Goal: Share content: Share content

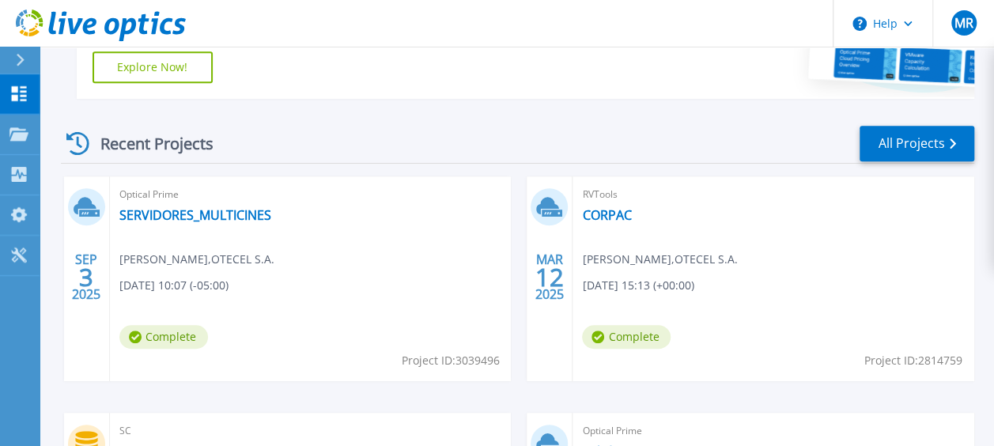
scroll to position [387, 0]
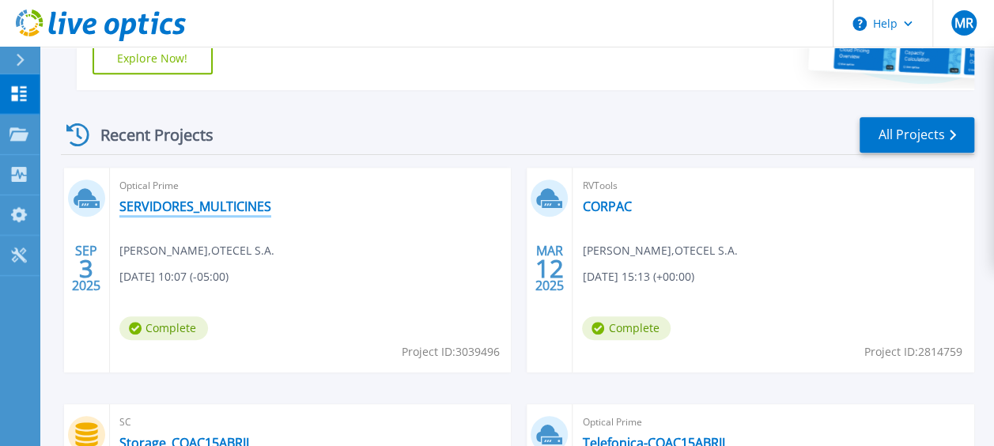
click at [229, 208] on link "SERVIDORES_MULTICINES" at bounding box center [195, 206] width 152 height 16
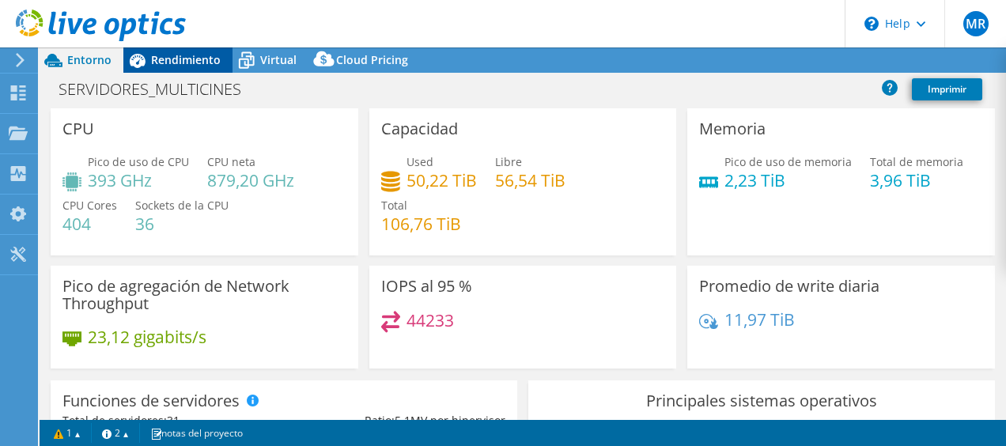
select select "USD"
click at [175, 55] on span "Rendimiento" at bounding box center [186, 59] width 70 height 15
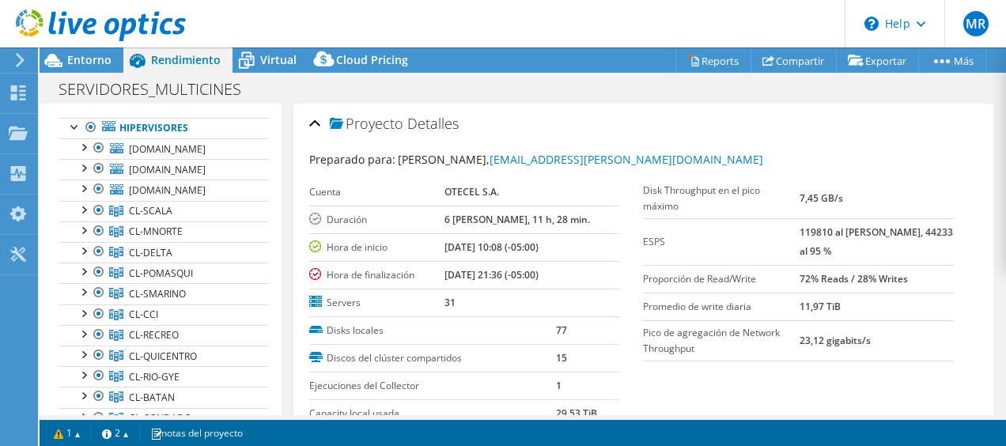
scroll to position [89, 0]
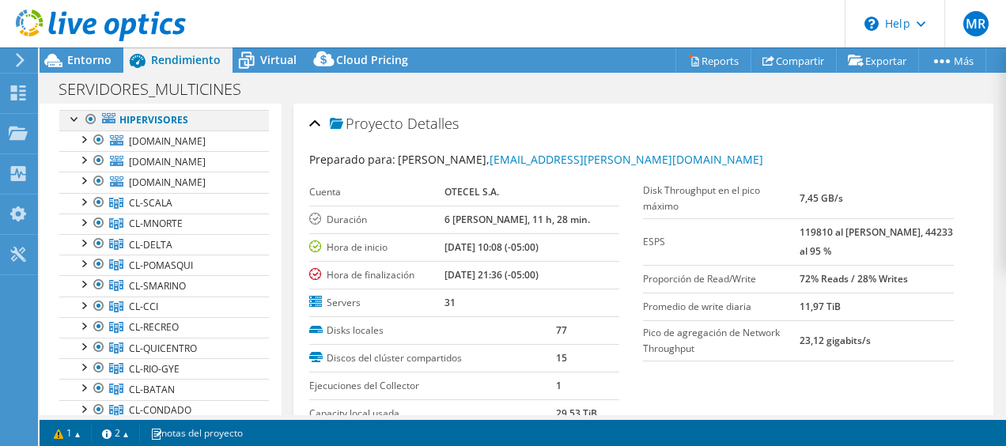
click at [91, 116] on div at bounding box center [91, 119] width 16 height 19
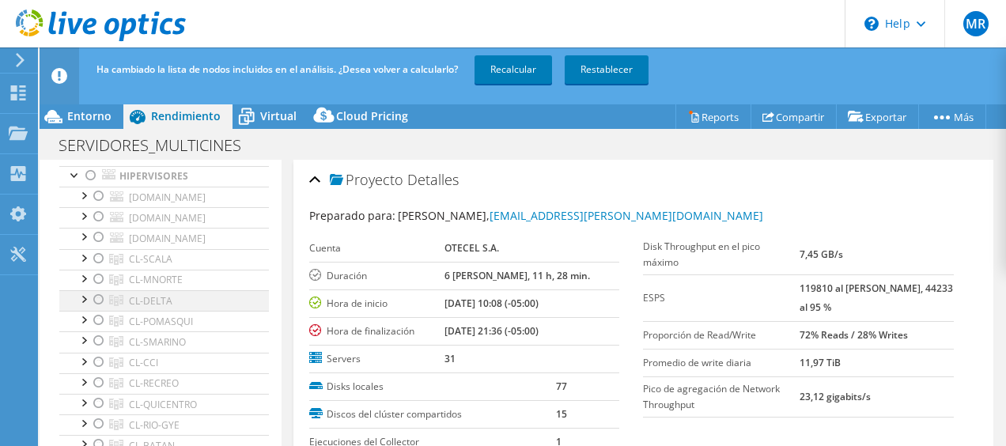
click at [96, 296] on div at bounding box center [99, 299] width 16 height 19
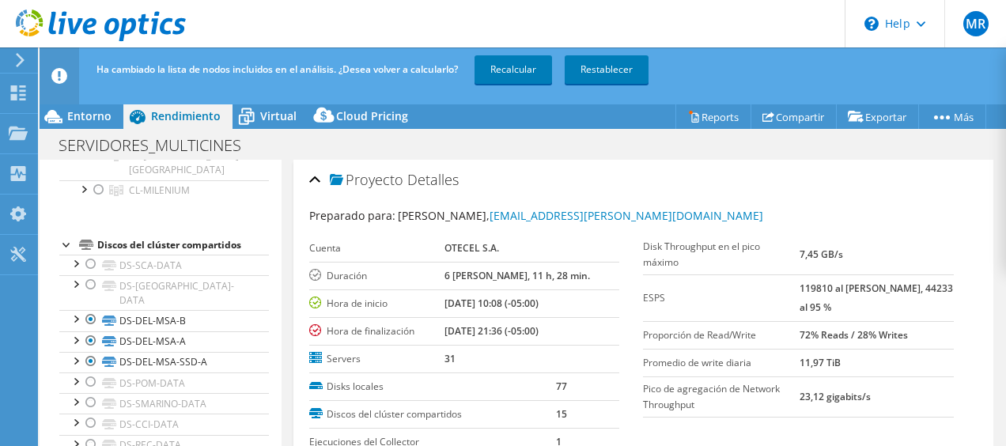
scroll to position [409, 0]
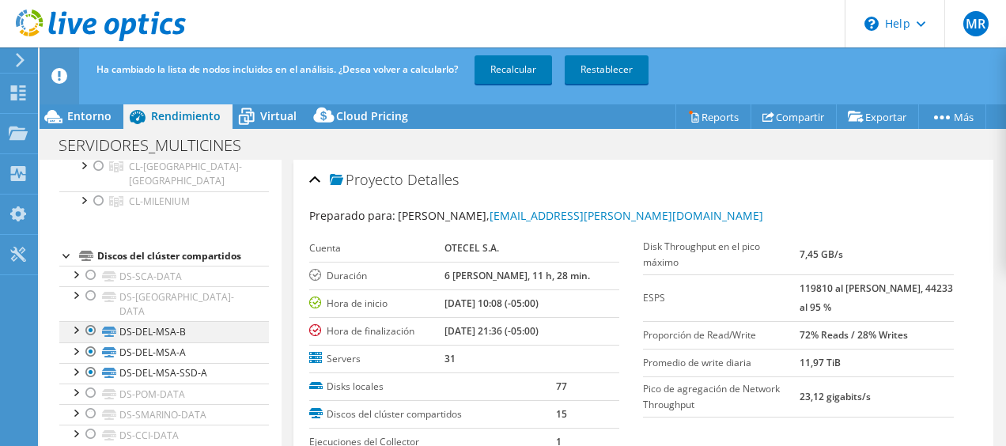
click at [92, 321] on div at bounding box center [91, 330] width 16 height 19
click at [92, 342] on div at bounding box center [91, 351] width 16 height 19
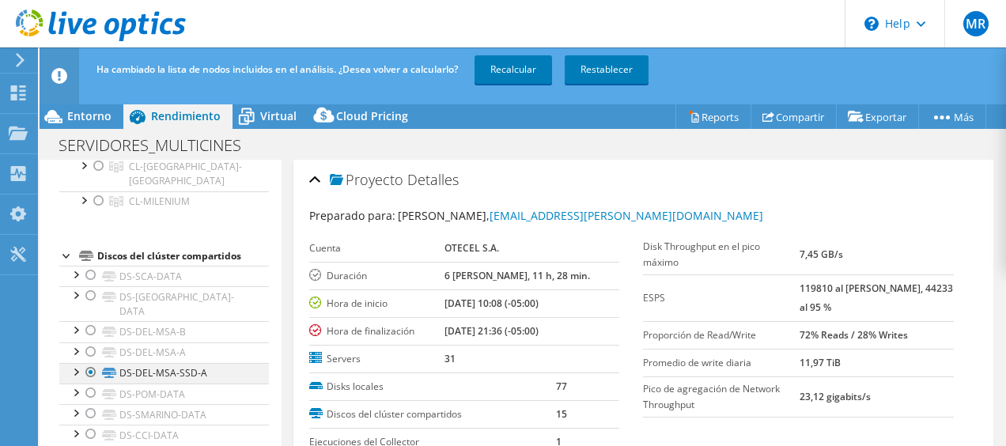
click at [89, 363] on div at bounding box center [91, 372] width 16 height 19
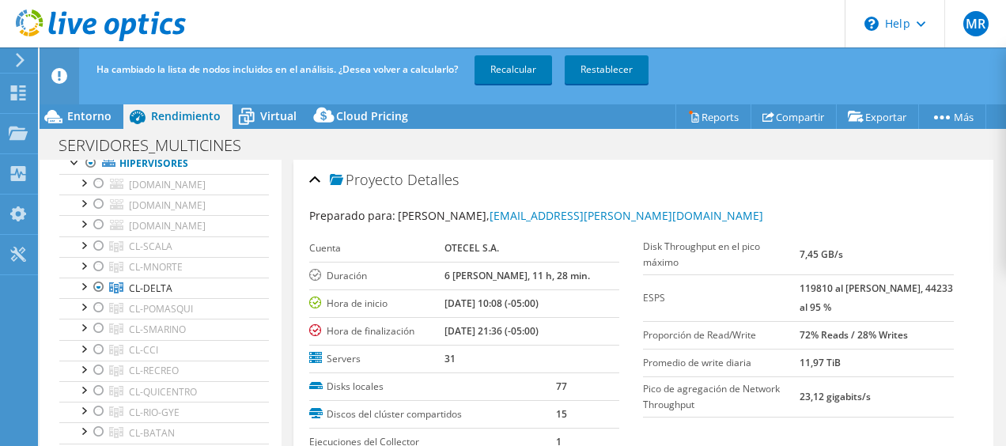
scroll to position [2, 0]
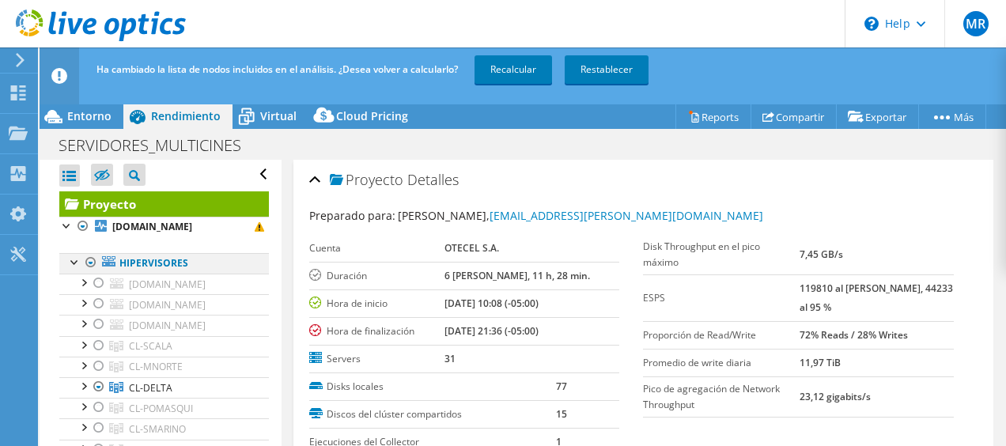
click at [87, 266] on div at bounding box center [91, 262] width 16 height 19
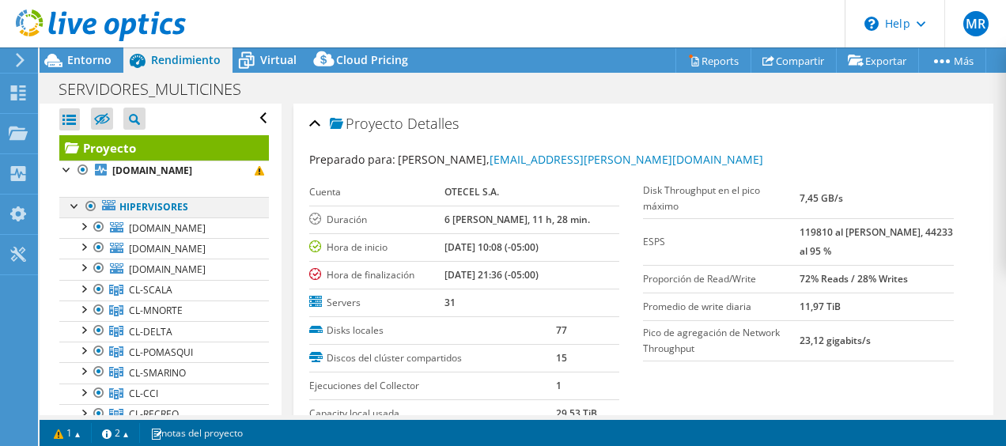
click at [96, 206] on div at bounding box center [91, 206] width 16 height 19
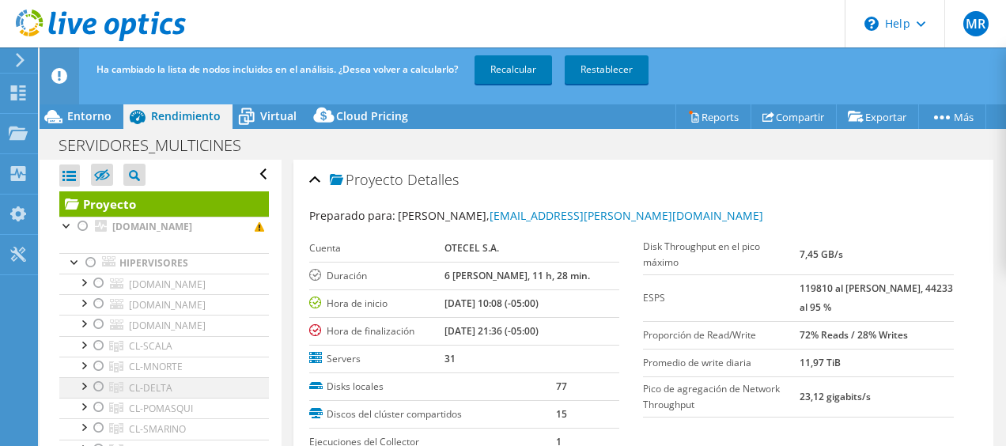
click at [92, 384] on div at bounding box center [99, 386] width 16 height 19
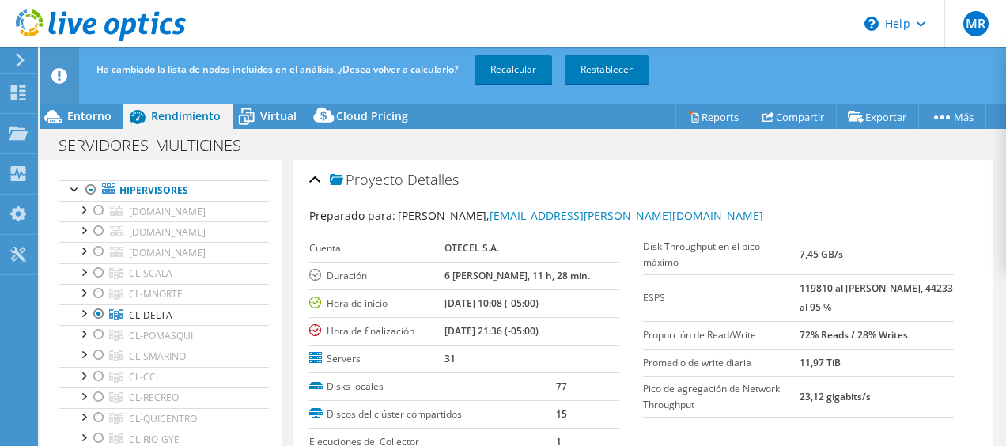
scroll to position [0, 0]
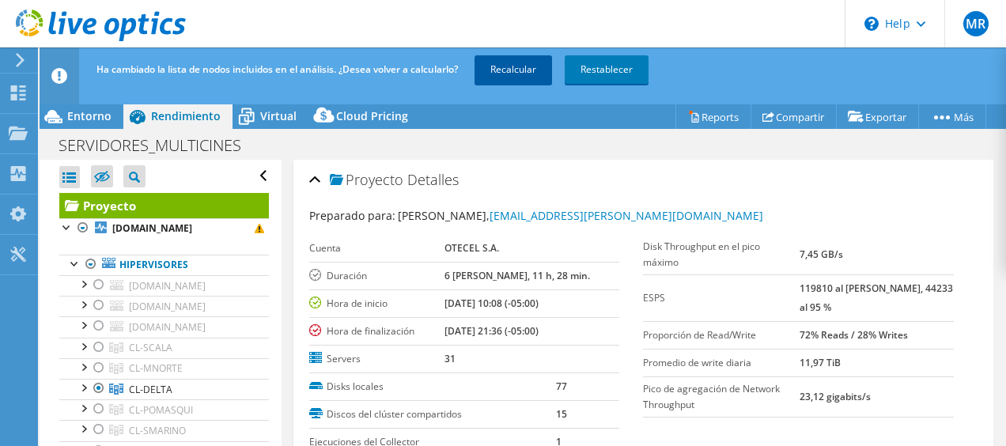
click at [536, 80] on link "Recalcular" at bounding box center [512, 69] width 77 height 28
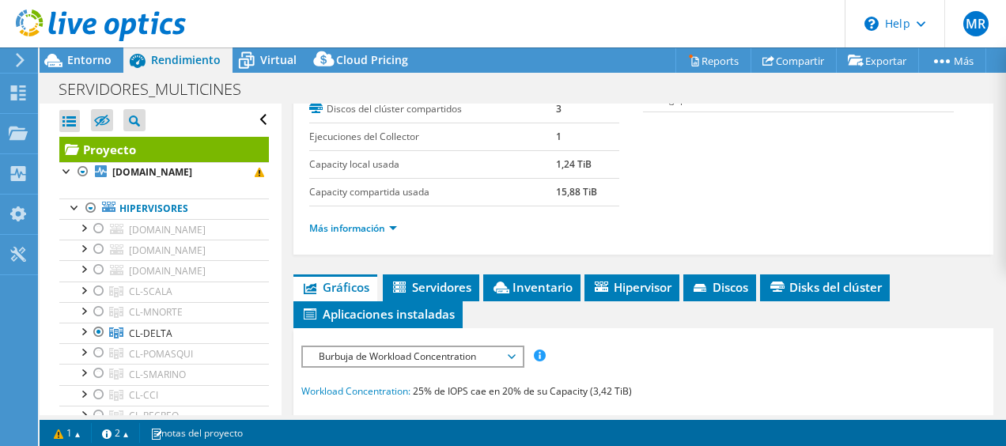
scroll to position [278, 0]
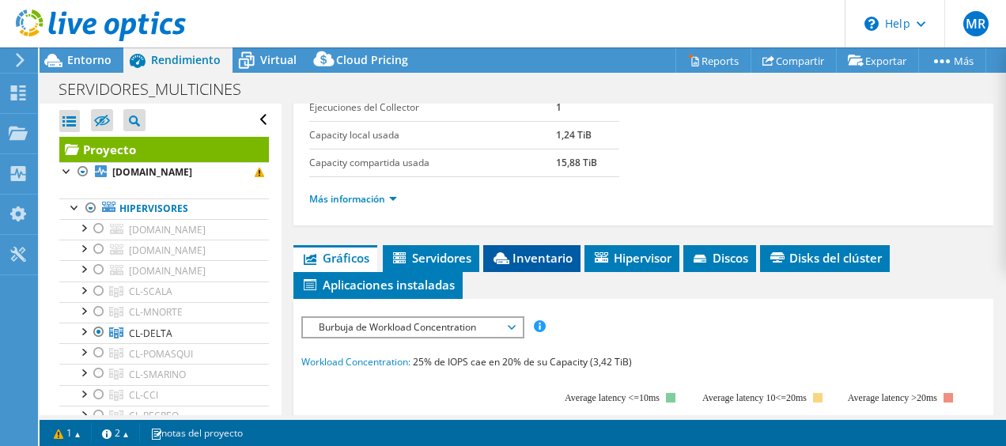
click at [547, 259] on span "Inventario" at bounding box center [531, 258] width 81 height 16
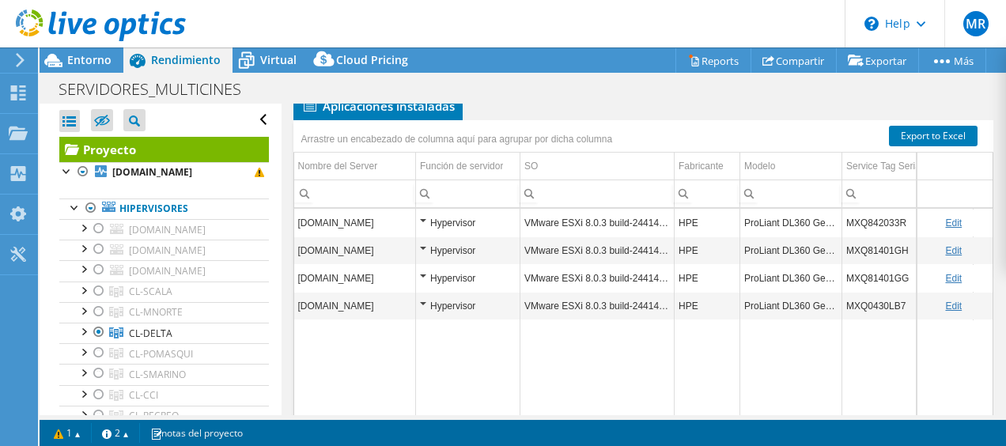
scroll to position [434, 0]
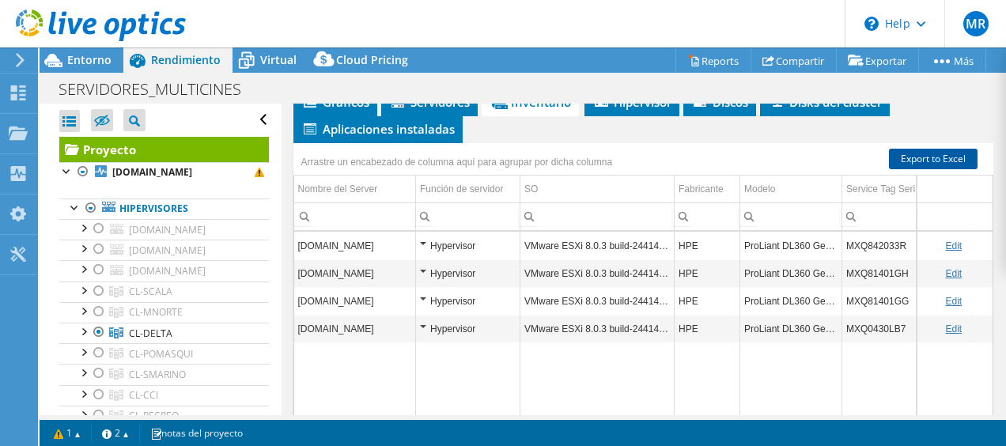
click at [917, 155] on link "Export to Excel" at bounding box center [933, 159] width 89 height 21
click at [534, 371] on td "Data grid" at bounding box center [597, 411] width 154 height 138
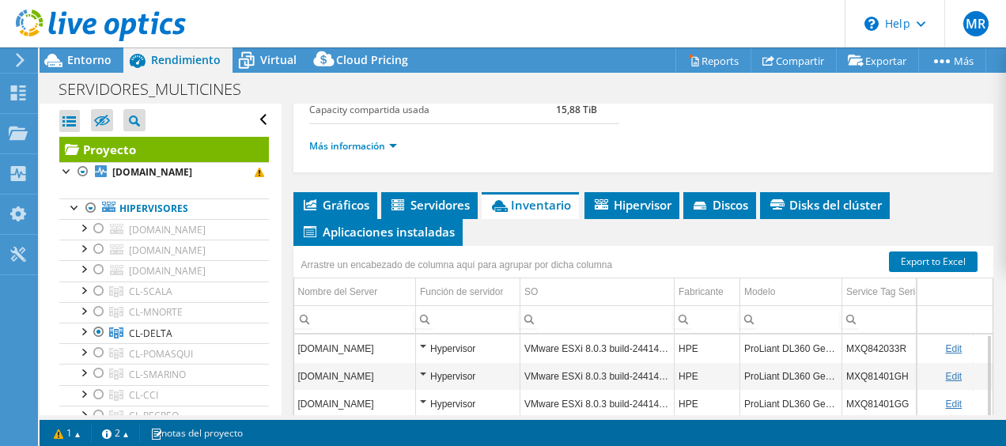
scroll to position [311, 0]
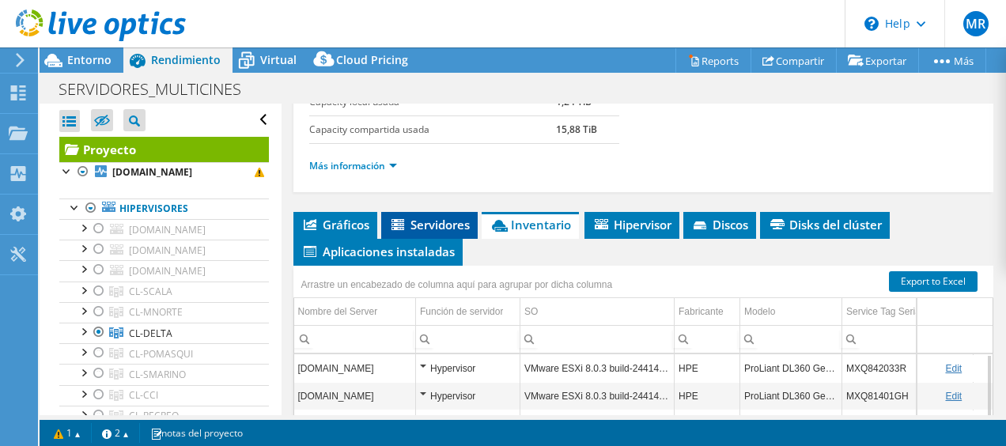
click at [451, 217] on span "Servidores" at bounding box center [429, 225] width 81 height 16
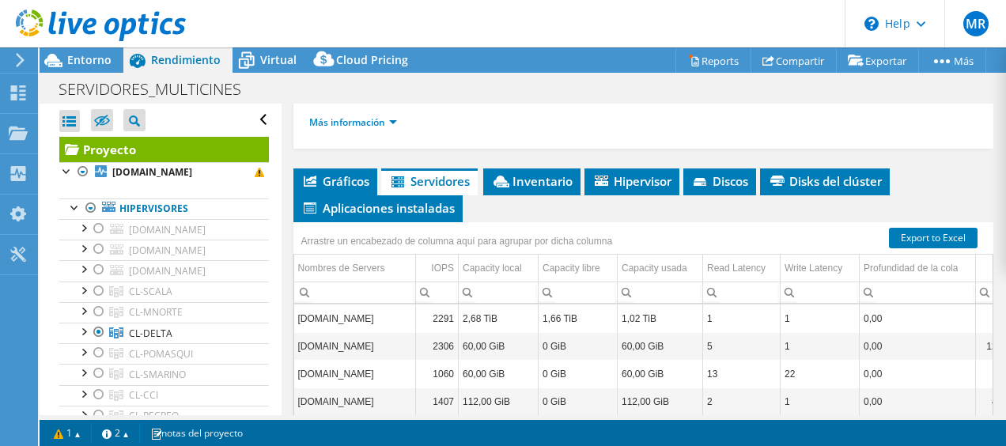
scroll to position [378, 0]
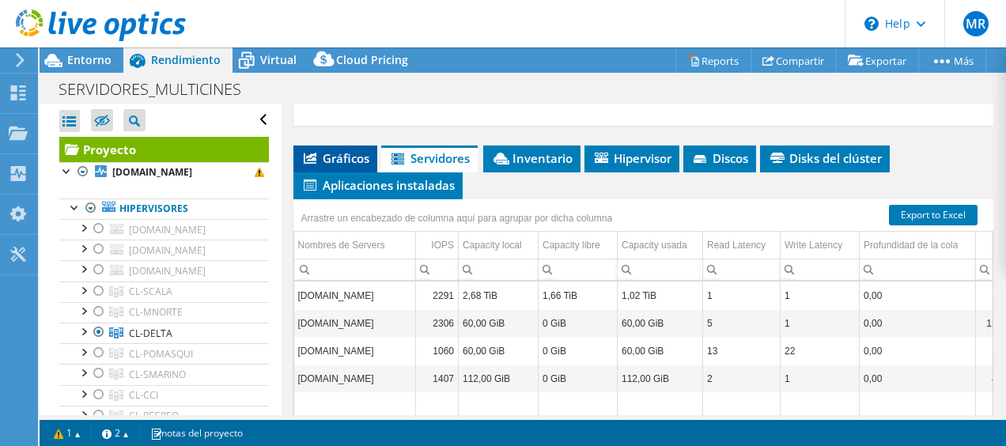
click at [338, 153] on span "Gráficos" at bounding box center [335, 158] width 68 height 16
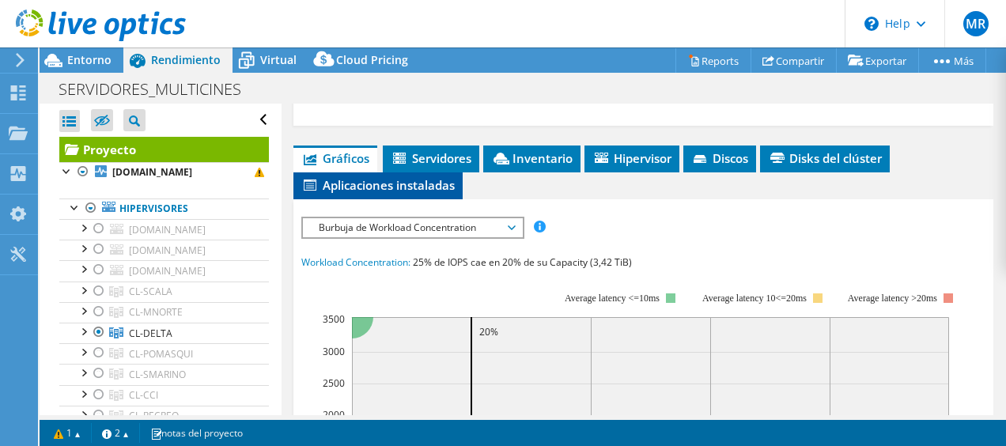
click at [389, 187] on span "Aplicaciones instaladas" at bounding box center [377, 185] width 153 height 16
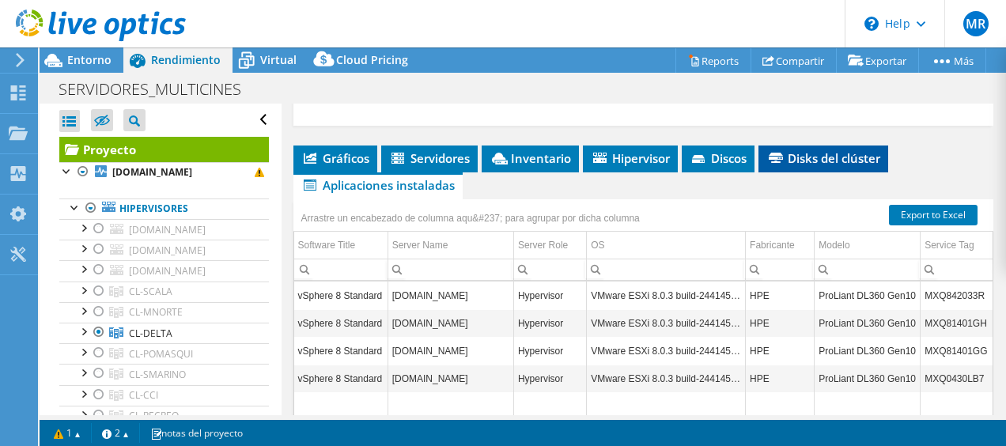
click at [816, 156] on span "Disks del clúster" at bounding box center [823, 158] width 114 height 16
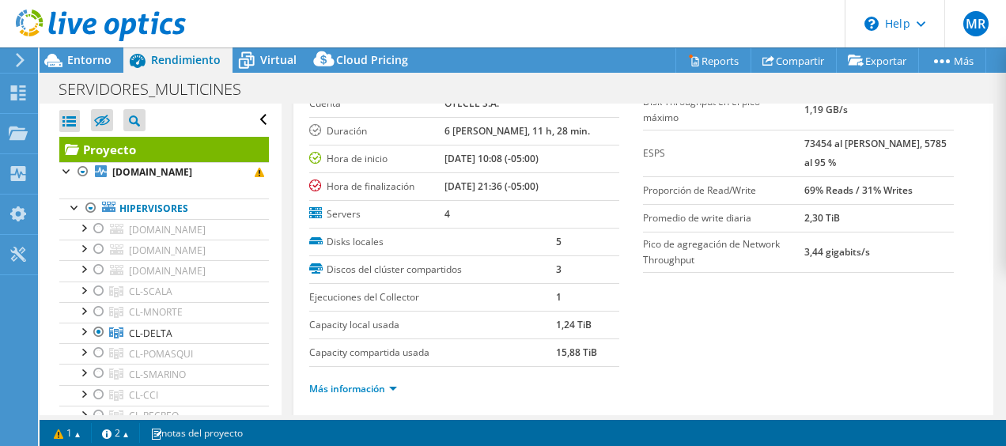
scroll to position [0, 0]
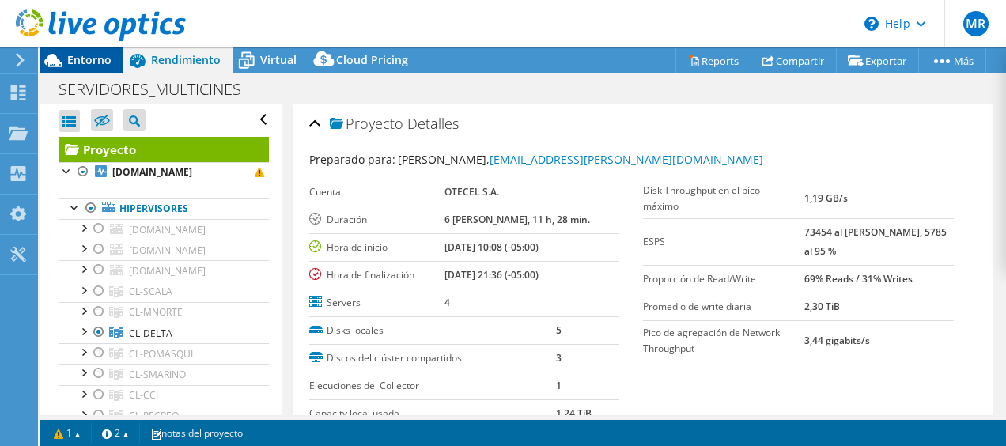
click at [85, 72] on div "Entorno" at bounding box center [82, 59] width 84 height 25
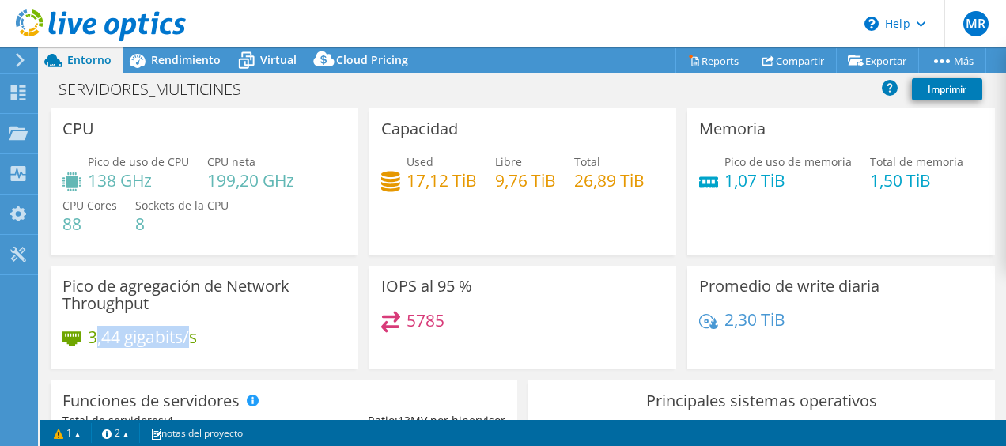
drag, startPoint x: 95, startPoint y: 337, endPoint x: 193, endPoint y: 345, distance: 98.4
click at [193, 345] on h4 "3,44 gigabits/s" at bounding box center [142, 336] width 109 height 17
drag, startPoint x: 217, startPoint y: 341, endPoint x: 85, endPoint y: 338, distance: 131.3
click at [85, 338] on div "3,44 gigabits/s" at bounding box center [204, 344] width 284 height 33
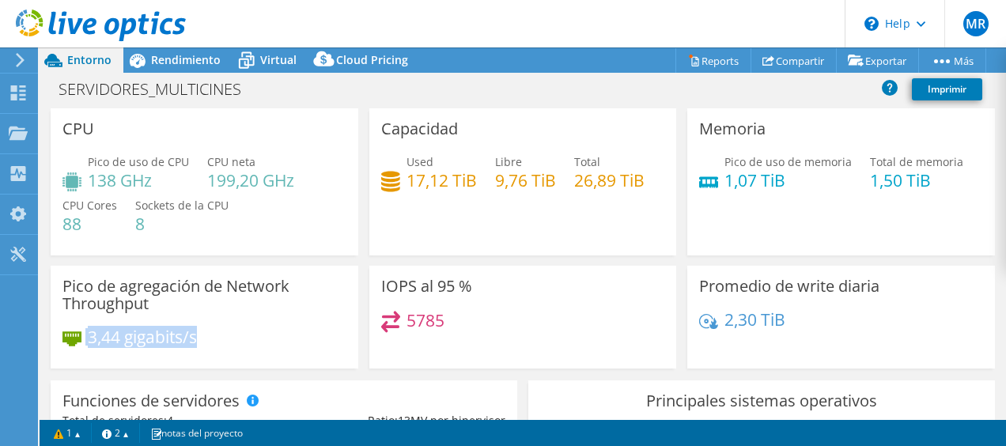
drag, startPoint x: 85, startPoint y: 338, endPoint x: 114, endPoint y: 335, distance: 28.6
click at [114, 335] on h4 "3,44 gigabits/s" at bounding box center [142, 336] width 109 height 17
click at [104, 334] on h4 "3,44 gigabits/s" at bounding box center [142, 336] width 109 height 17
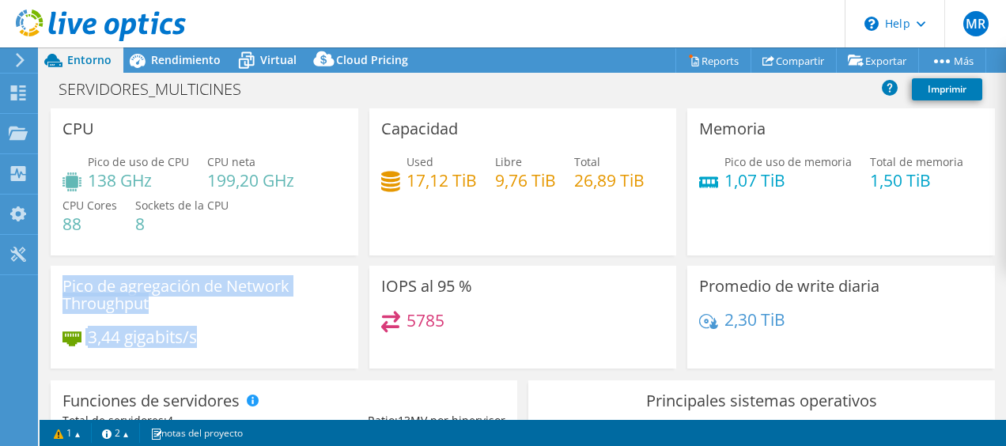
drag, startPoint x: 65, startPoint y: 286, endPoint x: 212, endPoint y: 337, distance: 155.5
click at [212, 337] on div "Pico de agregación de Network Throughput 3,44 gigabits/s" at bounding box center [205, 317] width 308 height 103
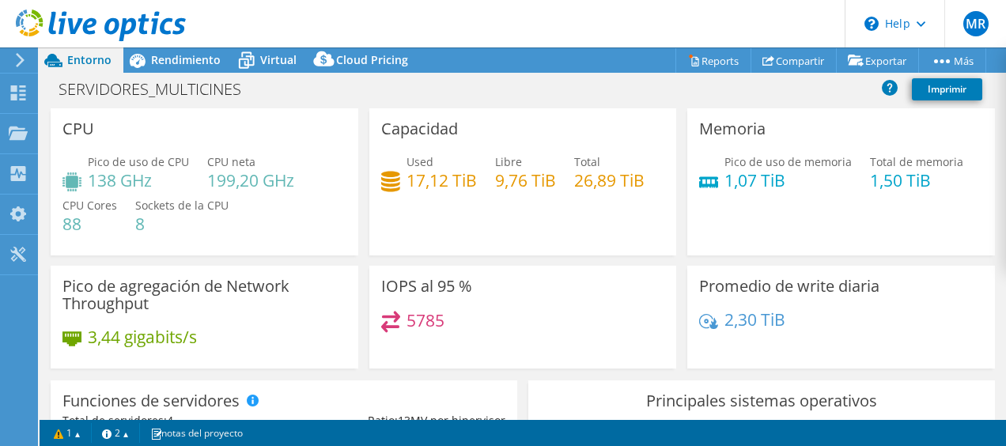
click at [212, 337] on div "3,44 gigabits/s" at bounding box center [204, 344] width 284 height 33
drag, startPoint x: 89, startPoint y: 342, endPoint x: 212, endPoint y: 336, distance: 123.4
click at [212, 336] on div "3,44 gigabits/s" at bounding box center [204, 344] width 284 height 33
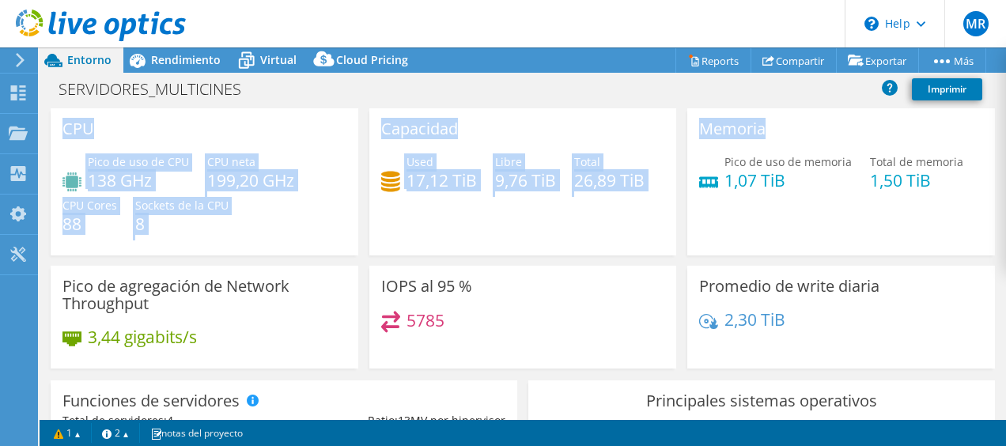
drag, startPoint x: 993, startPoint y: 138, endPoint x: 1003, endPoint y: 161, distance: 25.1
click at [1003, 161] on div "CPU Pico de uso de CPU 138 GHz CPU neta 199,20 GHz CPU Cores 88 Sockets de la C…" at bounding box center [523, 263] width 966 height 311
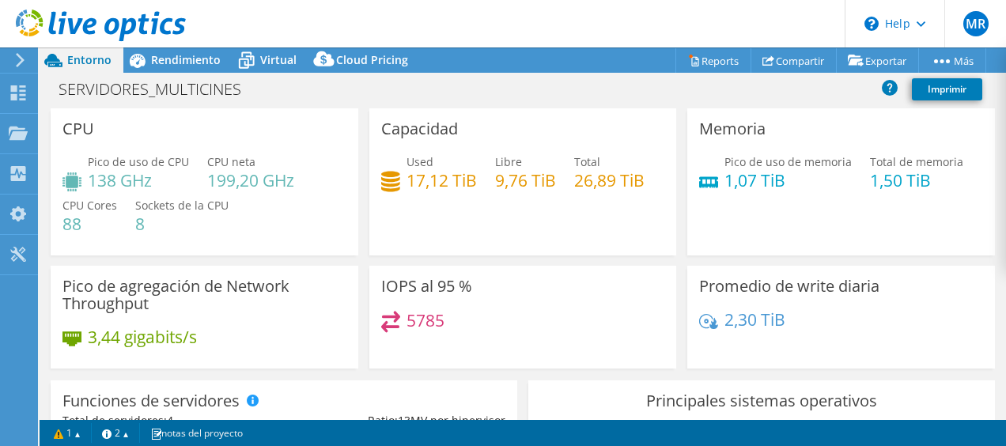
drag, startPoint x: 1003, startPoint y: 161, endPoint x: 893, endPoint y: 334, distance: 205.1
click at [893, 334] on div "2,30 TiB" at bounding box center [841, 327] width 284 height 33
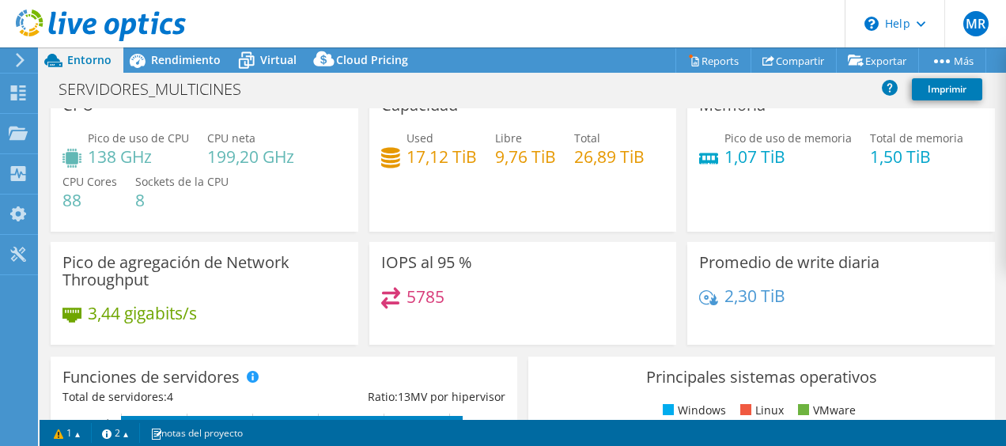
scroll to position [14, 0]
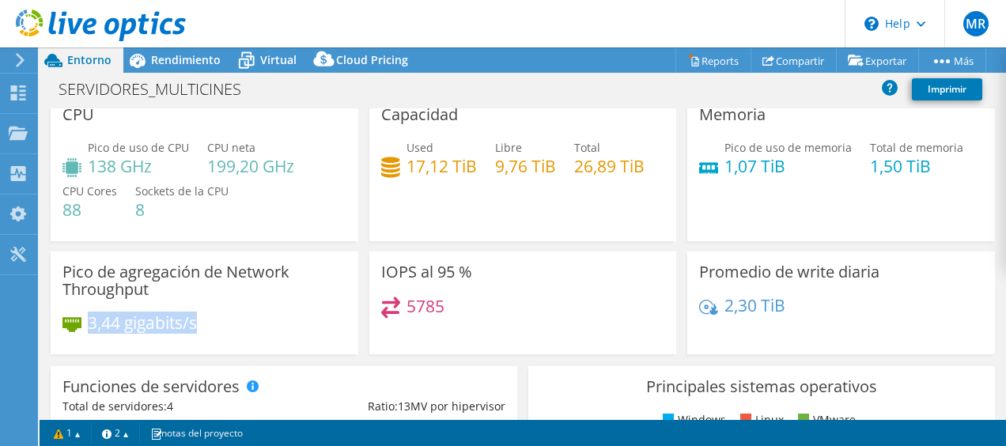
drag, startPoint x: 92, startPoint y: 319, endPoint x: 206, endPoint y: 316, distance: 113.9
click at [206, 316] on div "3,44 gigabits/s" at bounding box center [204, 330] width 284 height 33
drag, startPoint x: 206, startPoint y: 316, endPoint x: 228, endPoint y: 334, distance: 28.6
click at [228, 334] on div "3,44 gigabits/s" at bounding box center [204, 330] width 284 height 33
click at [171, 51] on div at bounding box center [93, 26] width 186 height 53
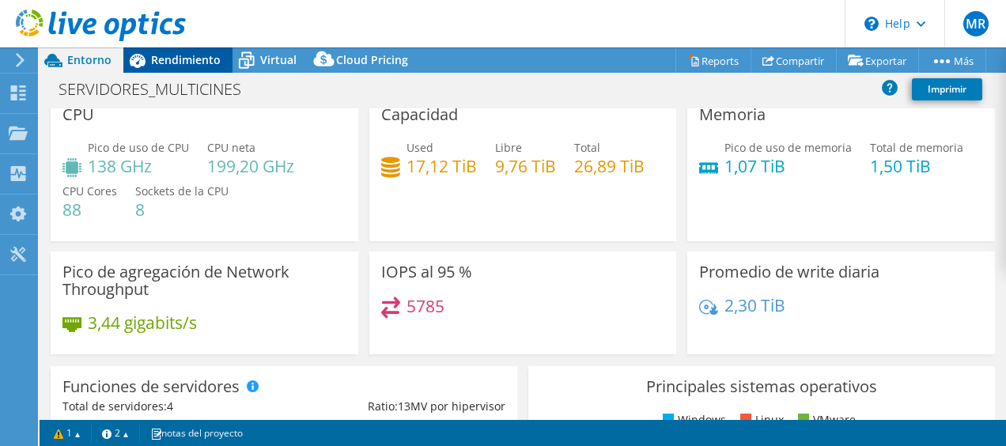
click at [168, 53] on span "Rendimiento" at bounding box center [186, 59] width 70 height 15
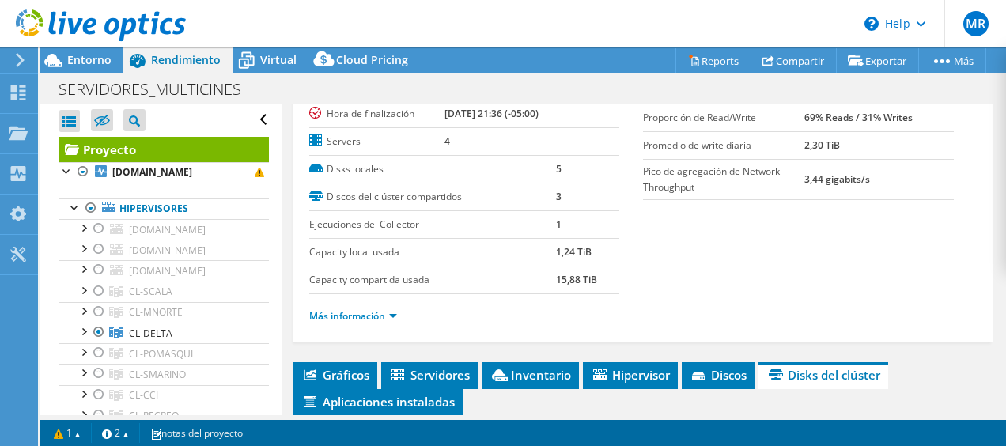
scroll to position [149, 0]
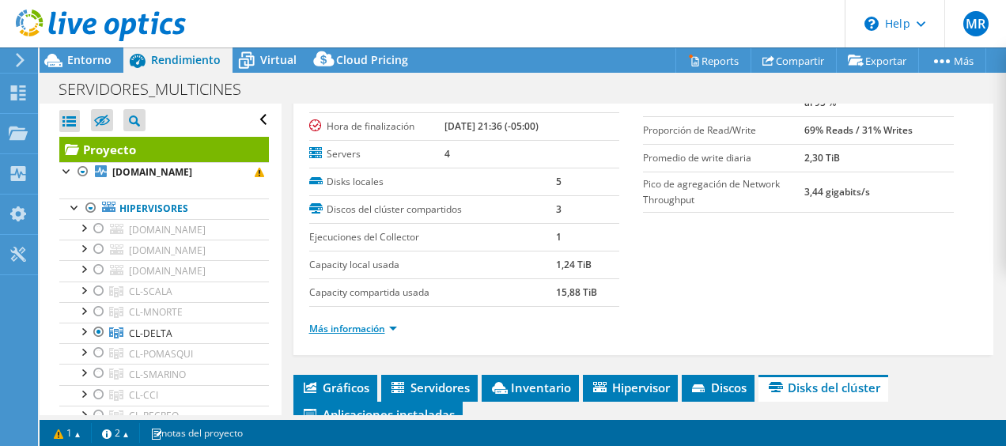
click at [373, 322] on link "Más información" at bounding box center [353, 328] width 88 height 13
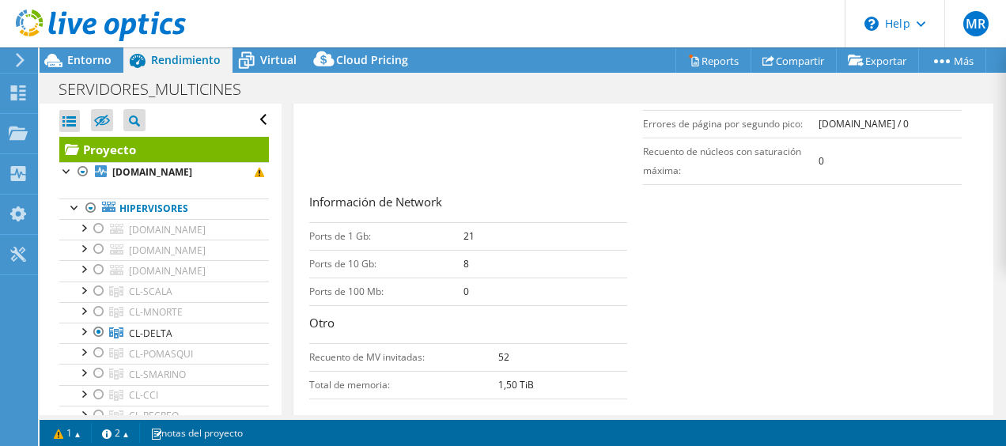
scroll to position [567, 0]
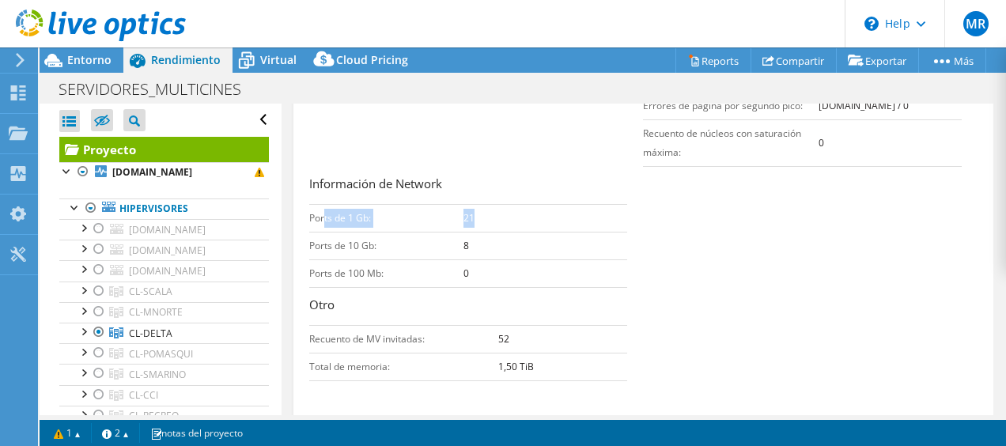
drag, startPoint x: 323, startPoint y: 219, endPoint x: 482, endPoint y: 213, distance: 159.8
click at [482, 213] on tr "Ports de 1 Gb: 21" at bounding box center [468, 218] width 319 height 28
click at [482, 213] on td "21" at bounding box center [545, 218] width 164 height 28
drag, startPoint x: 310, startPoint y: 239, endPoint x: 480, endPoint y: 240, distance: 170.0
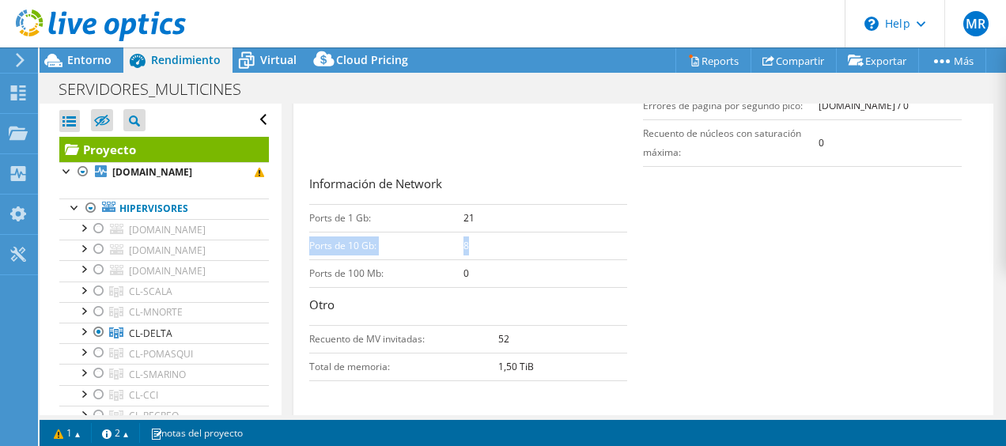
click at [480, 240] on tr "Ports de 10 Gb: 8" at bounding box center [468, 246] width 319 height 28
click at [480, 240] on td "8" at bounding box center [545, 246] width 164 height 28
drag, startPoint x: 334, startPoint y: 260, endPoint x: 424, endPoint y: 267, distance: 90.4
click at [424, 267] on td "Ports de 100 Mb:" at bounding box center [386, 273] width 154 height 28
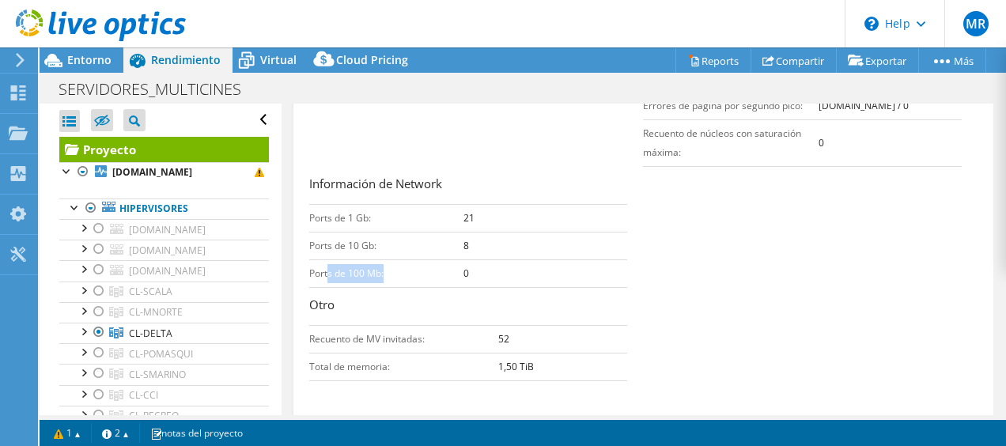
click at [424, 267] on td "Ports de 100 Mb:" at bounding box center [386, 273] width 154 height 28
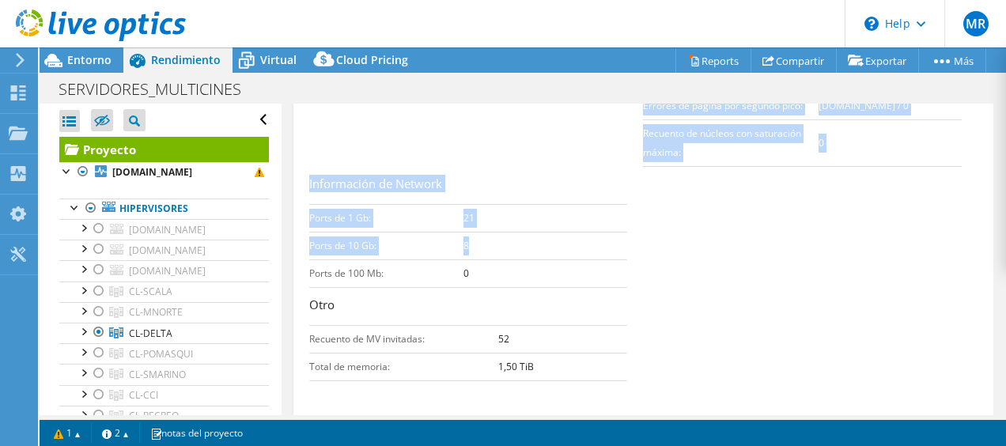
drag, startPoint x: 470, startPoint y: 240, endPoint x: 307, endPoint y: 244, distance: 163.7
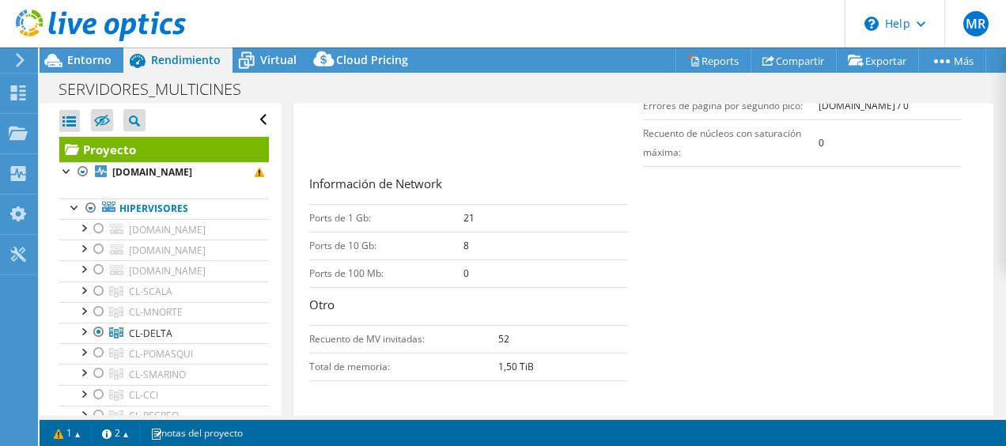
drag, startPoint x: 307, startPoint y: 244, endPoint x: 394, endPoint y: 253, distance: 87.4
click at [394, 259] on td "Ports de 100 Mb:" at bounding box center [386, 273] width 154 height 28
drag, startPoint x: 348, startPoint y: 209, endPoint x: 487, endPoint y: 212, distance: 139.2
click at [487, 212] on tr "Ports de 1 Gb: 21" at bounding box center [468, 218] width 319 height 28
click at [487, 212] on td "21" at bounding box center [545, 218] width 164 height 28
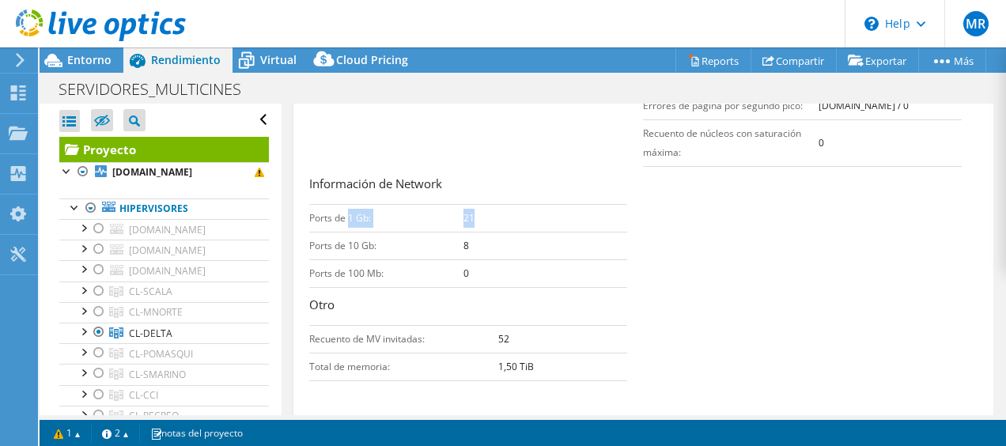
click at [487, 212] on td "21" at bounding box center [545, 218] width 164 height 28
drag, startPoint x: 338, startPoint y: 236, endPoint x: 407, endPoint y: 237, distance: 69.6
click at [407, 237] on td "Ports de 10 Gb:" at bounding box center [386, 246] width 154 height 28
click at [531, 232] on td "8" at bounding box center [545, 246] width 164 height 28
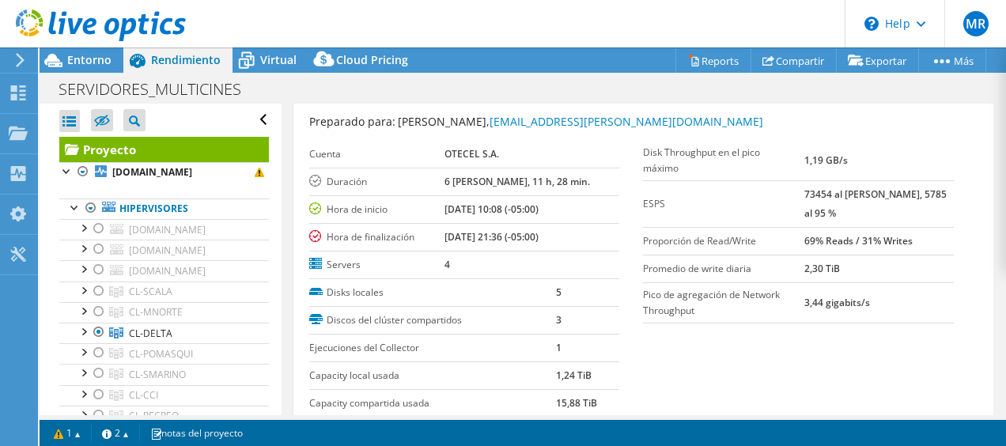
scroll to position [0, 0]
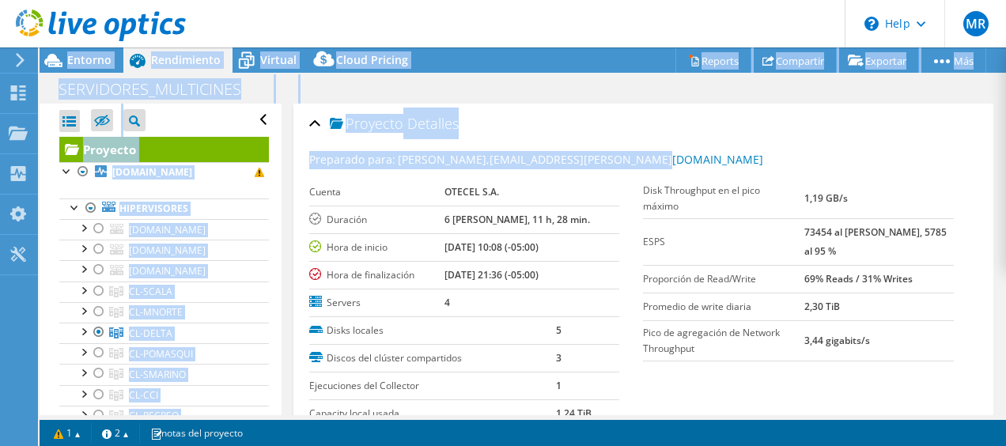
drag, startPoint x: 991, startPoint y: 167, endPoint x: 1008, endPoint y: 294, distance: 128.4
click at [1005, 294] on html "MR Usuario final [PERSON_NAME] [PERSON_NAME][EMAIL_ADDRESS][PERSON_NAME][DOMAIN…" at bounding box center [503, 223] width 1006 height 446
drag, startPoint x: 1008, startPoint y: 294, endPoint x: 888, endPoint y: 415, distance: 170.5
click at [888, 415] on div "Acciones de proyecto Acciones de proyecto Reports Compartir Exportar vSAN Ready…" at bounding box center [523, 246] width 966 height 398
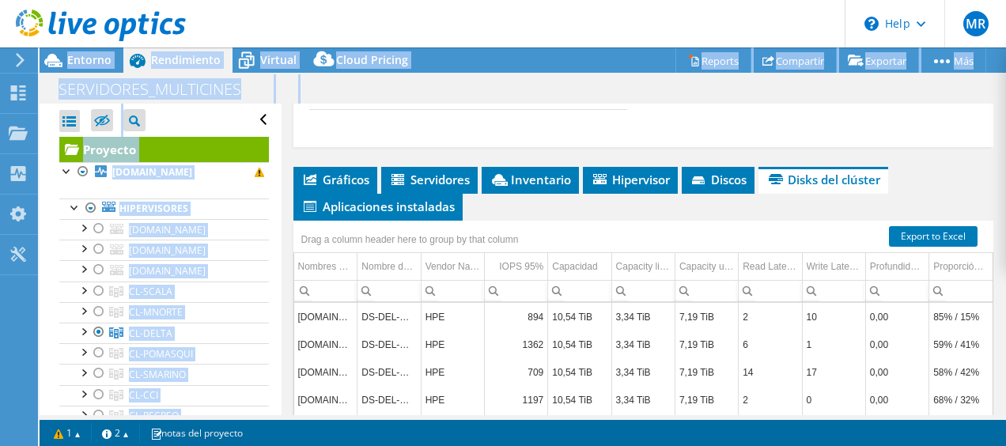
scroll to position [866, 0]
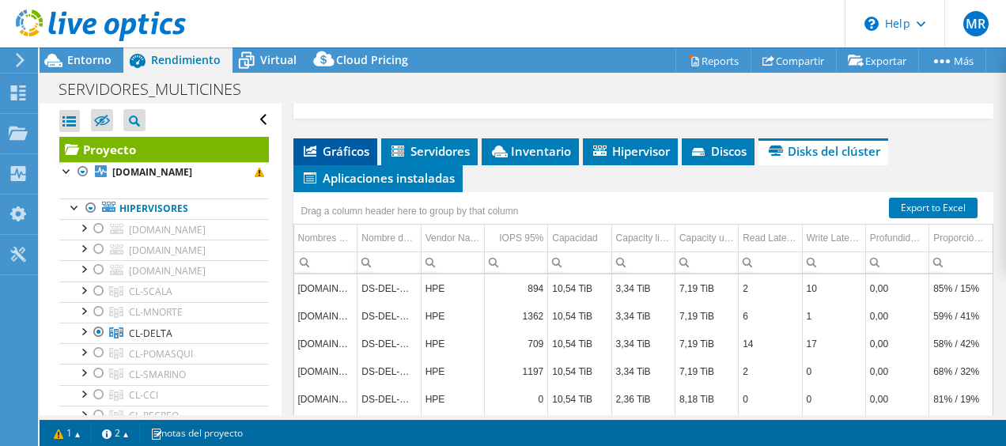
click at [349, 143] on span "Gráficos" at bounding box center [335, 151] width 68 height 16
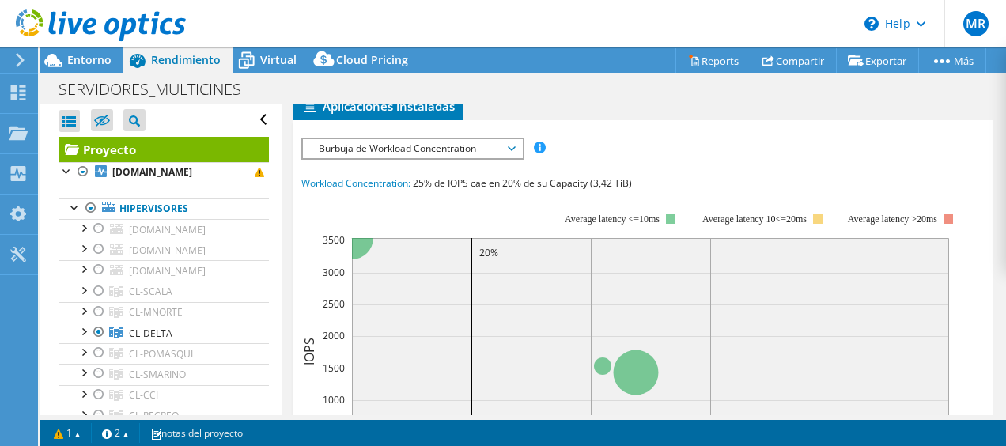
scroll to position [877, 0]
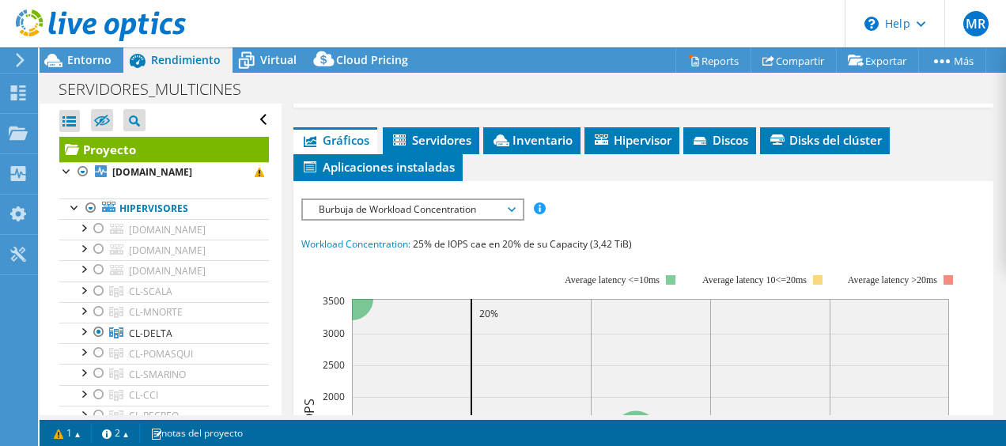
click at [494, 200] on span "Burbuja de Workload Concentration" at bounding box center [412, 209] width 203 height 19
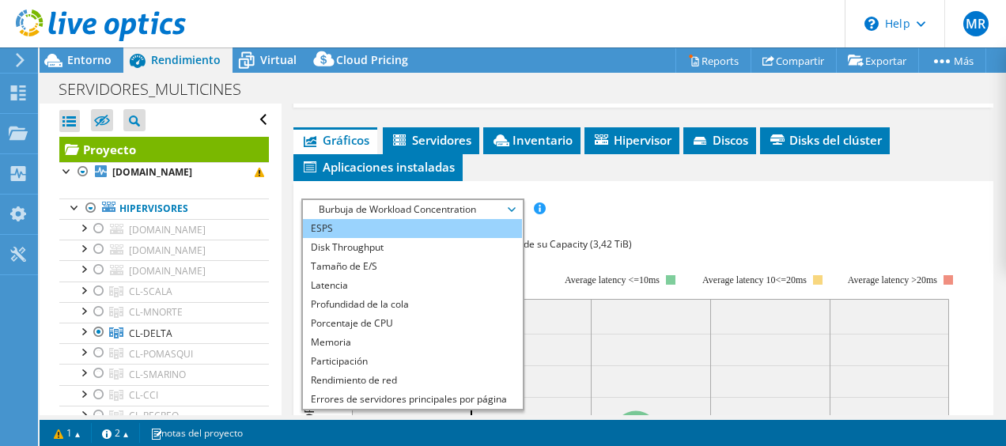
click at [354, 219] on li "ESPS" at bounding box center [412, 228] width 219 height 19
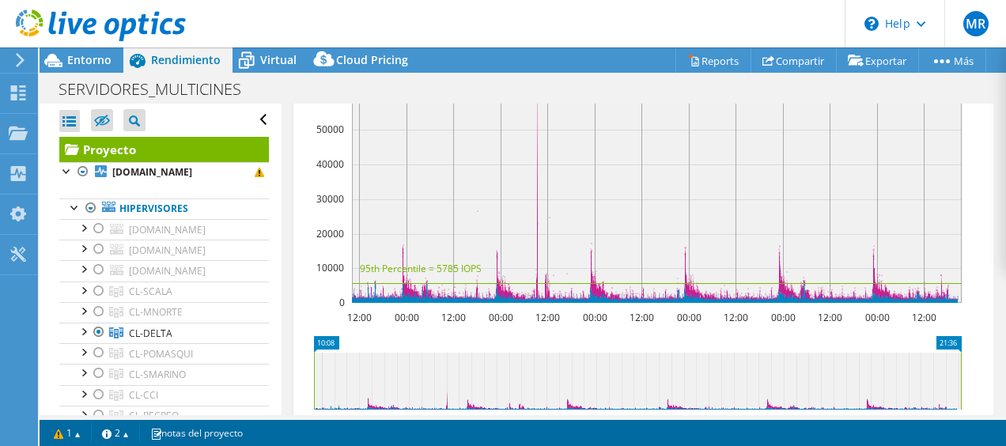
scroll to position [1093, 0]
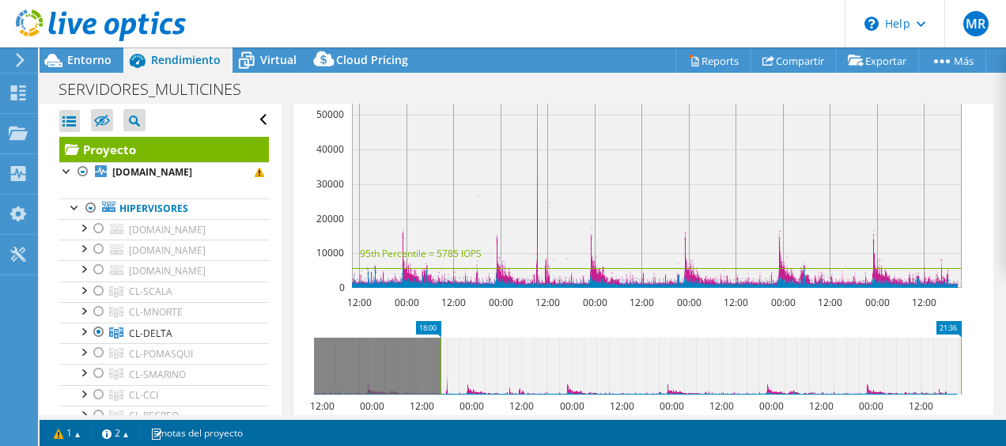
drag, startPoint x: 315, startPoint y: 357, endPoint x: 442, endPoint y: 362, distance: 126.6
click at [442, 362] on rect at bounding box center [440, 366] width 6 height 57
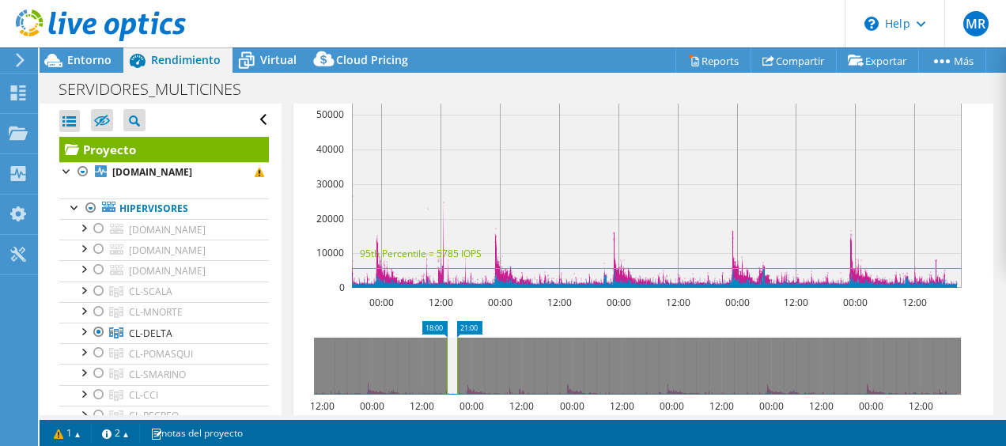
drag, startPoint x: 960, startPoint y: 353, endPoint x: 456, endPoint y: 402, distance: 506.0
click at [456, 402] on icon "18:00 21:00 12:00 00:00 12:00 00:00 12:00 00:00 12:00 00:00 12:00 00:00 12:00 0…" at bounding box center [637, 384] width 672 height 126
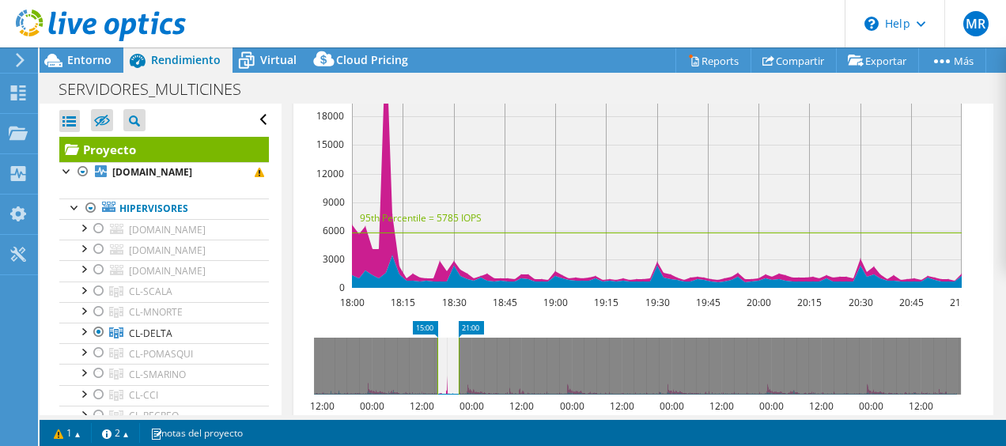
drag, startPoint x: 443, startPoint y: 357, endPoint x: 433, endPoint y: 357, distance: 10.3
click at [434, 357] on rect at bounding box center [437, 366] width 6 height 57
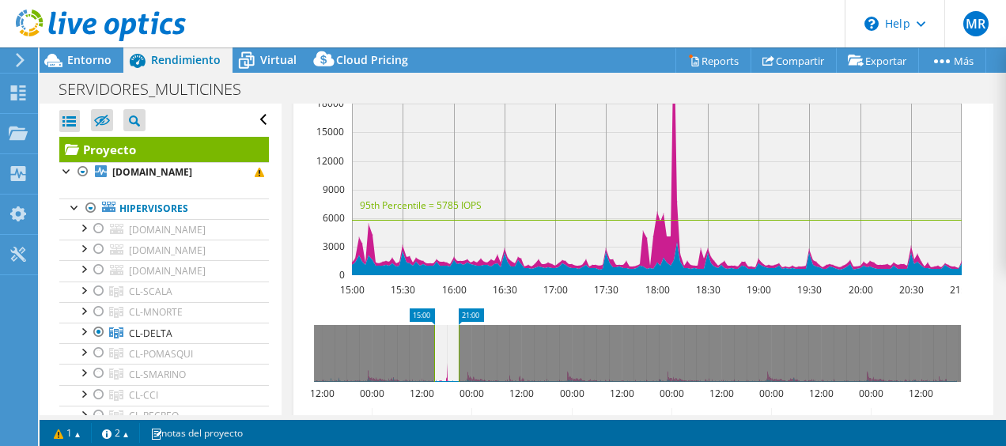
scroll to position [1102, 0]
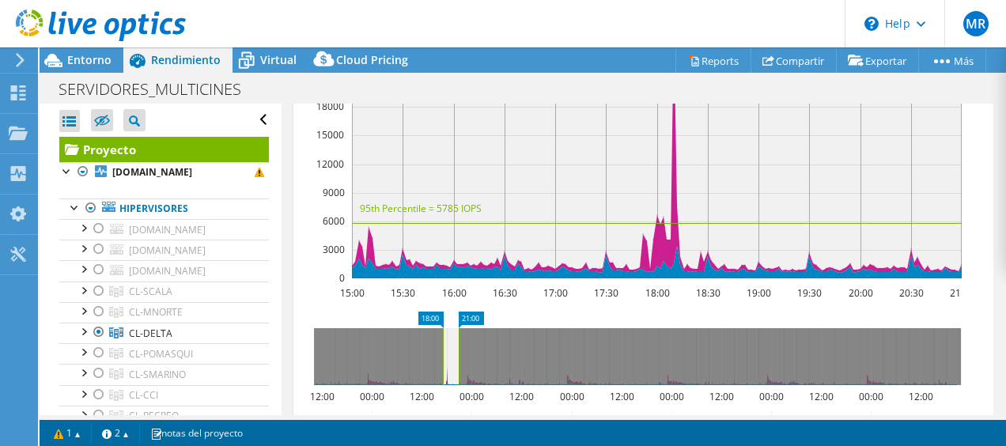
drag, startPoint x: 436, startPoint y: 338, endPoint x: 444, endPoint y: 338, distance: 8.7
click at [444, 338] on rect at bounding box center [443, 356] width 6 height 57
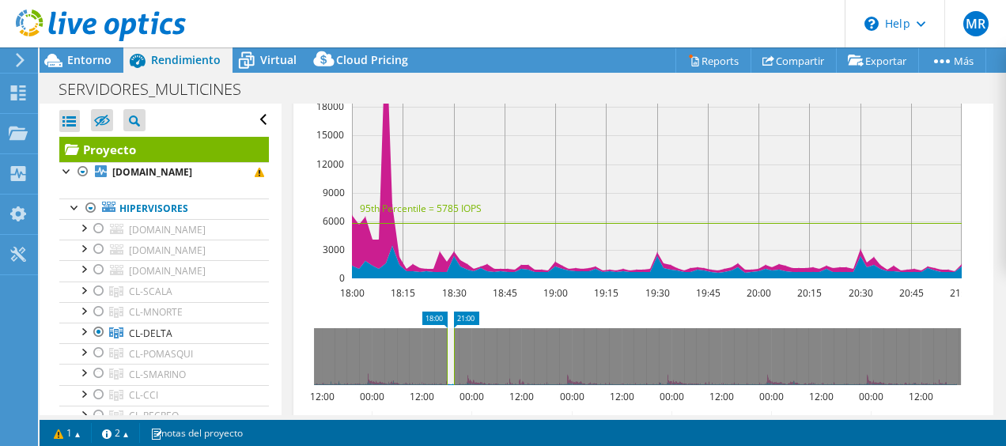
click at [452, 336] on rect at bounding box center [454, 356] width 6 height 57
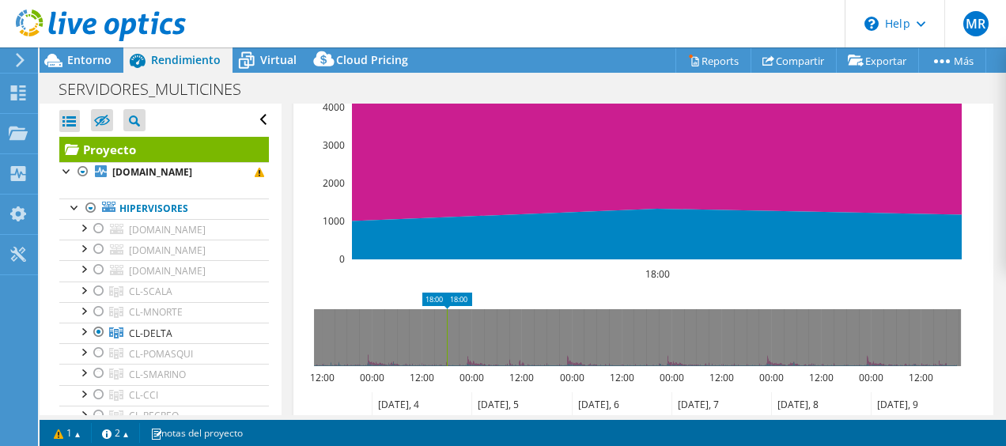
scroll to position [1130, 0]
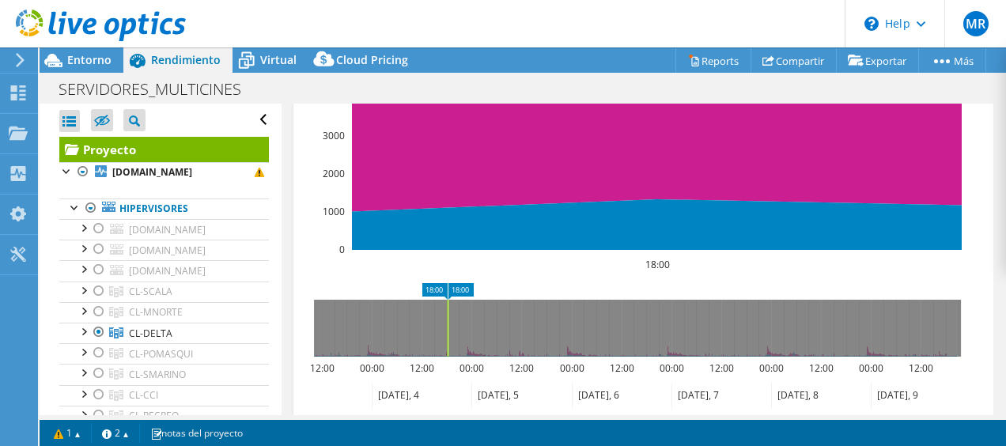
click at [447, 316] on rect at bounding box center [448, 328] width 6 height 57
click at [451, 318] on rect at bounding box center [450, 328] width 6 height 57
click at [440, 316] on g at bounding box center [637, 328] width 647 height 57
click at [451, 316] on rect at bounding box center [452, 328] width 6 height 57
click at [435, 316] on g at bounding box center [637, 328] width 647 height 57
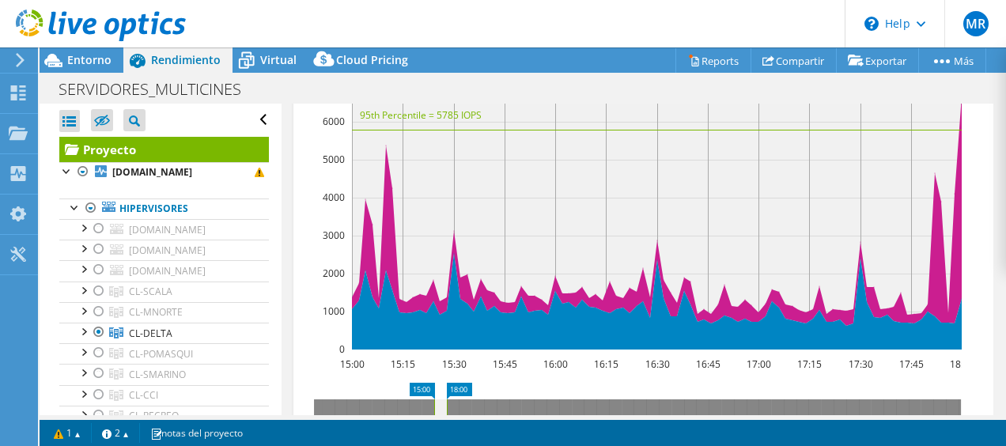
scroll to position [1044, 0]
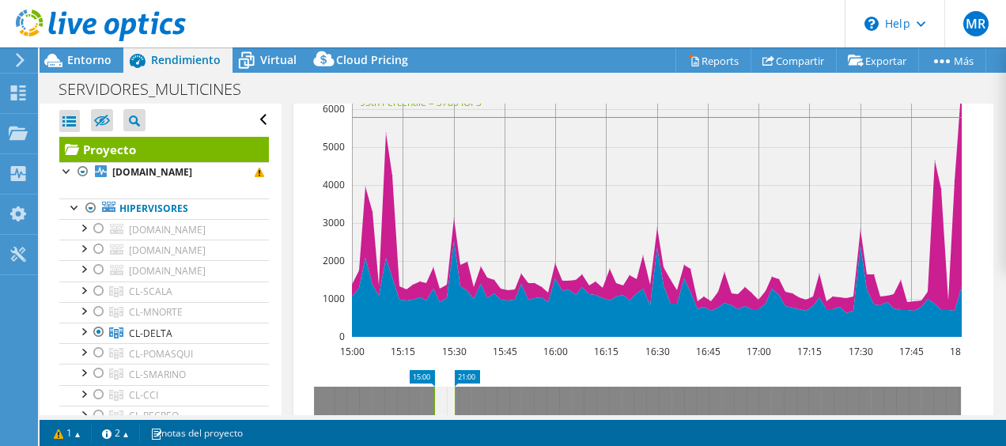
click at [452, 394] on rect at bounding box center [454, 415] width 6 height 57
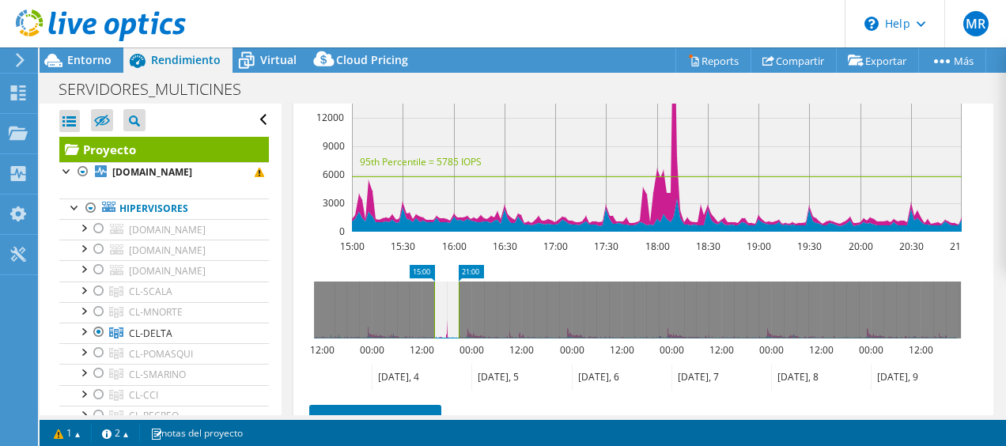
scroll to position [1142, 0]
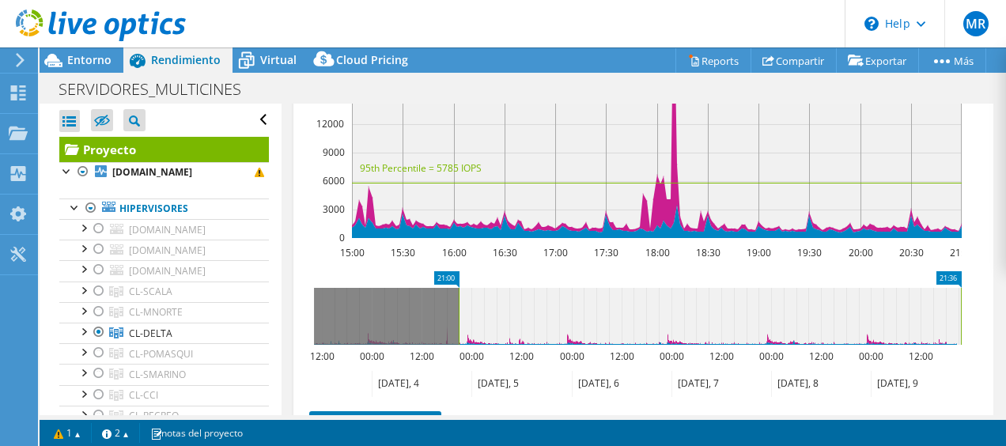
drag, startPoint x: 462, startPoint y: 296, endPoint x: 360, endPoint y: 317, distance: 103.4
click at [1005, 308] on html "MR Usuario final [PERSON_NAME] [PERSON_NAME][EMAIL_ADDRESS][PERSON_NAME][DOMAIN…" at bounding box center [503, 223] width 1006 height 446
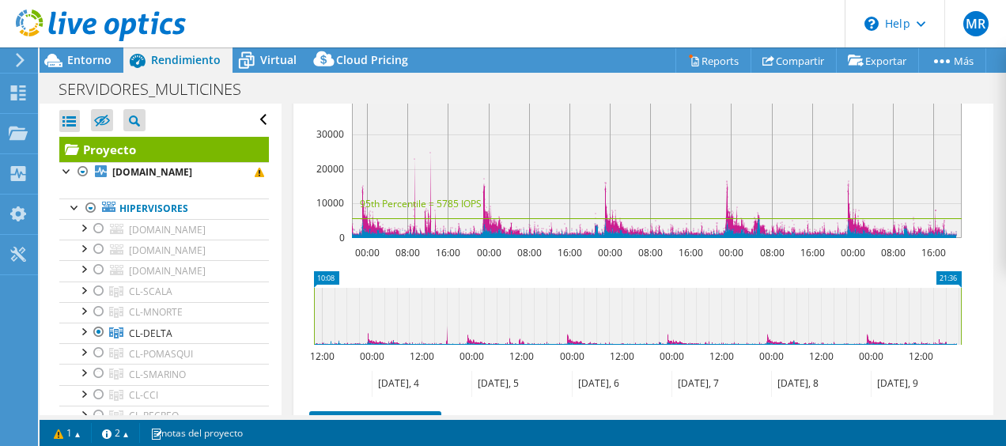
drag, startPoint x: 455, startPoint y: 299, endPoint x: 650, endPoint y: 355, distance: 202.4
click at [89, 320] on div "Abrir todo Cerrar todo Ocultar nodos excluidos Filtro de árbol del proyecto" at bounding box center [523, 259] width 966 height 311
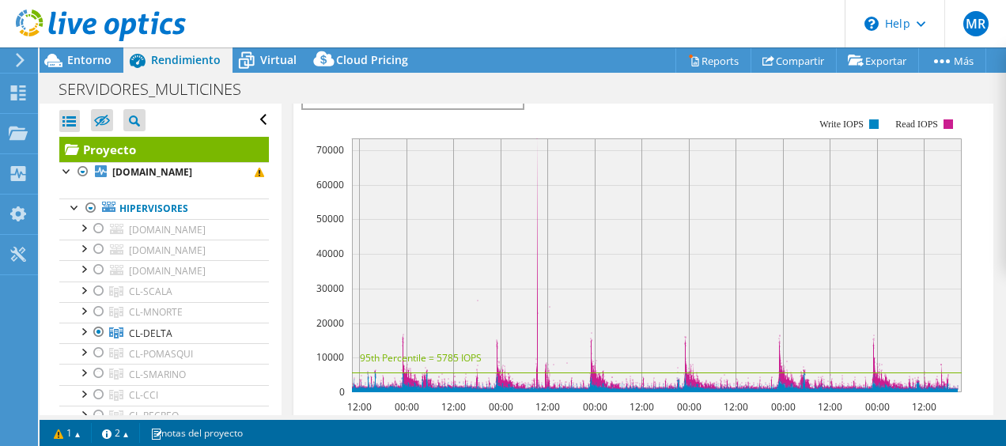
scroll to position [985, 0]
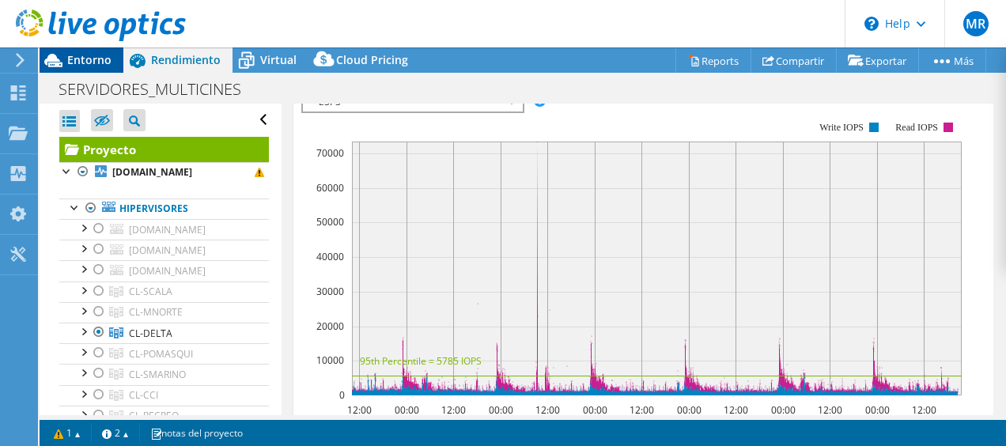
click at [81, 62] on span "Entorno" at bounding box center [89, 59] width 44 height 15
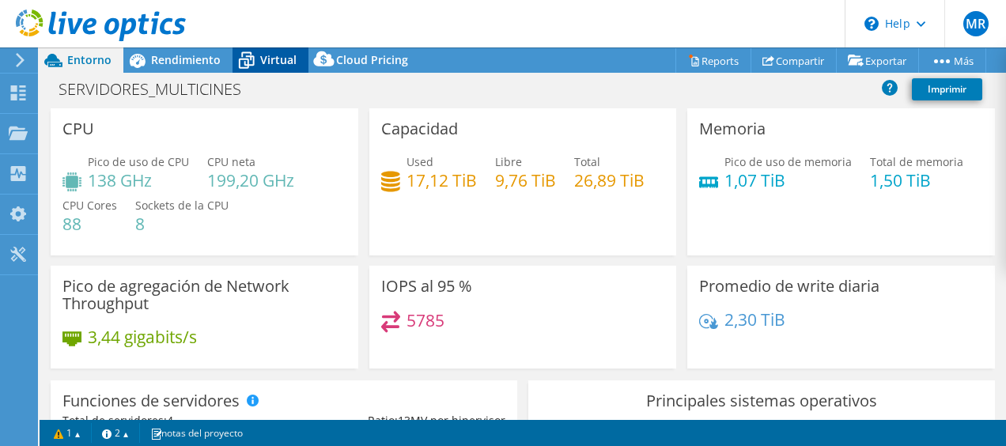
click at [253, 61] on icon at bounding box center [246, 61] width 28 height 28
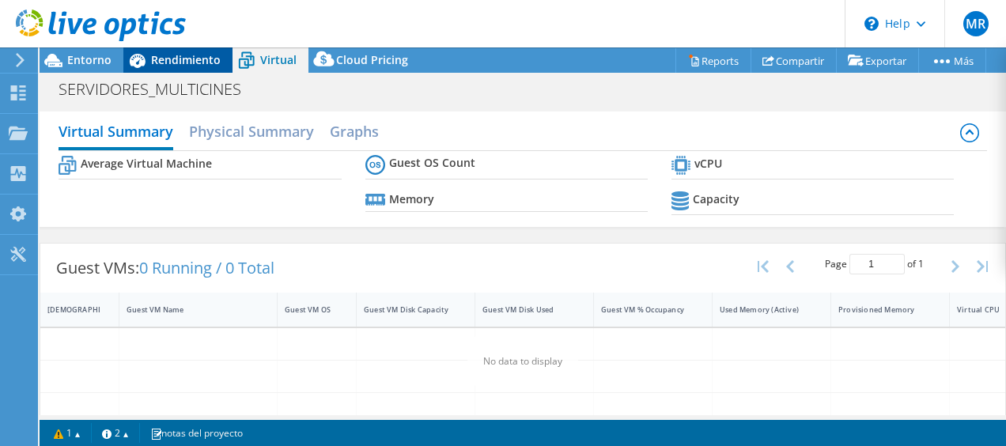
click at [217, 66] on span "Rendimiento" at bounding box center [186, 59] width 70 height 15
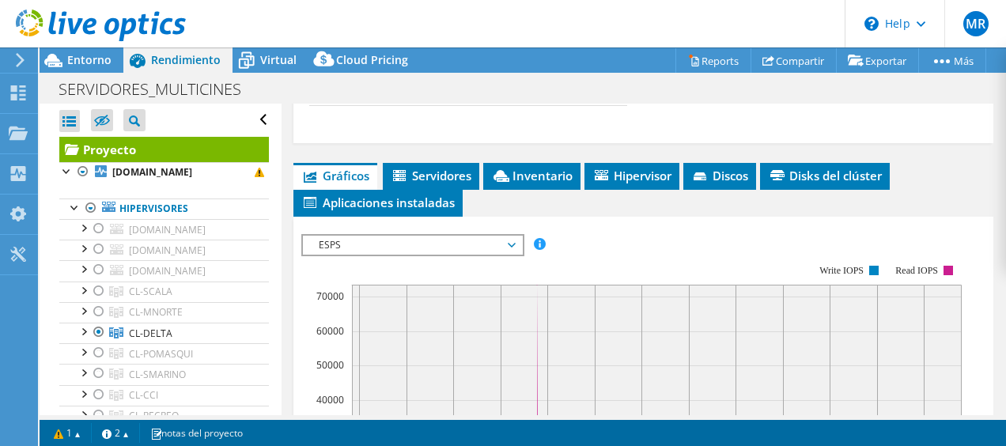
scroll to position [814, 0]
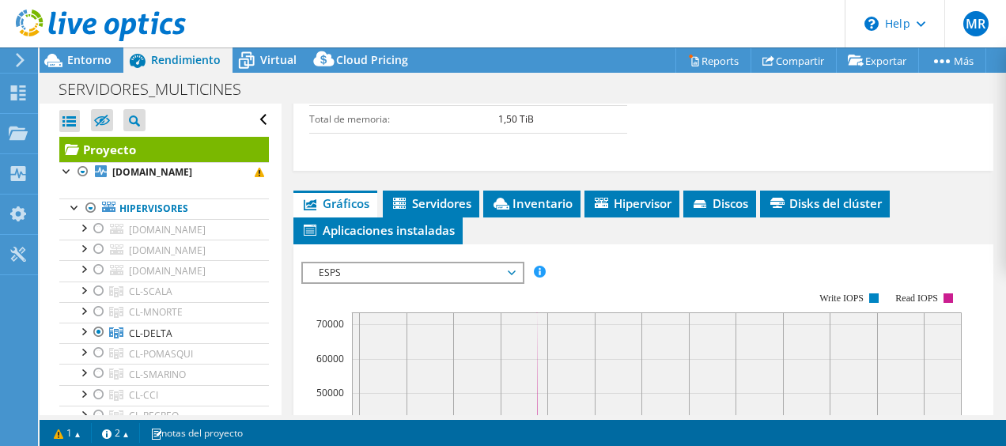
click at [452, 269] on span "ESPS" at bounding box center [412, 272] width 203 height 19
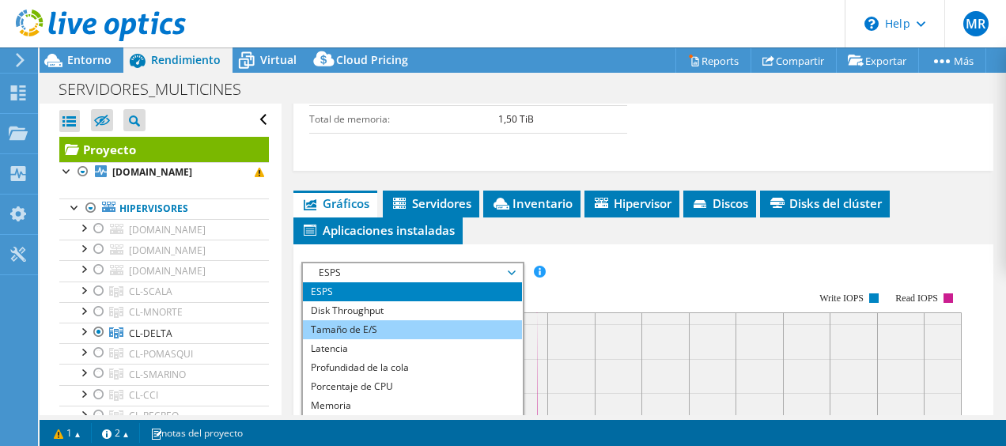
click at [391, 320] on li "Tamaño de E/S" at bounding box center [412, 329] width 219 height 19
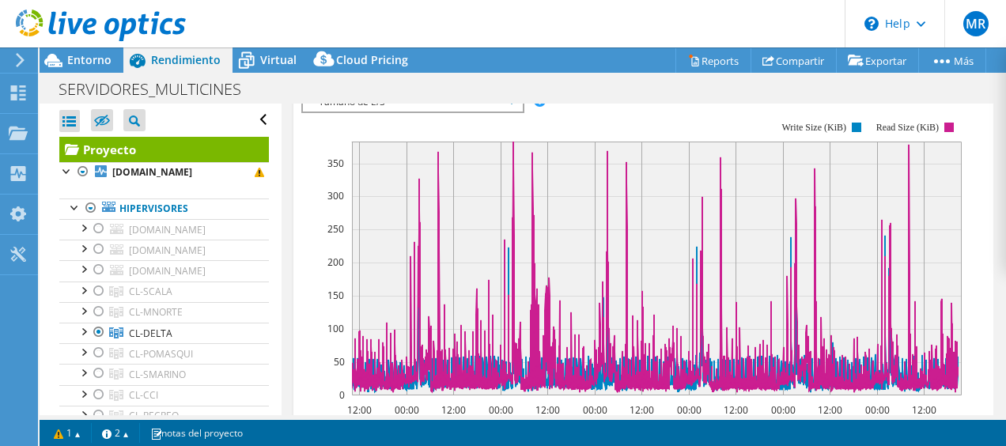
scroll to position [957, 0]
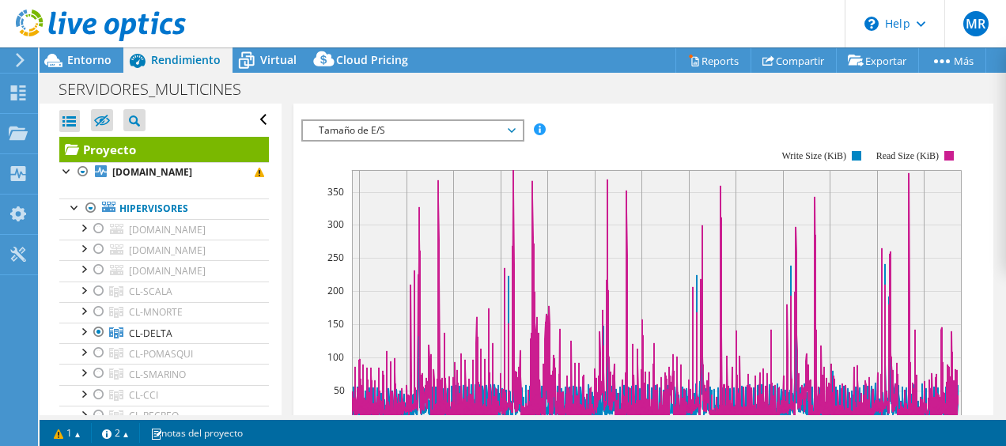
click at [509, 125] on span "Tamaño de E/S" at bounding box center [412, 130] width 203 height 19
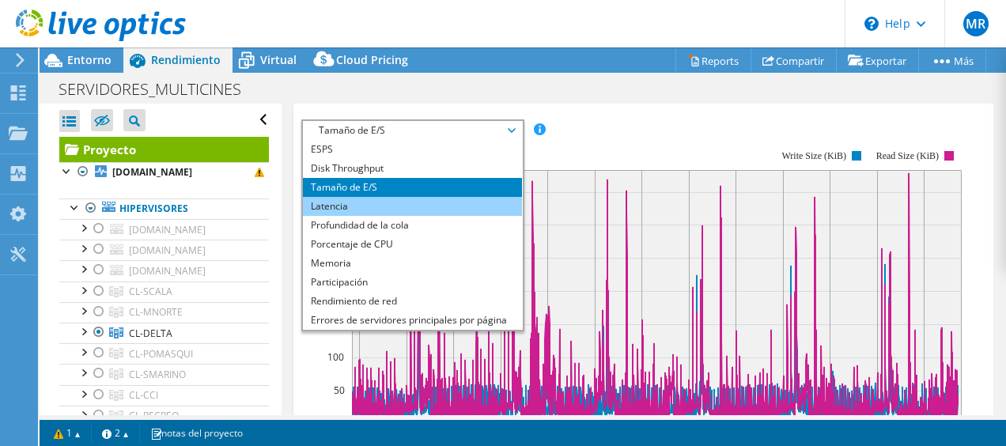
click at [421, 197] on li "Latencia" at bounding box center [412, 206] width 219 height 19
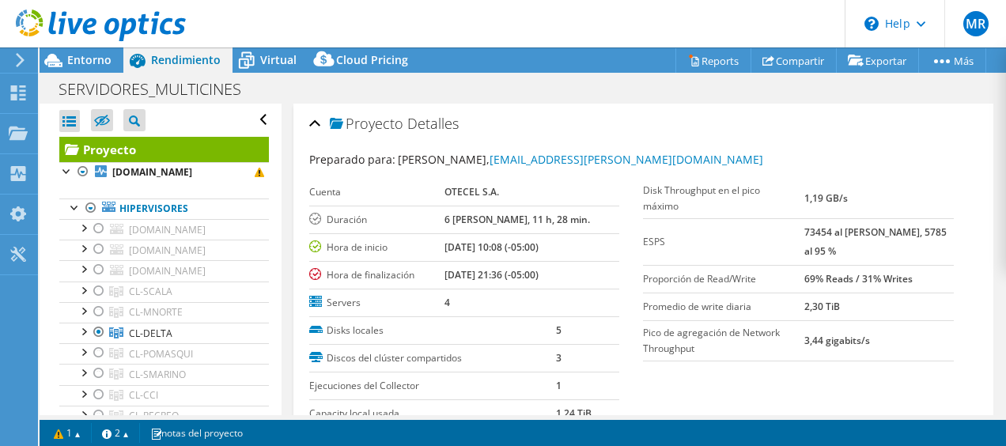
select select "USD"
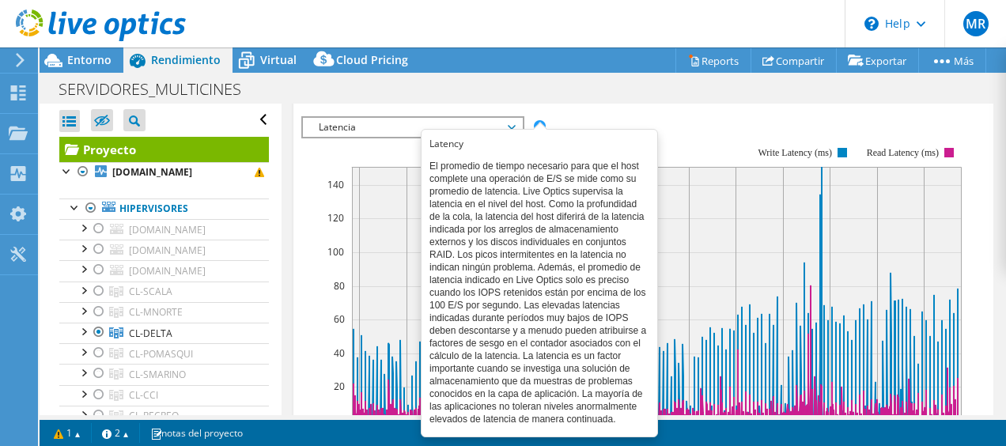
click at [487, 118] on span "Latencia" at bounding box center [412, 127] width 203 height 19
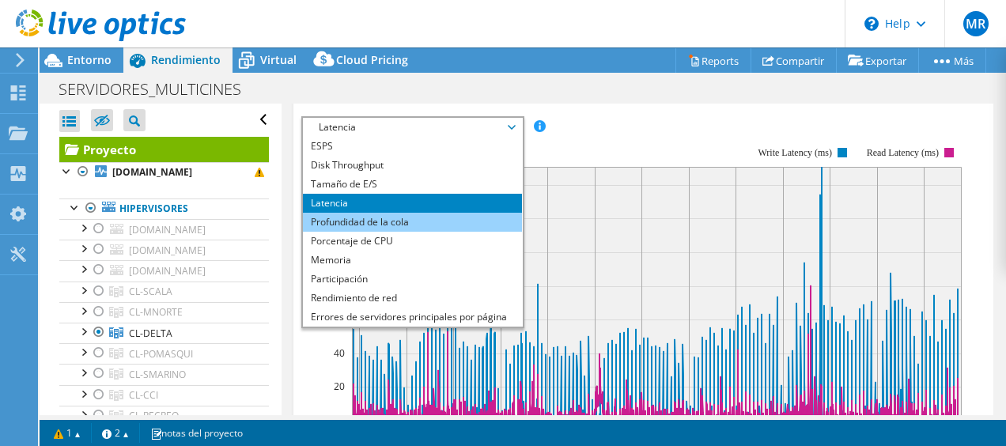
click at [378, 213] on li "Profundidad de la cola" at bounding box center [412, 222] width 219 height 19
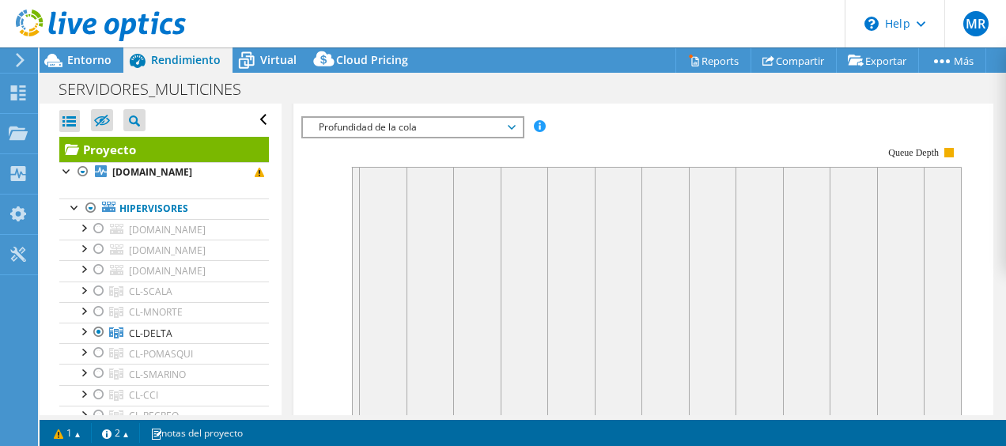
click at [500, 120] on span "Profundidad de la cola" at bounding box center [412, 127] width 203 height 19
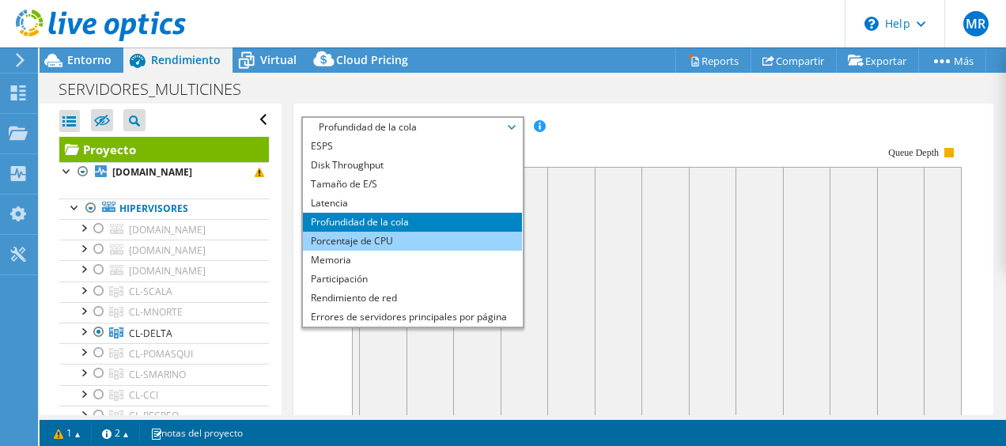
click at [406, 236] on li "Porcentaje de CPU" at bounding box center [412, 241] width 219 height 19
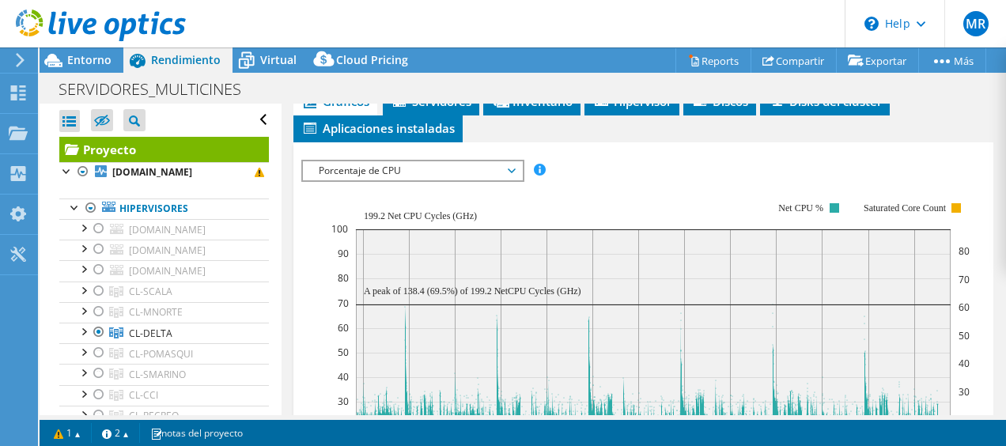
scroll to position [891, 0]
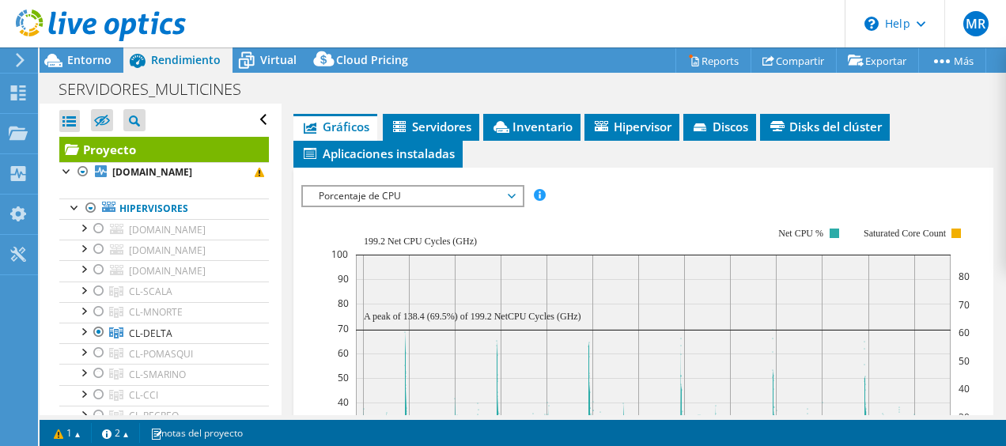
click at [486, 188] on span "Porcentaje de CPU" at bounding box center [412, 196] width 203 height 19
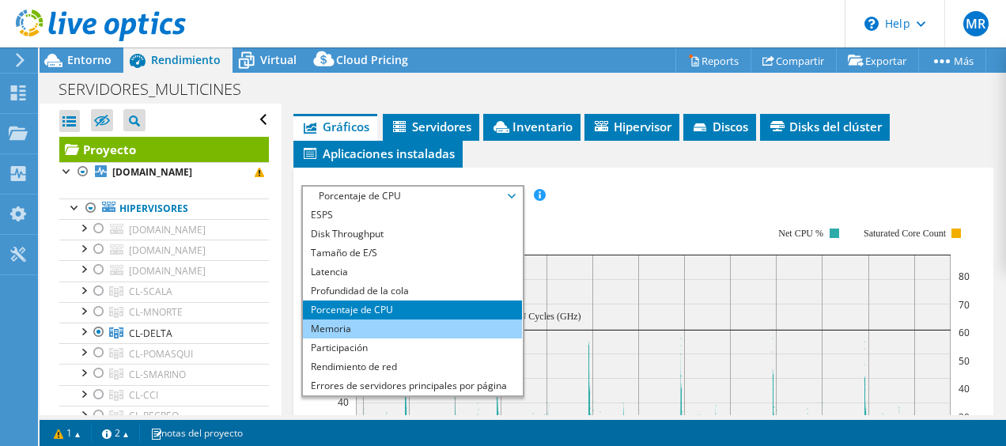
click at [468, 319] on li "Memoria" at bounding box center [412, 328] width 219 height 19
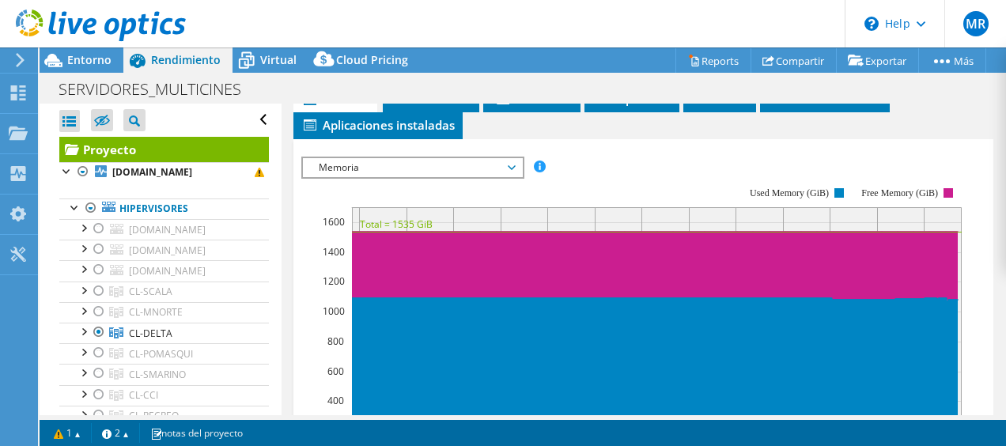
scroll to position [904, 0]
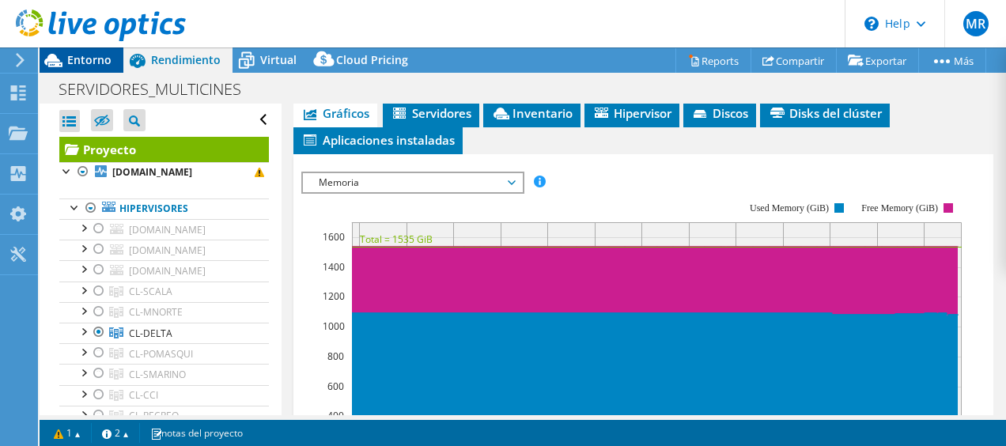
click at [71, 52] on span "Entorno" at bounding box center [89, 59] width 44 height 15
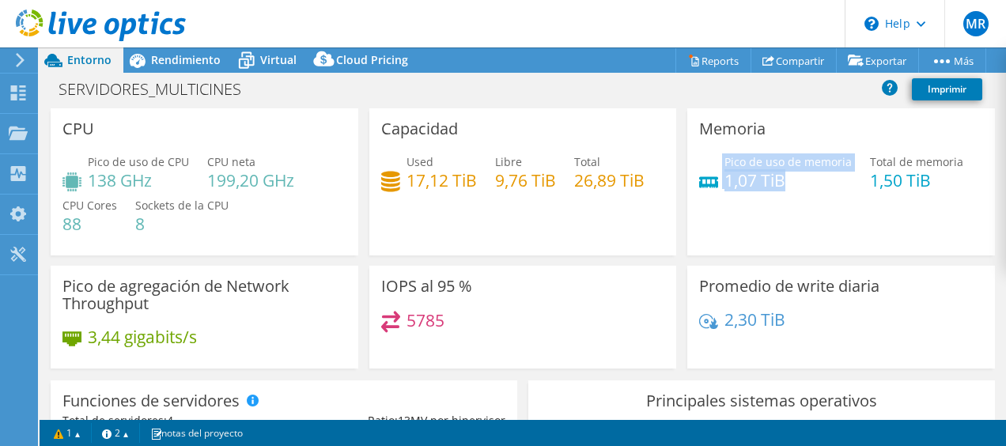
drag, startPoint x: 745, startPoint y: 180, endPoint x: 802, endPoint y: 178, distance: 57.0
click at [802, 178] on div "Pico de uso de memoria 1,07 TiB" at bounding box center [775, 171] width 153 height 36
click at [802, 178] on h4 "1,07 TiB" at bounding box center [787, 180] width 127 height 17
click at [883, 175] on h4 "1,50 TiB" at bounding box center [916, 180] width 93 height 17
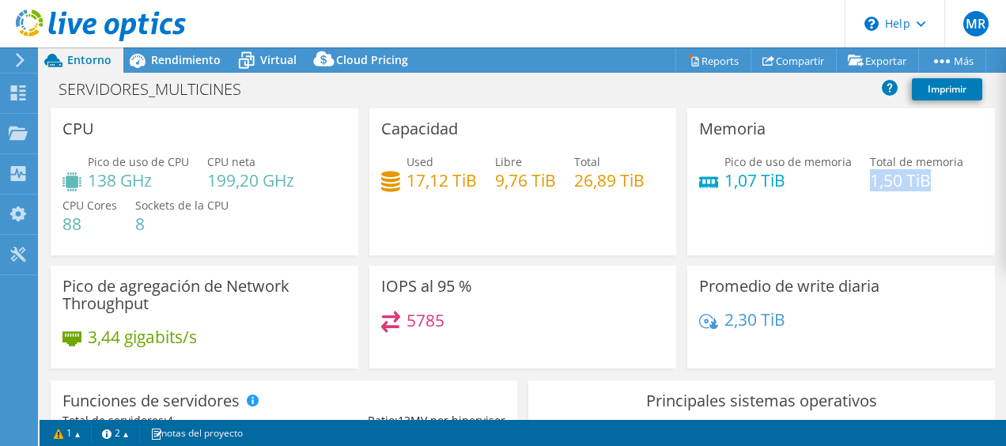
drag, startPoint x: 860, startPoint y: 174, endPoint x: 931, endPoint y: 181, distance: 71.5
click at [931, 181] on h4 "1,50 TiB" at bounding box center [916, 180] width 93 height 17
click at [959, 226] on div "Memoria Pico de uso de memoria 1,07 TiB Total de memoria 1,50 TiB" at bounding box center [841, 181] width 308 height 147
drag, startPoint x: 721, startPoint y: 185, endPoint x: 776, endPoint y: 179, distance: 54.8
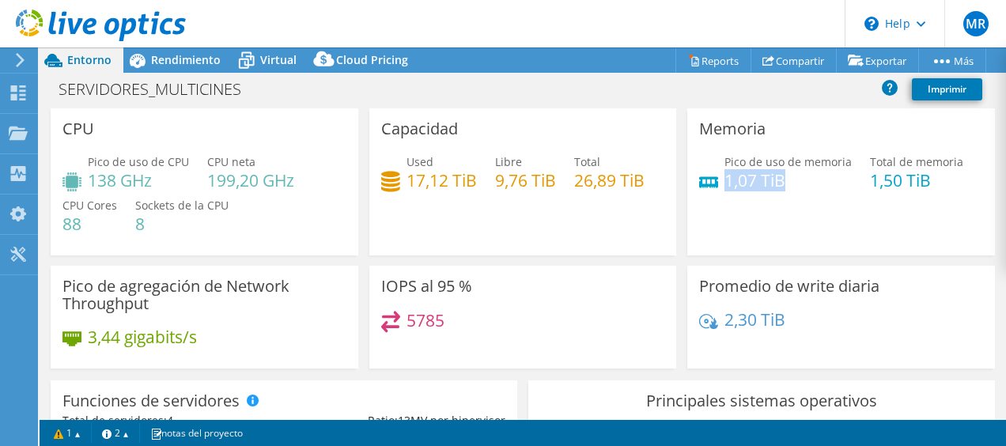
click at [776, 179] on h4 "1,07 TiB" at bounding box center [787, 180] width 127 height 17
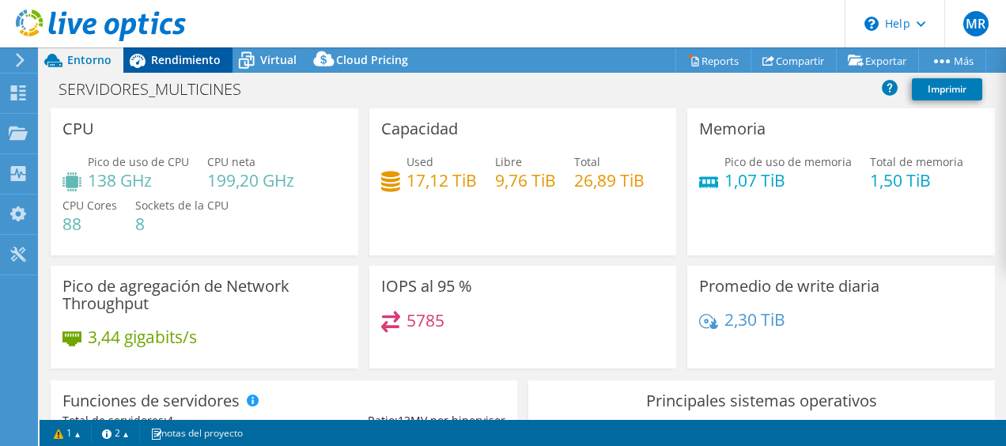
click at [196, 71] on div "Rendimiento" at bounding box center [177, 59] width 109 height 25
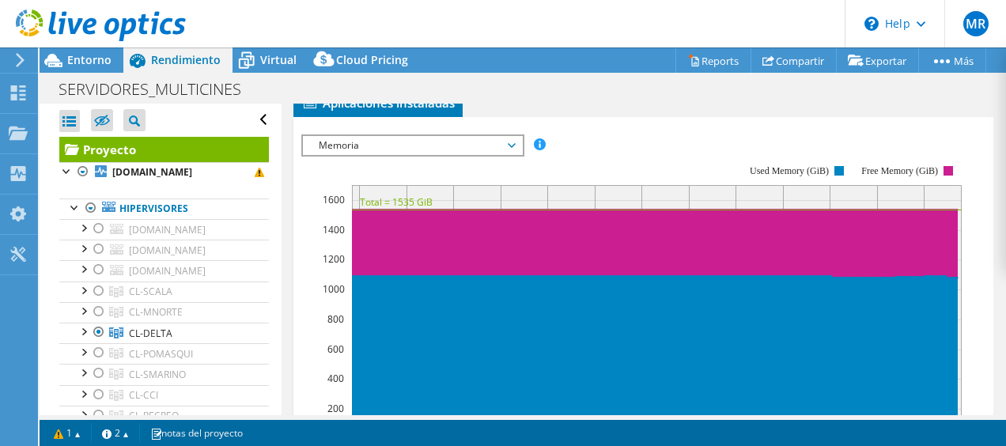
scroll to position [963, 0]
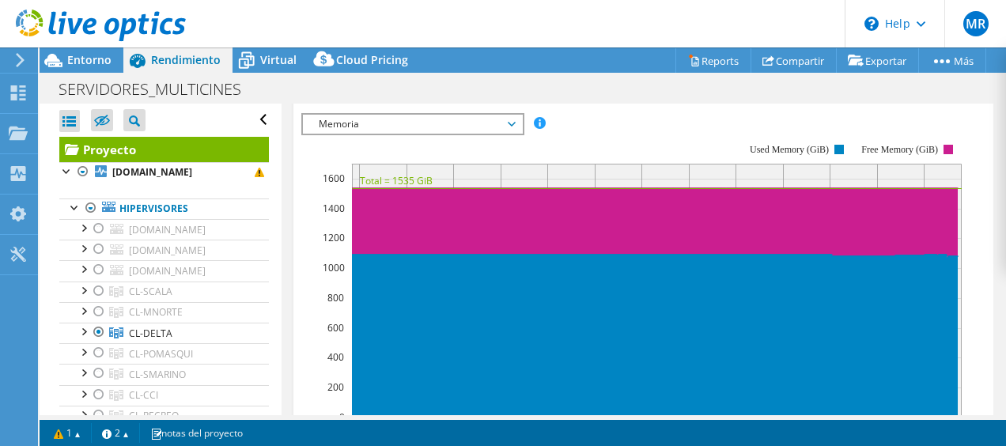
click at [519, 119] on span "Memoria" at bounding box center [412, 124] width 219 height 19
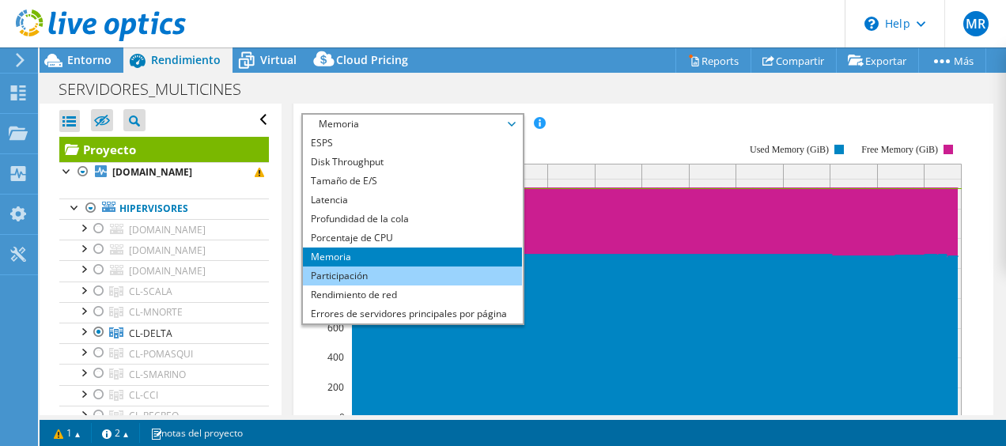
click at [432, 266] on li "Participación" at bounding box center [412, 275] width 219 height 19
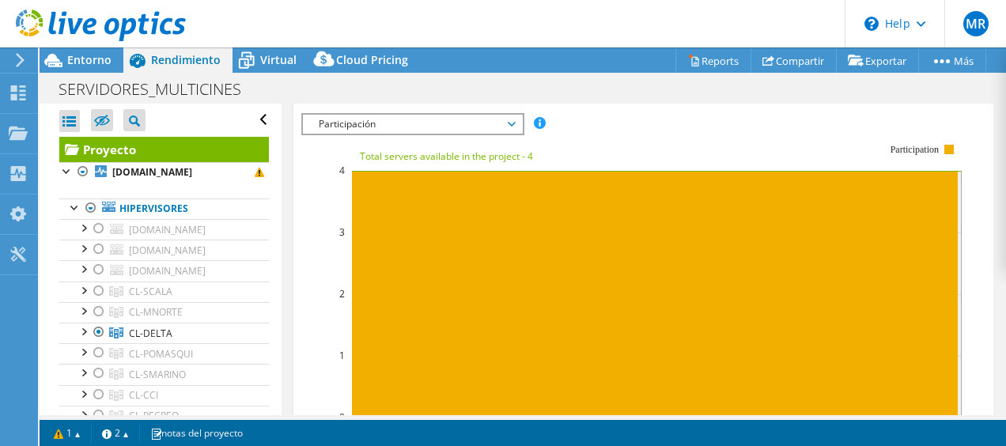
drag, startPoint x: 993, startPoint y: 284, endPoint x: 1002, endPoint y: 268, distance: 18.0
click at [1002, 268] on article "Proyecto Detalles Preparado para: [PERSON_NAME], [PERSON_NAME][EMAIL_ADDRESS][P…" at bounding box center [643, 259] width 725 height 311
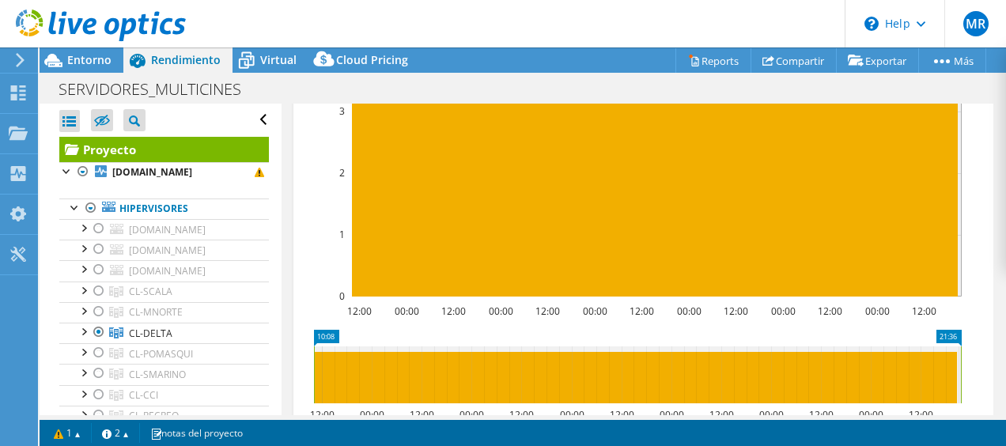
scroll to position [947, 0]
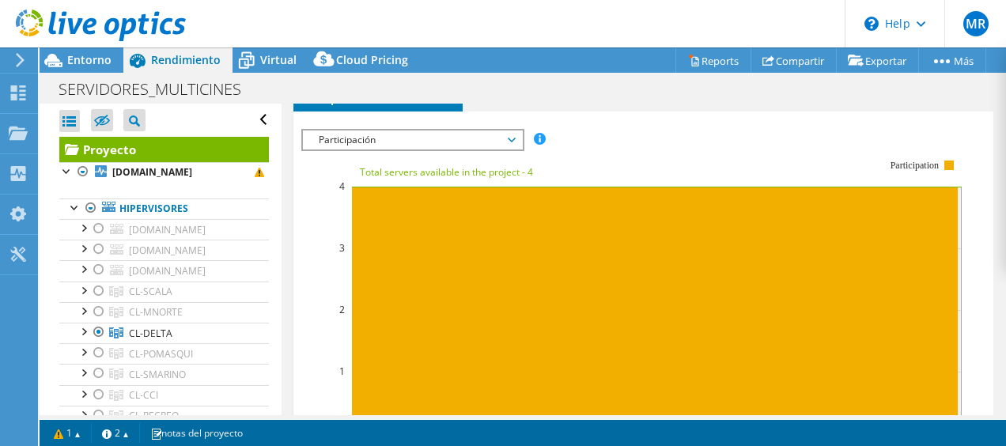
click at [493, 130] on span "Participación" at bounding box center [412, 139] width 203 height 19
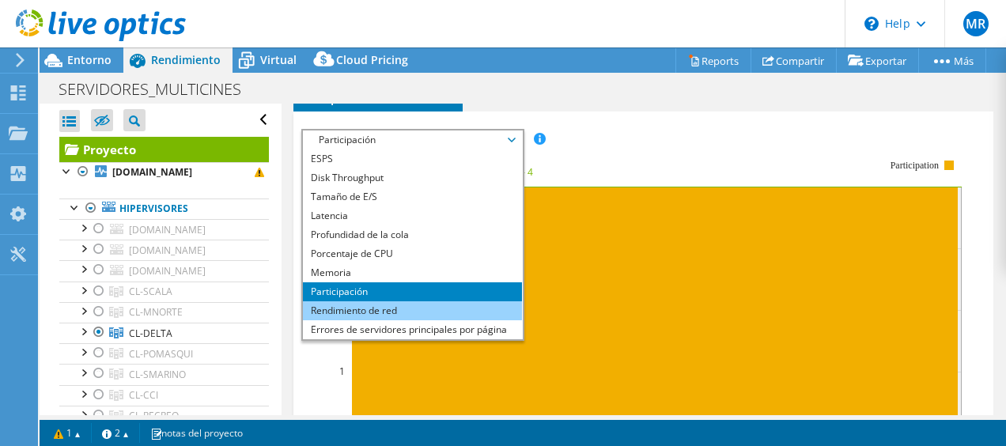
click at [413, 306] on li "Rendimiento de red" at bounding box center [412, 310] width 219 height 19
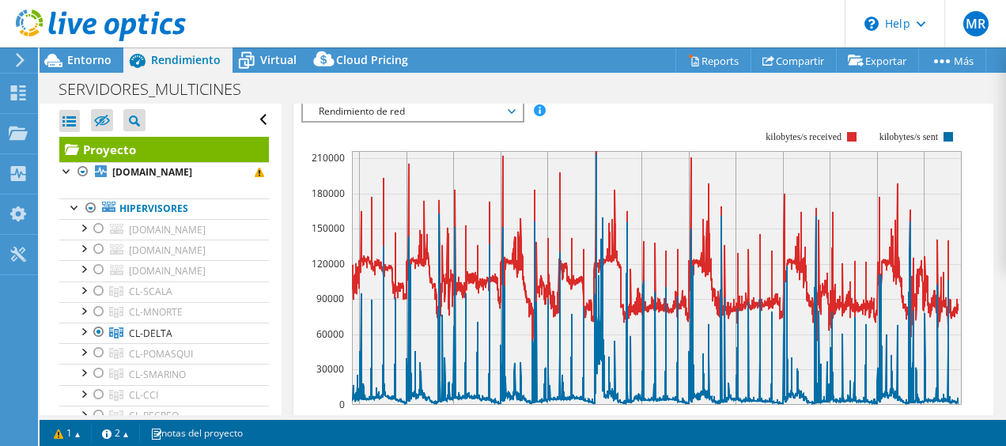
scroll to position [889, 0]
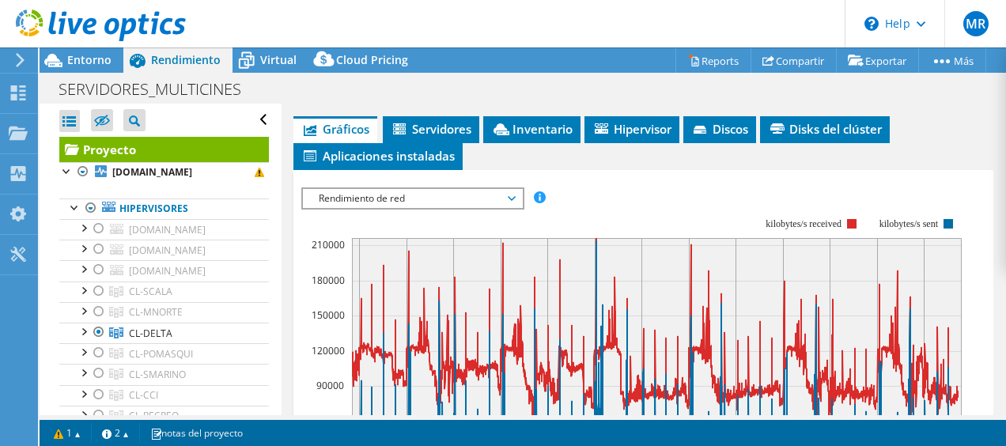
click at [440, 189] on span "Rendimiento de red" at bounding box center [412, 198] width 203 height 19
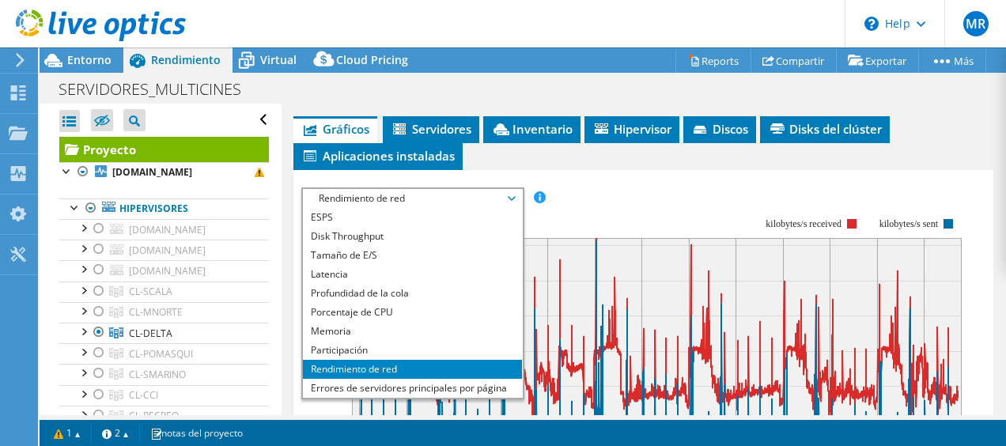
scroll to position [57, 0]
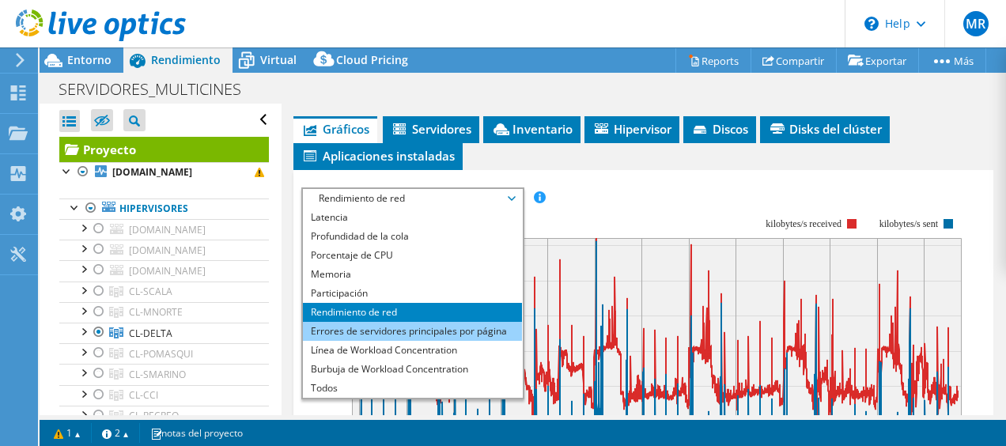
click at [466, 324] on li "Errores de servidores principales por página" at bounding box center [412, 331] width 219 height 19
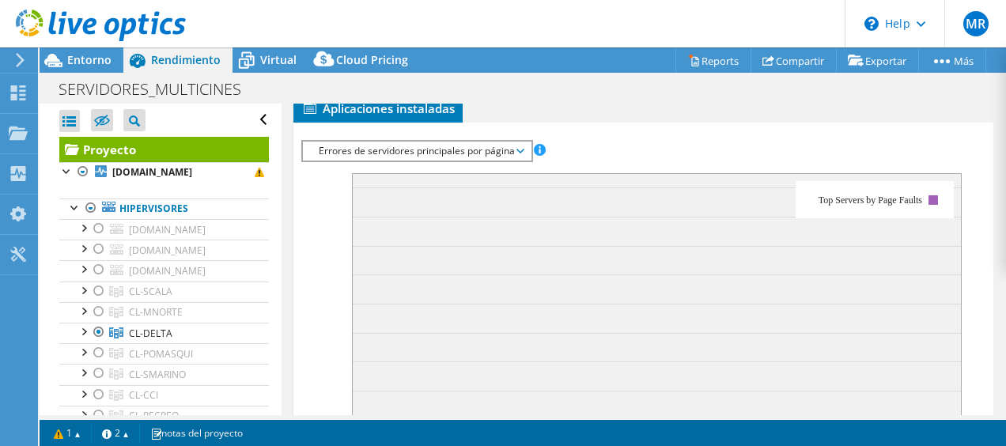
scroll to position [890, 0]
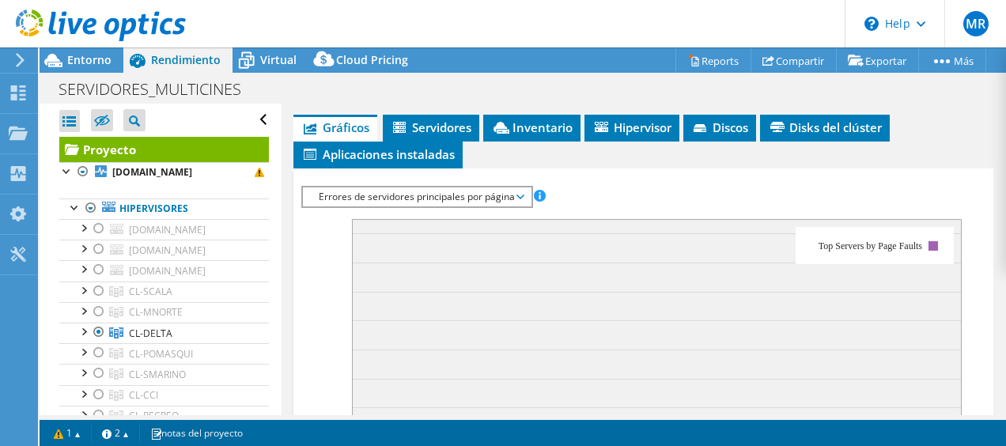
click at [482, 187] on span "Errores de servidores principales por página" at bounding box center [417, 196] width 212 height 19
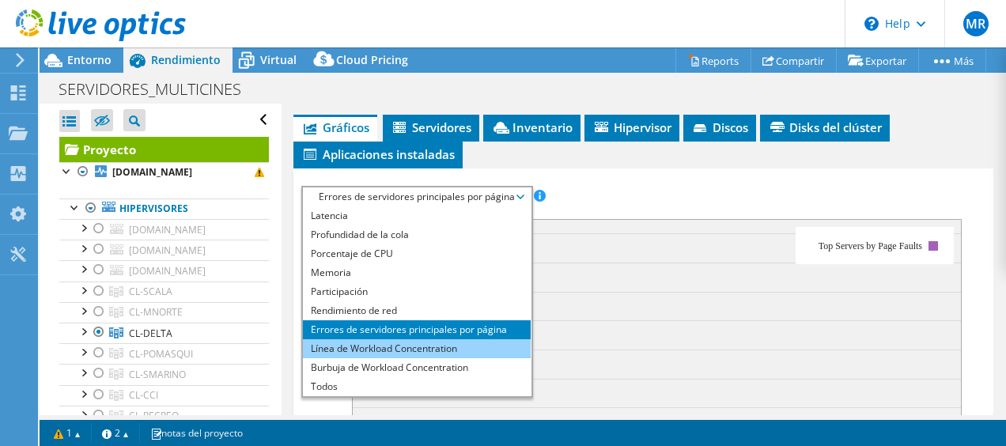
click at [500, 339] on li "Línea de Workload Concentration" at bounding box center [417, 348] width 228 height 19
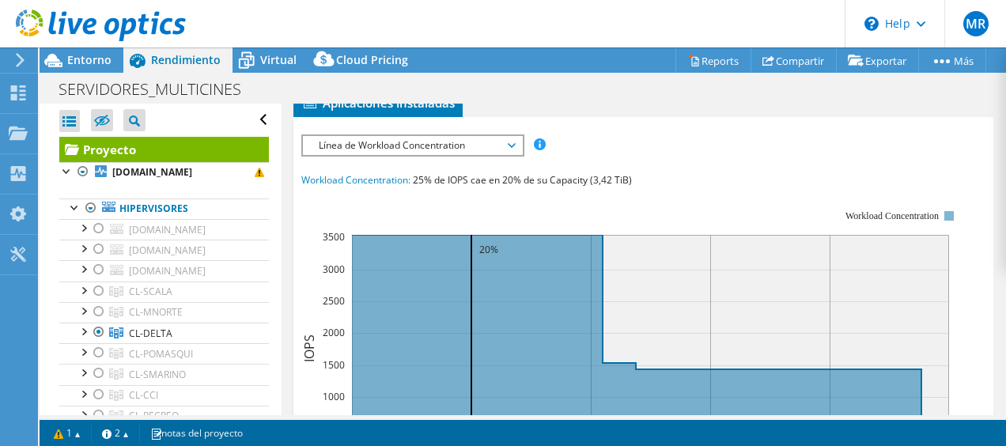
scroll to position [929, 0]
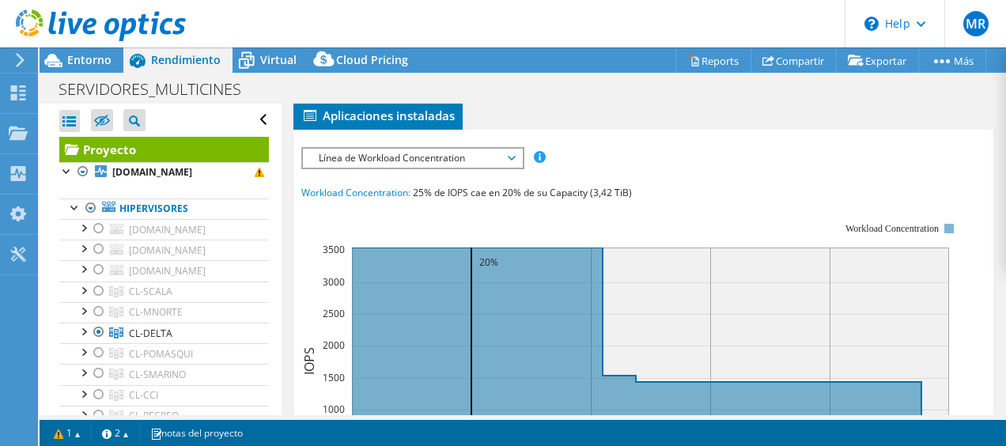
click at [498, 152] on span "Línea de Workload Concentration" at bounding box center [412, 158] width 203 height 19
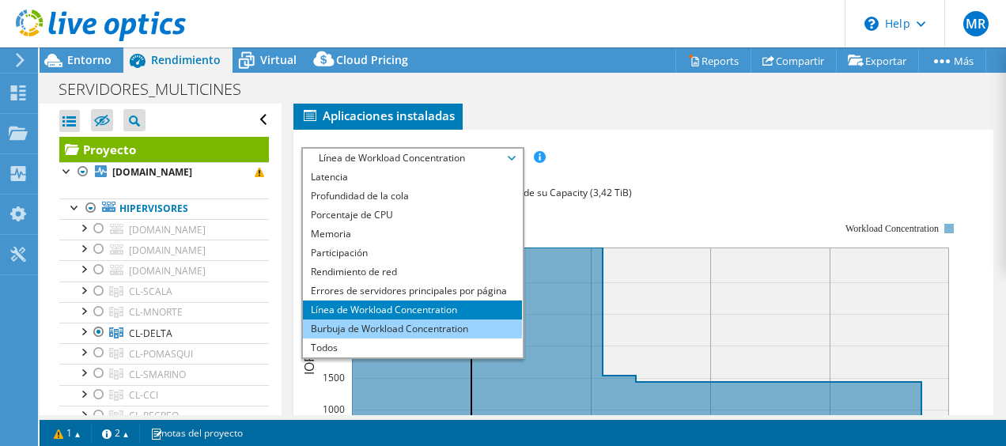
click at [465, 319] on li "Burbuja de Workload Concentration" at bounding box center [412, 328] width 219 height 19
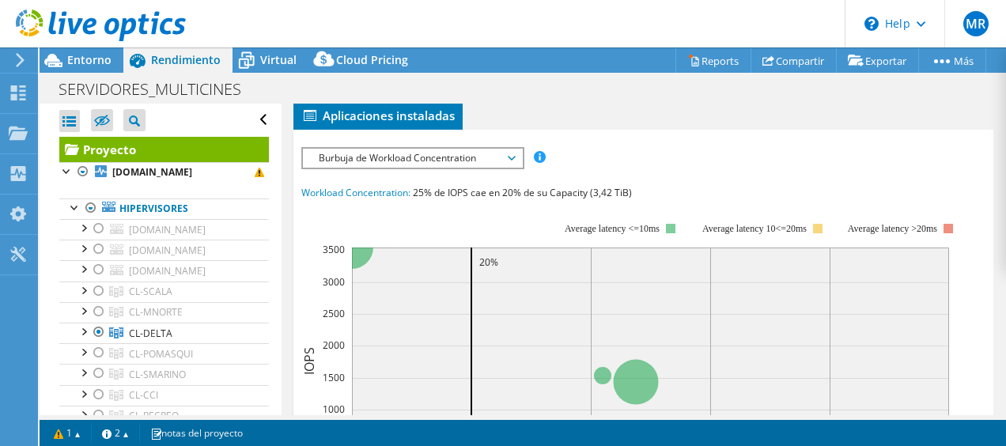
drag, startPoint x: 991, startPoint y: 297, endPoint x: 996, endPoint y: 315, distance: 18.0
click at [996, 315] on article "Proyecto Detalles Preparado para: [PERSON_NAME], [PERSON_NAME][EMAIL_ADDRESS][P…" at bounding box center [643, 259] width 725 height 311
drag, startPoint x: 991, startPoint y: 308, endPoint x: 990, endPoint y: 348, distance: 39.6
click at [990, 348] on div "Proyecto Detalles Preparado para: [PERSON_NAME], [PERSON_NAME][EMAIL_ADDRESS][P…" at bounding box center [643, 8] width 724 height 1666
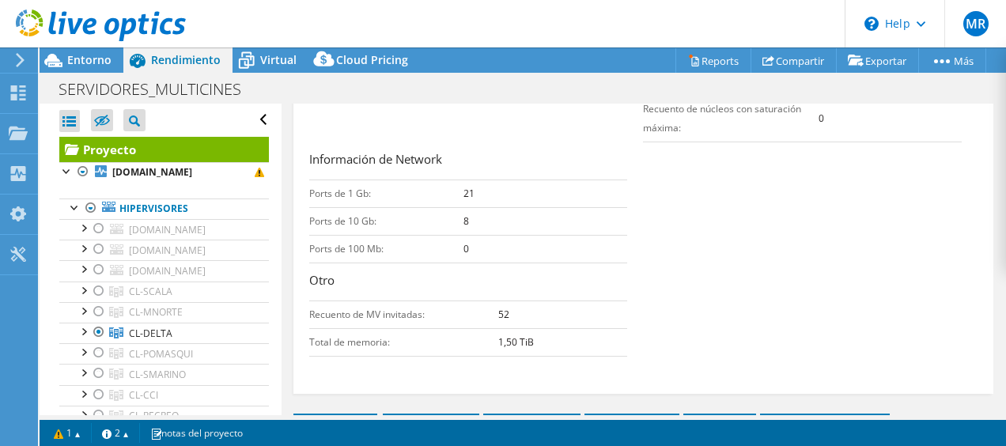
scroll to position [814, 0]
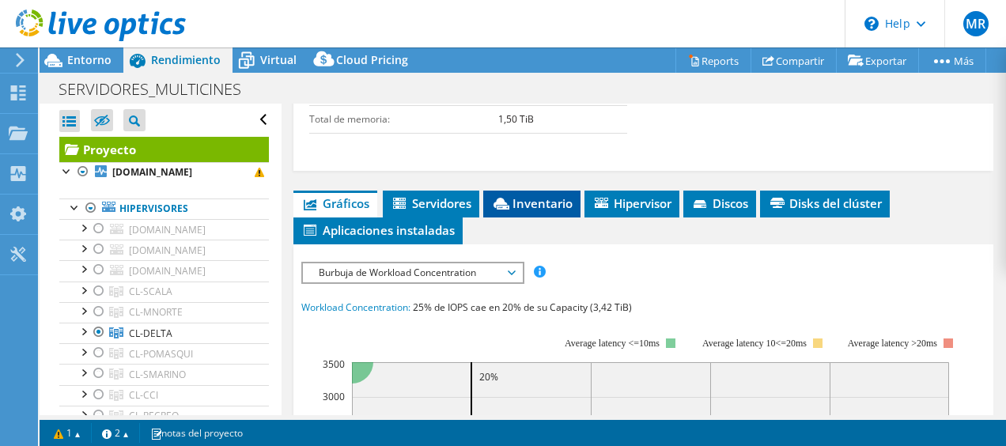
click at [537, 197] on span "Inventario" at bounding box center [531, 203] width 81 height 16
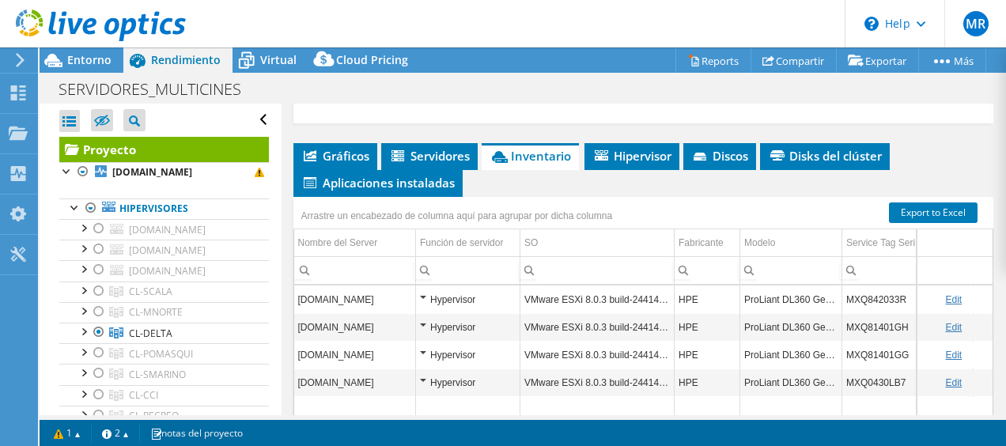
scroll to position [866, 0]
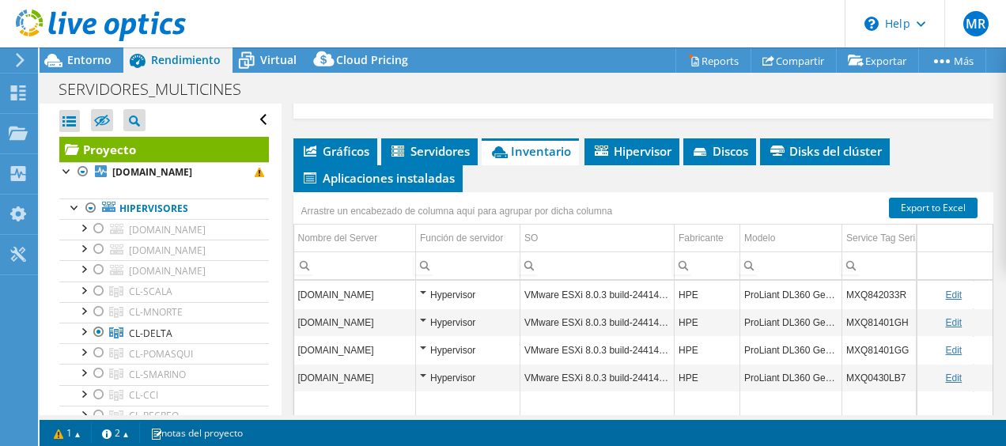
click at [383, 421] on section "Warnings El proyecto contiene uno o más CR que no han finalizado de la forma pr…" at bounding box center [523, 433] width 966 height 26
click at [451, 349] on td "Hypervisor" at bounding box center [468, 350] width 104 height 28
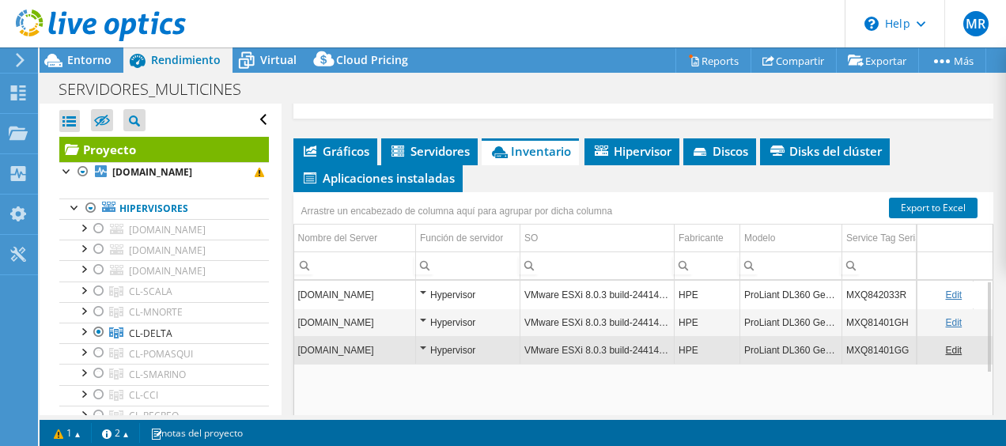
click at [451, 349] on td "Hypervisor" at bounding box center [468, 350] width 104 height 28
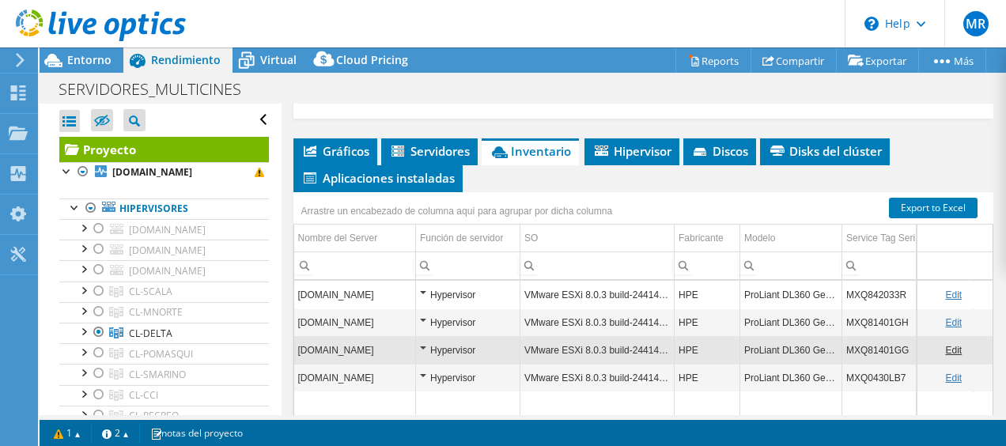
click at [870, 367] on td "MXQ0430LB7" at bounding box center [907, 378] width 131 height 28
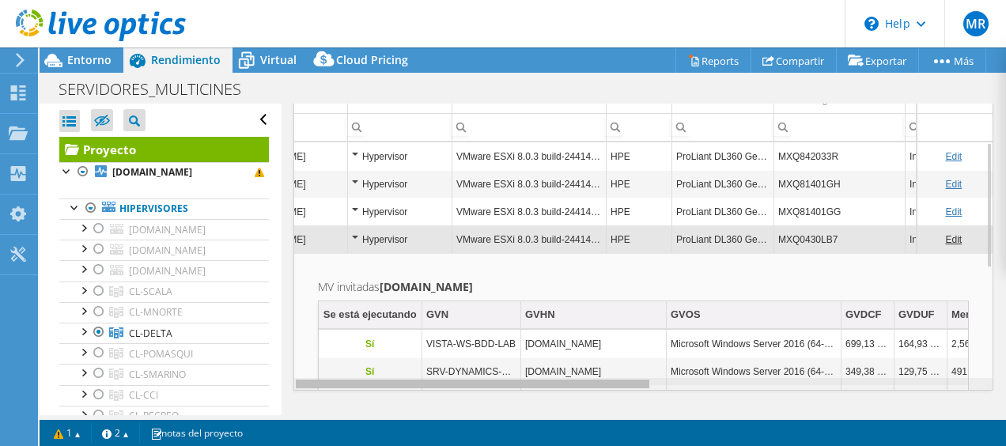
scroll to position [0, 0]
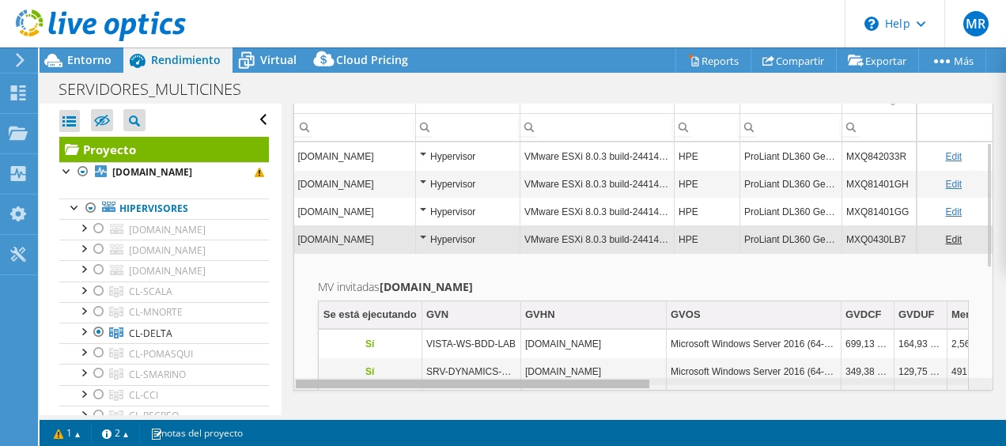
drag, startPoint x: 605, startPoint y: 372, endPoint x: 467, endPoint y: 372, distance: 137.6
click at [466, 373] on body "MR Usuario final [PERSON_NAME] [PERSON_NAME][EMAIL_ADDRESS][PERSON_NAME][DOMAIN…" at bounding box center [503, 223] width 1006 height 446
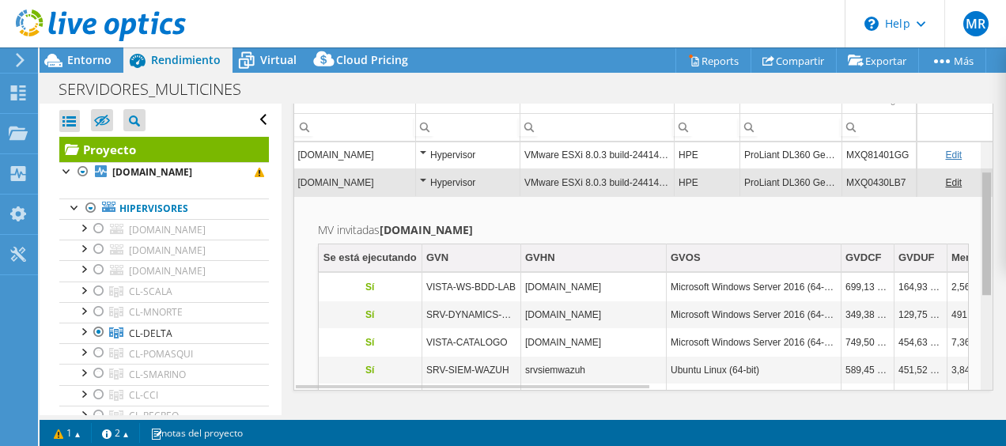
scroll to position [58, 0]
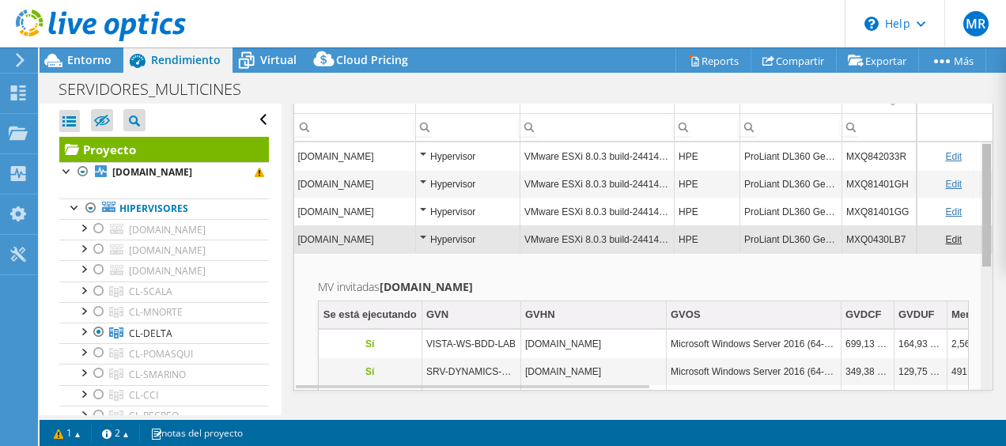
drag, startPoint x: 979, startPoint y: 246, endPoint x: 1008, endPoint y: 231, distance: 32.9
click at [1005, 231] on html "MR Usuario final [PERSON_NAME] [PERSON_NAME][EMAIL_ADDRESS][PERSON_NAME][DOMAIN…" at bounding box center [503, 223] width 1006 height 446
click at [860, 230] on td "MXQ0430LB7" at bounding box center [907, 239] width 131 height 28
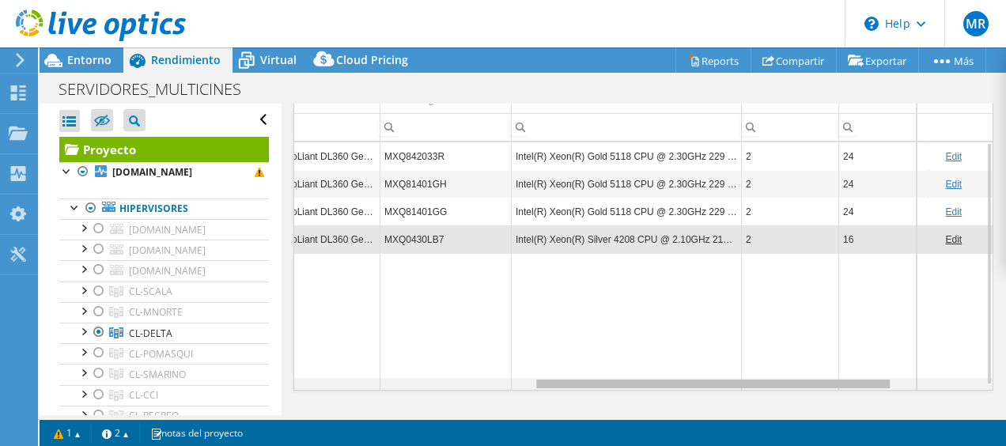
scroll to position [0, 463]
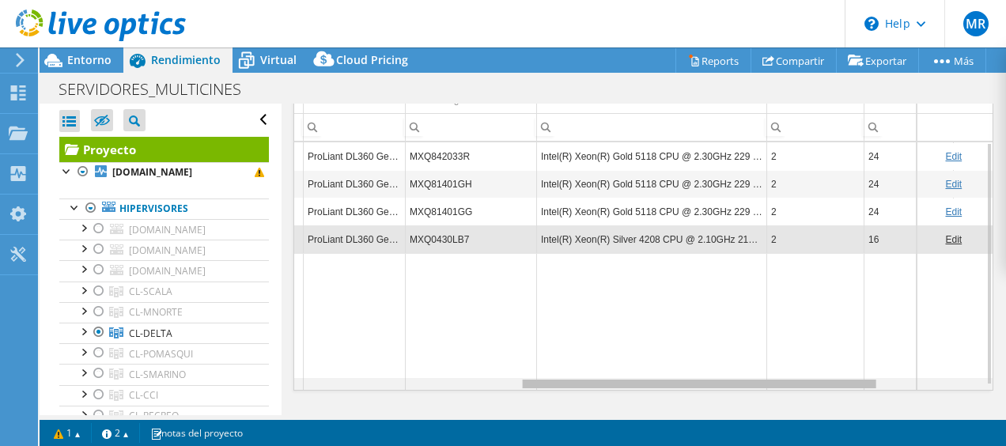
drag, startPoint x: 618, startPoint y: 374, endPoint x: 853, endPoint y: 377, distance: 234.8
click at [853, 377] on body "MR Usuario final [PERSON_NAME] [PERSON_NAME][EMAIL_ADDRESS][PERSON_NAME][DOMAIN…" at bounding box center [503, 223] width 1006 height 446
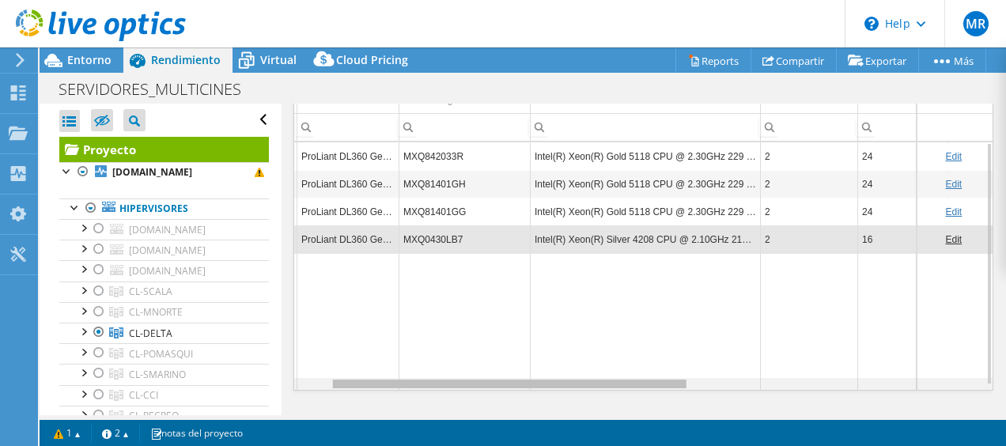
scroll to position [0, 0]
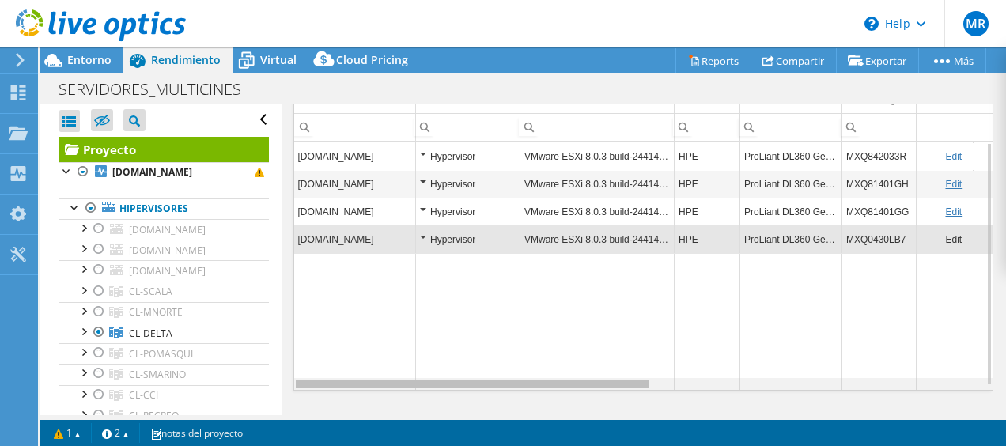
drag, startPoint x: 802, startPoint y: 376, endPoint x: 576, endPoint y: 351, distance: 227.5
click at [576, 351] on body "MR Usuario final [PERSON_NAME] [PERSON_NAME][EMAIL_ADDRESS][PERSON_NAME][DOMAIN…" at bounding box center [503, 223] width 1006 height 446
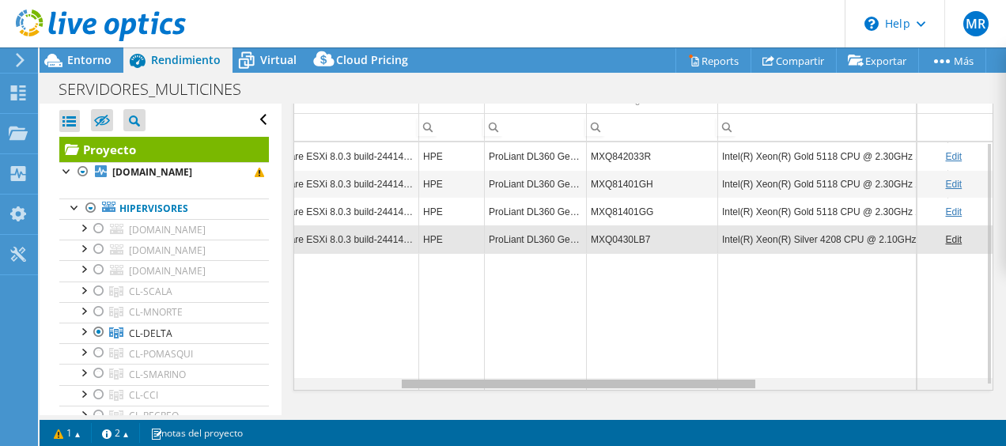
scroll to position [0, 274]
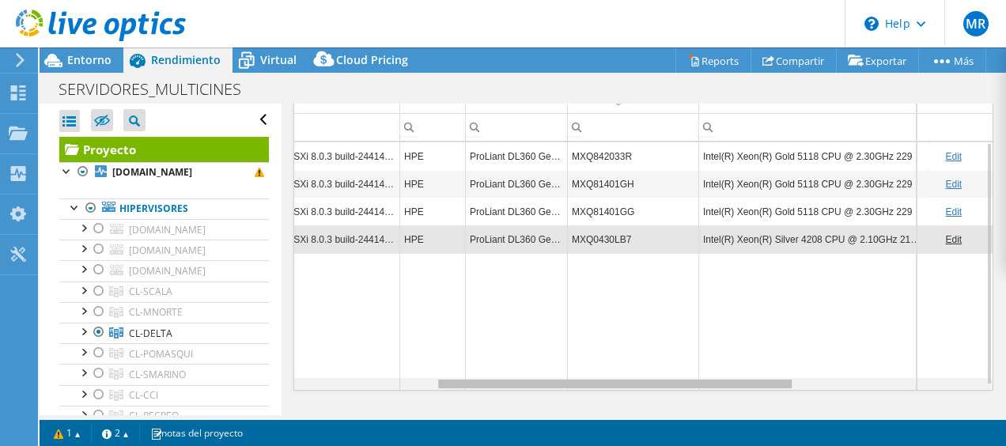
drag, startPoint x: 574, startPoint y: 376, endPoint x: 724, endPoint y: 379, distance: 150.2
click at [724, 379] on body "MR Usuario final [PERSON_NAME] [PERSON_NAME][EMAIL_ADDRESS][PERSON_NAME][DOMAIN…" at bounding box center [503, 223] width 1006 height 446
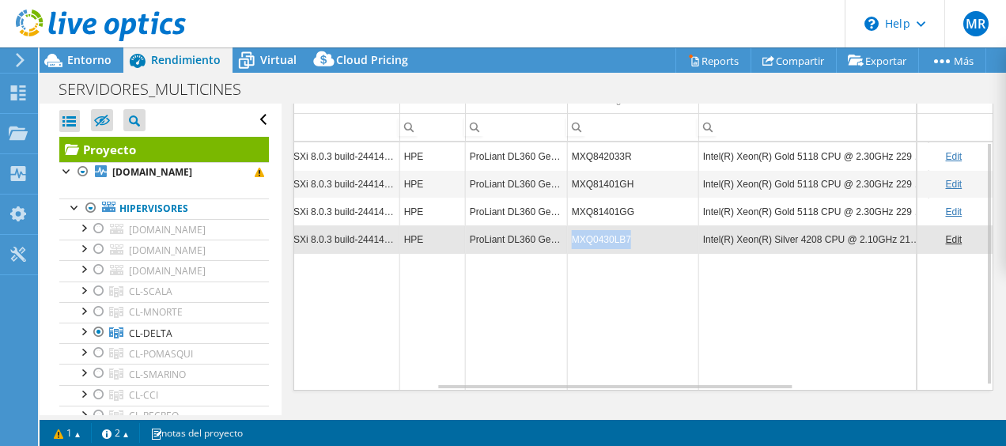
drag, startPoint x: 629, startPoint y: 230, endPoint x: 572, endPoint y: 229, distance: 56.9
click at [572, 229] on td "MXQ0430LB7" at bounding box center [632, 239] width 131 height 28
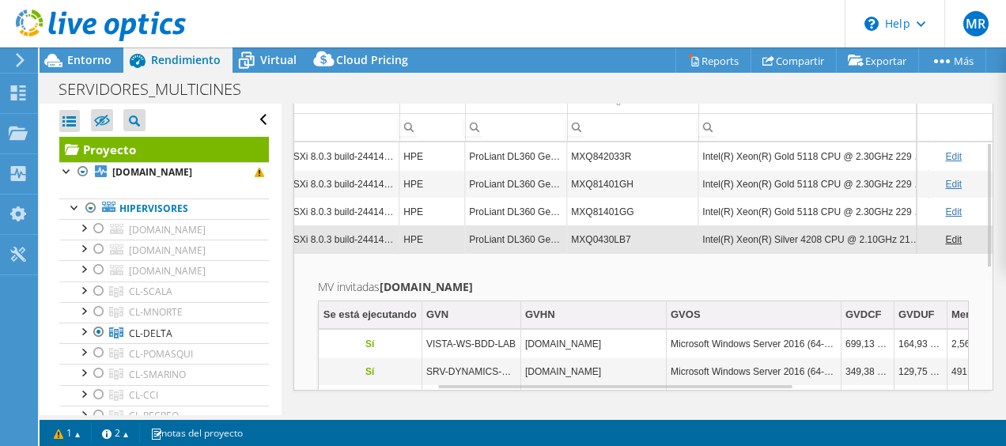
scroll to position [0, 275]
drag, startPoint x: 571, startPoint y: 227, endPoint x: 589, endPoint y: 228, distance: 18.2
click at [589, 228] on td "MXQ0430LB7" at bounding box center [631, 239] width 131 height 28
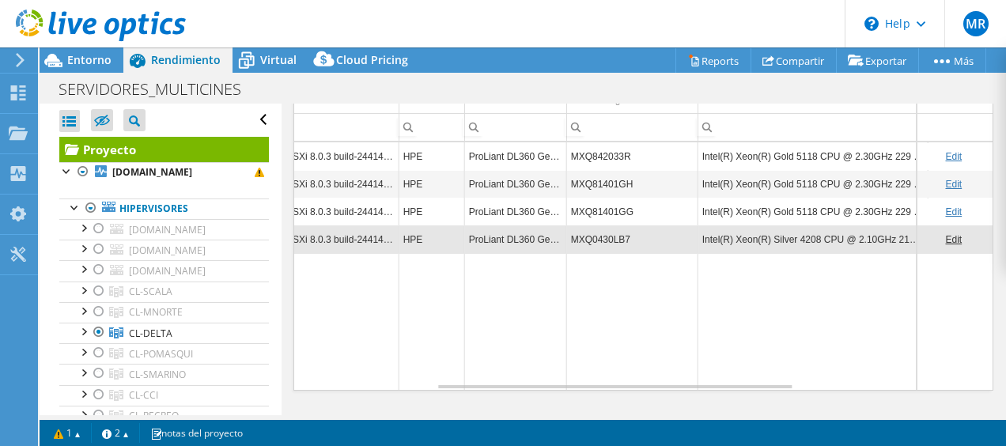
click at [589, 228] on td "MXQ0430LB7" at bounding box center [631, 239] width 131 height 28
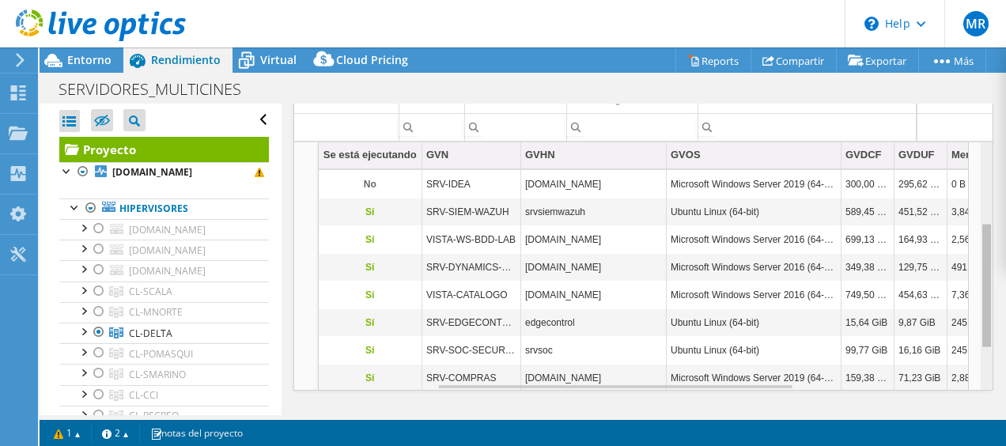
scroll to position [169, 275]
drag, startPoint x: 975, startPoint y: 237, endPoint x: 996, endPoint y: 330, distance: 94.9
click at [996, 330] on body "MR Usuario final [PERSON_NAME] [PERSON_NAME][EMAIL_ADDRESS][PERSON_NAME][DOMAIN…" at bounding box center [503, 223] width 1006 height 446
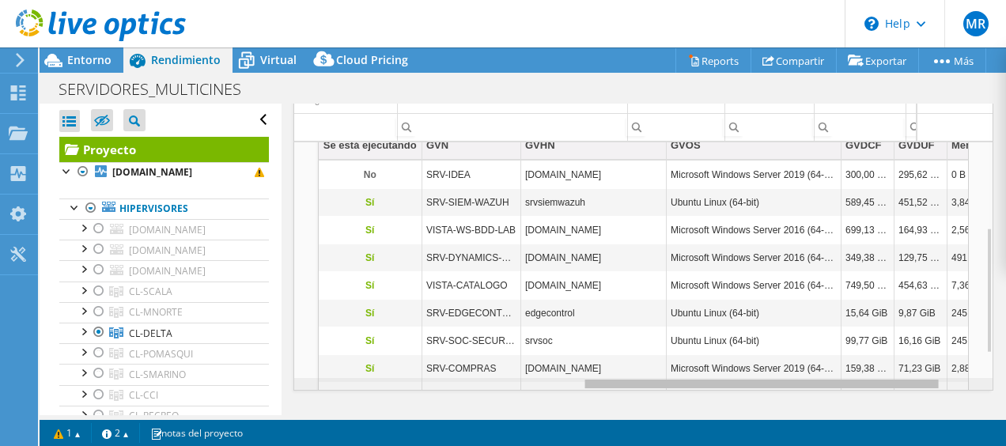
scroll to position [0, 625]
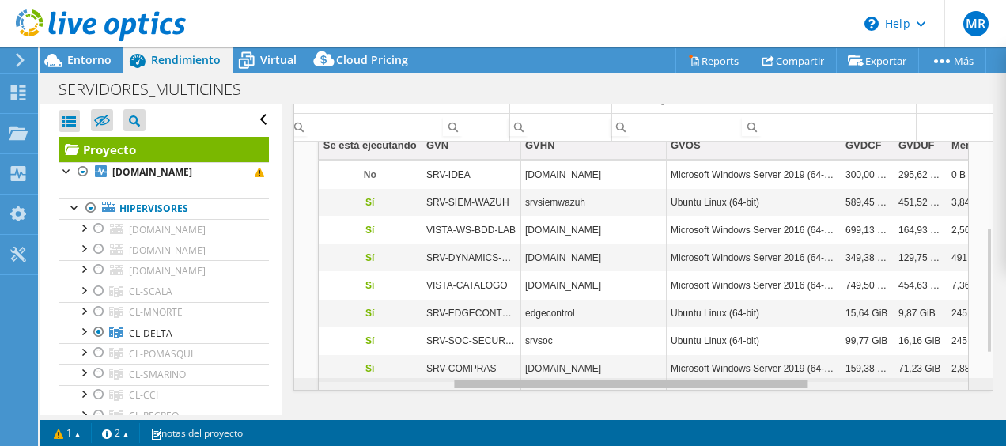
drag, startPoint x: 749, startPoint y: 375, endPoint x: 771, endPoint y: 394, distance: 29.2
click at [772, 394] on body "MR Usuario final [PERSON_NAME] [PERSON_NAME][EMAIL_ADDRESS][PERSON_NAME][DOMAIN…" at bounding box center [503, 223] width 1006 height 446
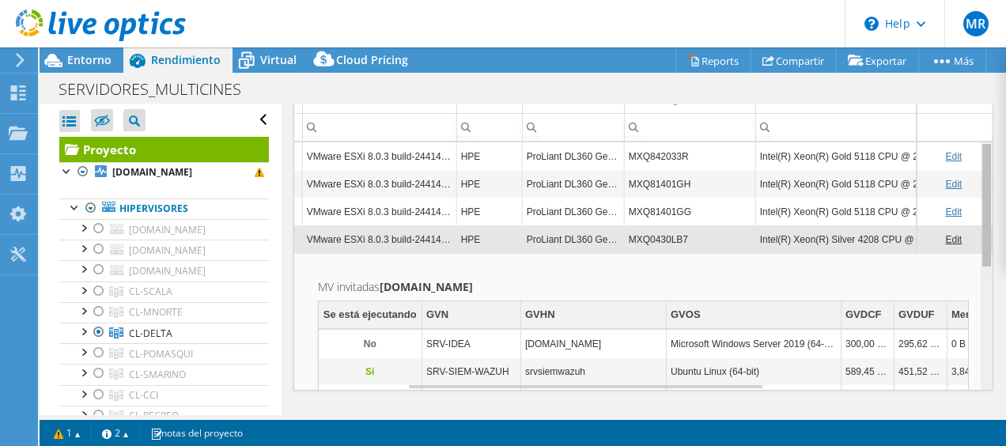
drag, startPoint x: 976, startPoint y: 302, endPoint x: 991, endPoint y: 71, distance: 231.4
click at [991, 71] on body "MR Usuario final [PERSON_NAME] [PERSON_NAME][EMAIL_ADDRESS][PERSON_NAME][DOMAIN…" at bounding box center [503, 223] width 1006 height 446
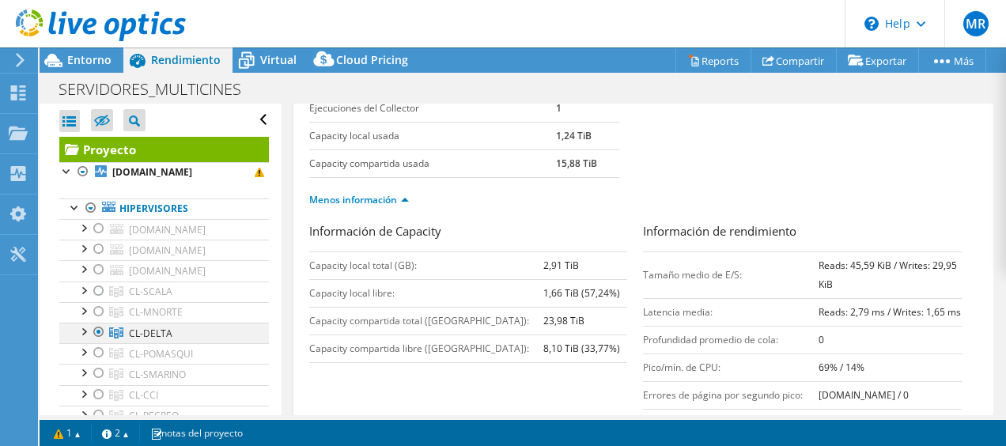
click at [84, 332] on div at bounding box center [83, 331] width 16 height 16
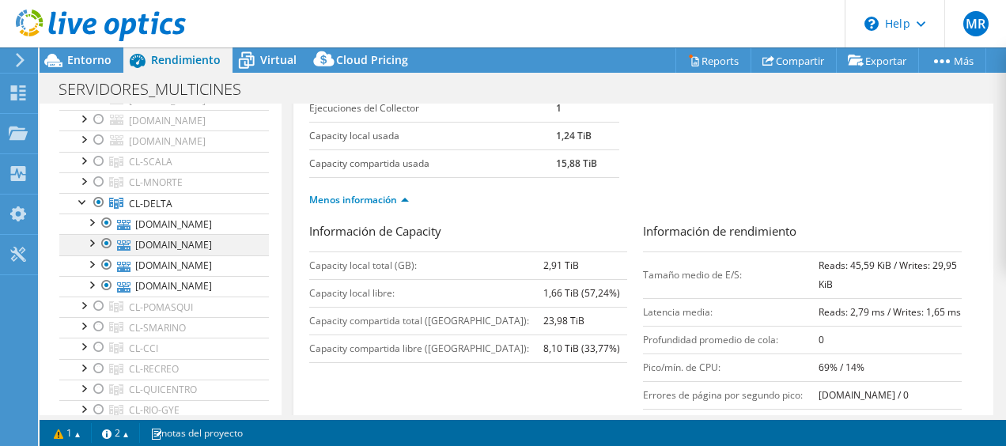
click at [110, 242] on div at bounding box center [107, 243] width 16 height 19
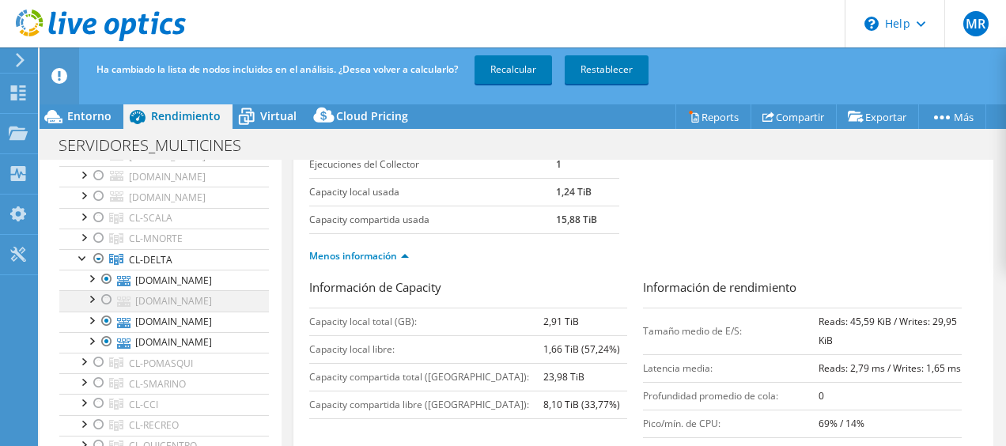
click at [110, 255] on icon at bounding box center [116, 259] width 14 height 11
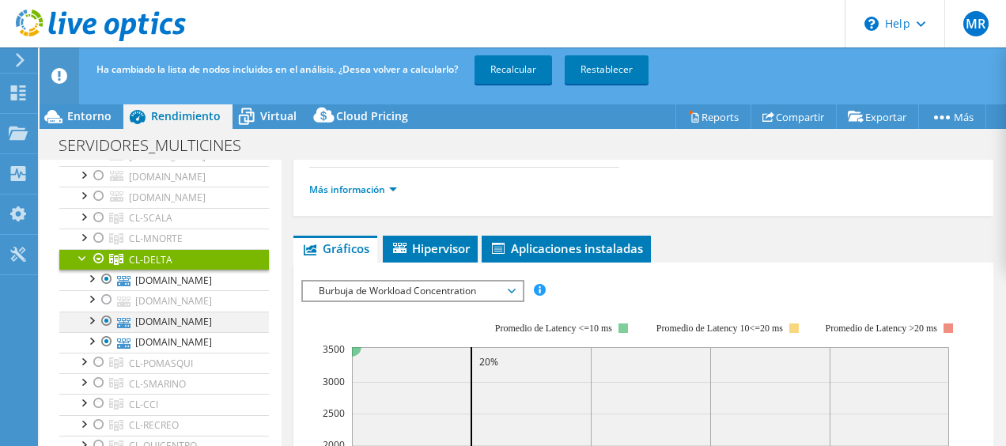
click at [108, 319] on div at bounding box center [107, 320] width 16 height 19
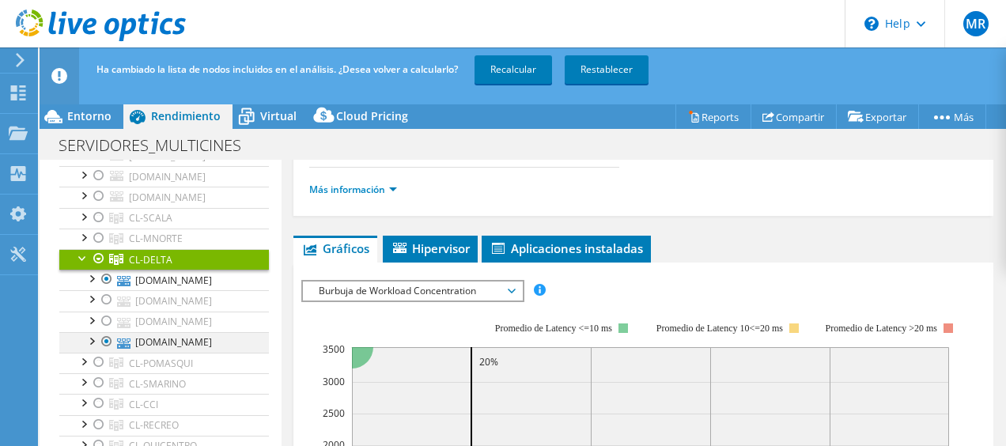
click at [108, 339] on div at bounding box center [107, 341] width 16 height 19
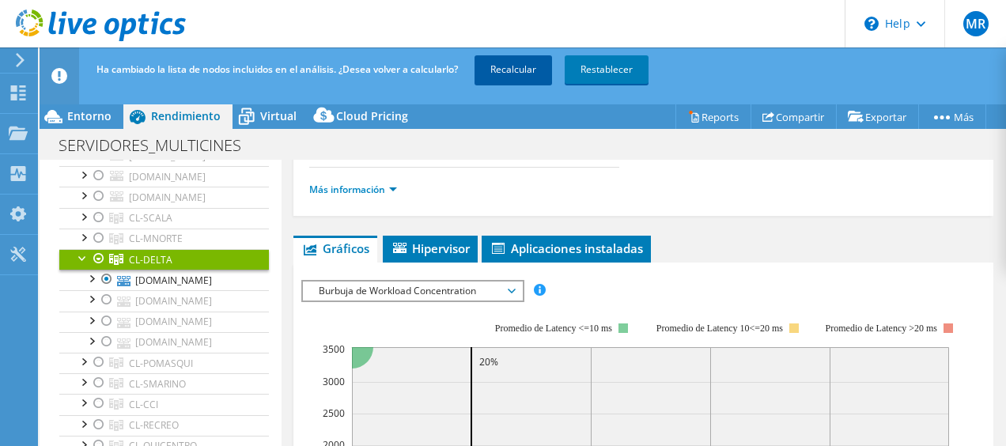
click at [508, 78] on link "Recalcular" at bounding box center [512, 69] width 77 height 28
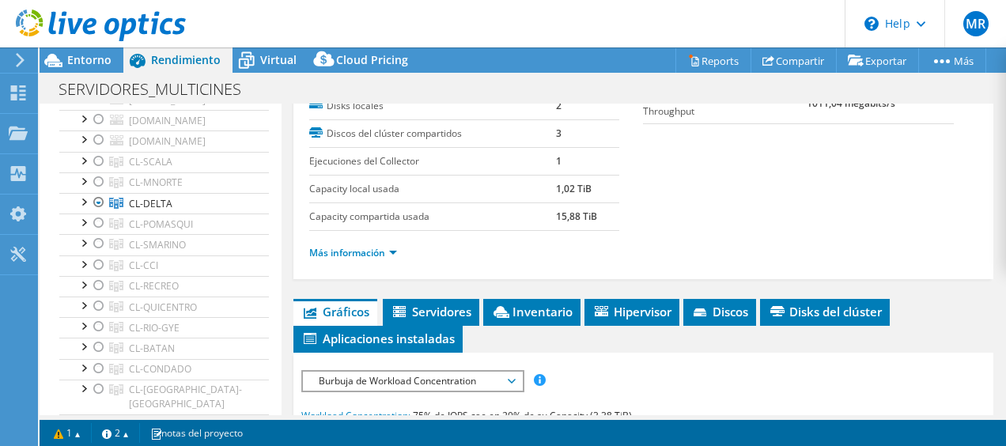
click at [373, 240] on ul "Más información" at bounding box center [643, 250] width 669 height 21
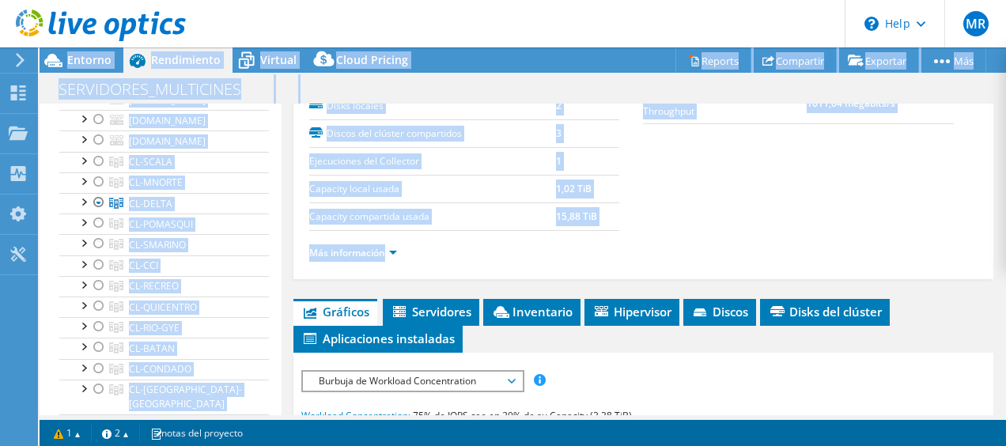
drag, startPoint x: 992, startPoint y: 225, endPoint x: 1007, endPoint y: 280, distance: 56.6
click at [1005, 280] on html "MR Usuario final [PERSON_NAME] [PERSON_NAME][EMAIL_ADDRESS][PERSON_NAME][DOMAIN…" at bounding box center [503, 223] width 1006 height 446
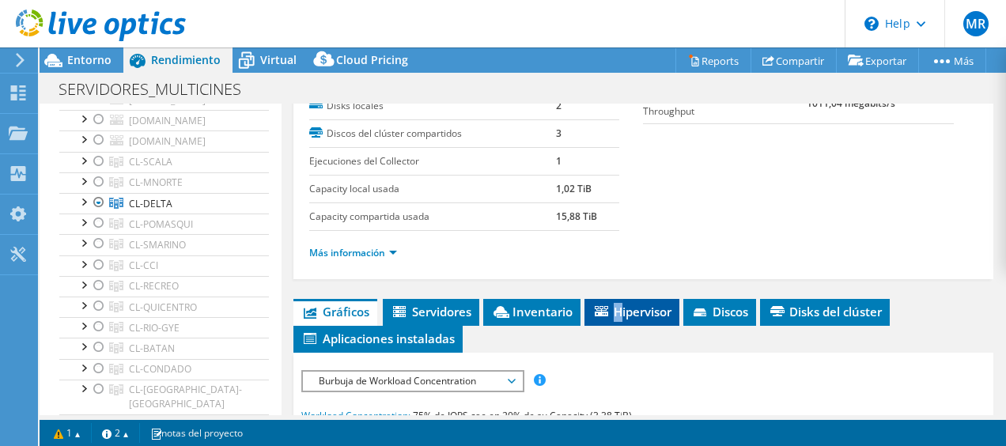
click at [617, 308] on span "Hipervisor" at bounding box center [631, 312] width 79 height 16
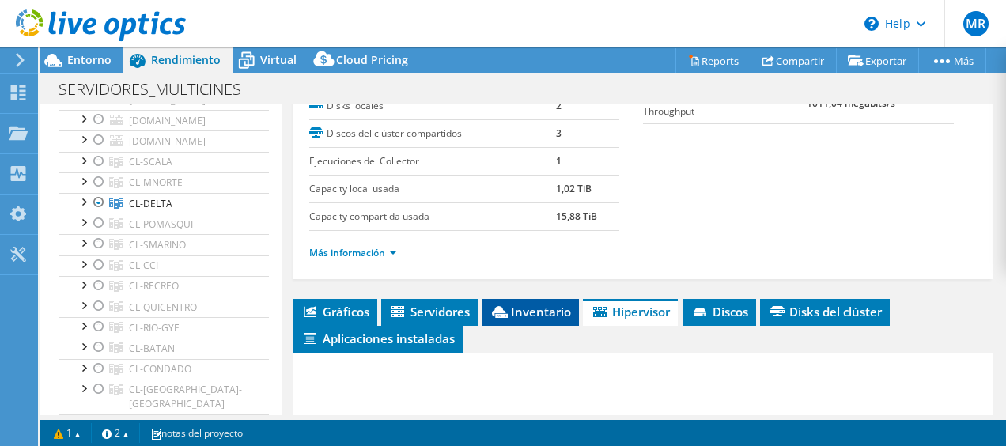
drag, startPoint x: 617, startPoint y: 308, endPoint x: 549, endPoint y: 299, distance: 68.5
click at [549, 304] on span "Inventario" at bounding box center [529, 312] width 81 height 16
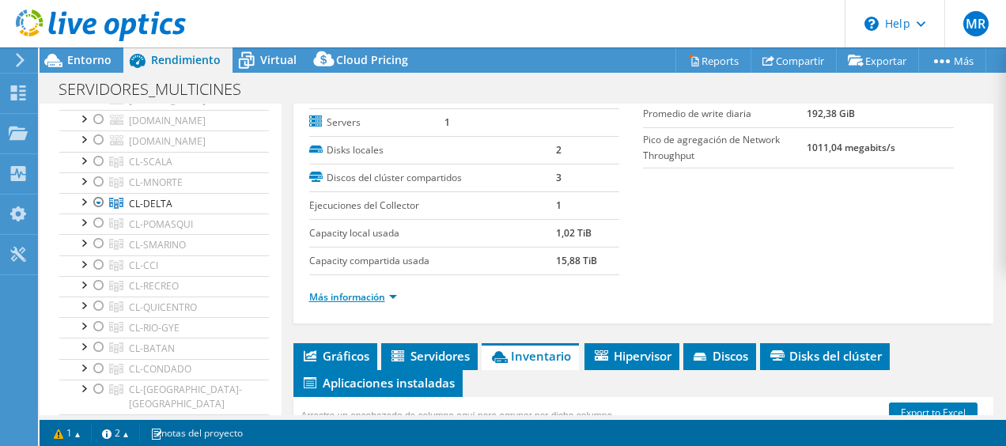
click at [394, 297] on link "Más información" at bounding box center [353, 296] width 88 height 13
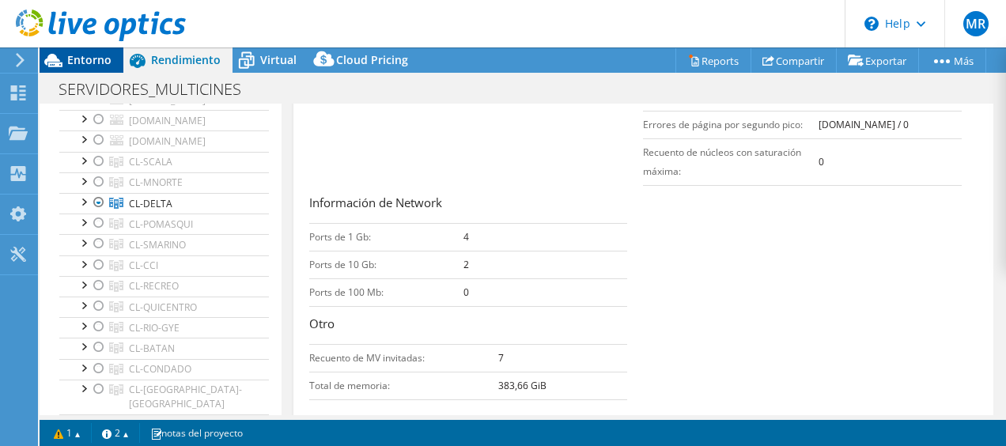
click at [73, 62] on span "Entorno" at bounding box center [89, 59] width 44 height 15
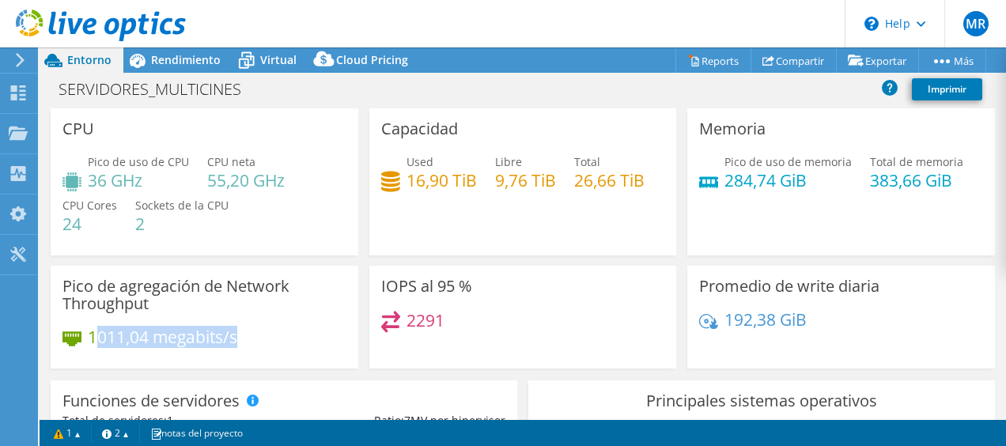
drag, startPoint x: 93, startPoint y: 337, endPoint x: 242, endPoint y: 334, distance: 148.7
click at [242, 334] on div "1011,04 megabits/s" at bounding box center [204, 344] width 284 height 33
click at [466, 91] on div "SERVIDORES_MULTICINES Imprimir" at bounding box center [523, 88] width 966 height 29
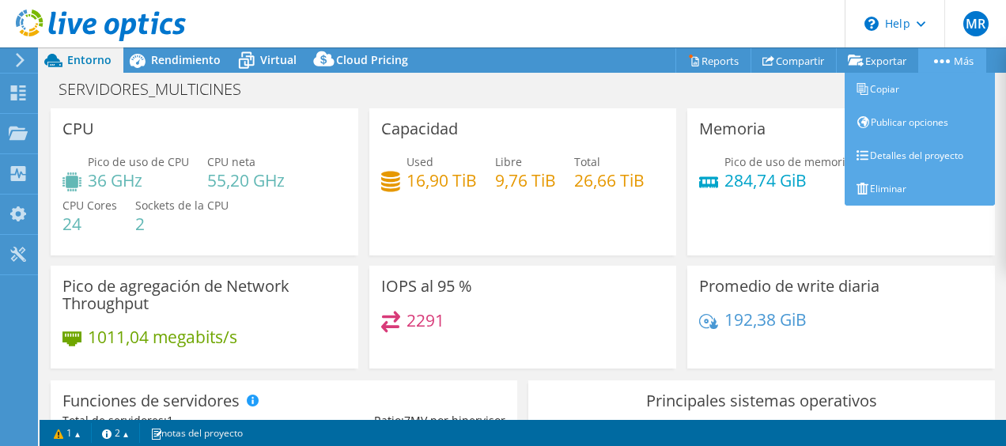
click at [960, 66] on link "Más" at bounding box center [952, 60] width 68 height 25
click at [881, 152] on link "Detalles del proyecto" at bounding box center [919, 155] width 150 height 33
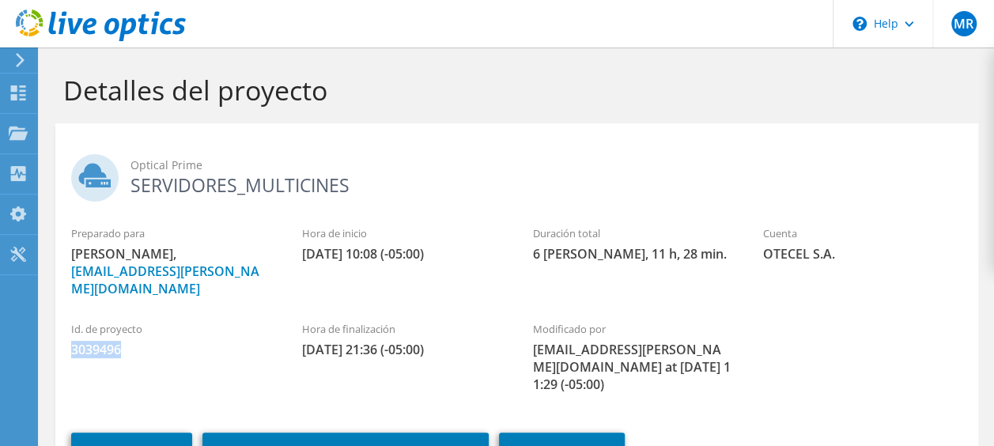
drag, startPoint x: 71, startPoint y: 332, endPoint x: 122, endPoint y: 332, distance: 50.6
click at [122, 341] on span "3039496" at bounding box center [170, 349] width 199 height 17
copy span "3039496"
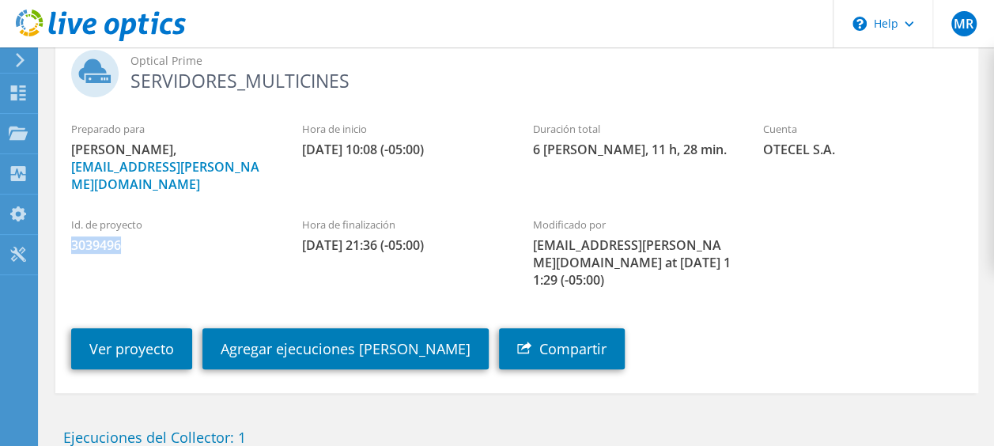
scroll to position [117, 0]
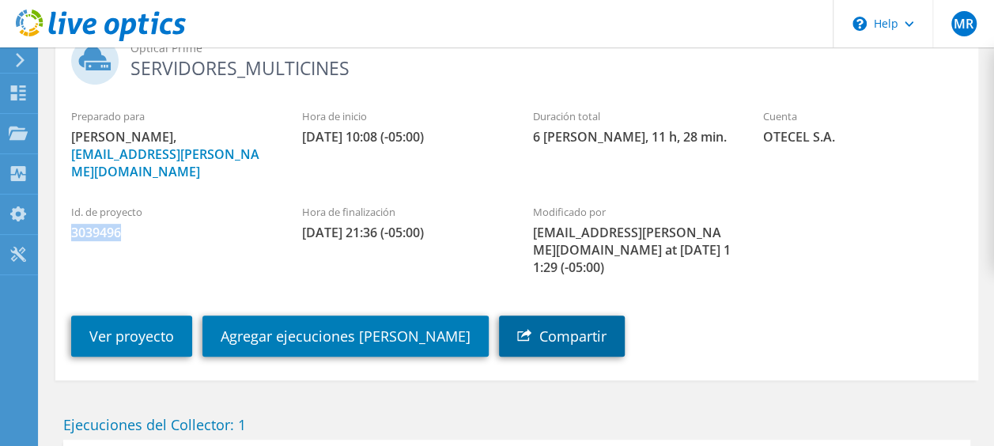
click at [547, 315] on link "Compartir" at bounding box center [562, 335] width 126 height 41
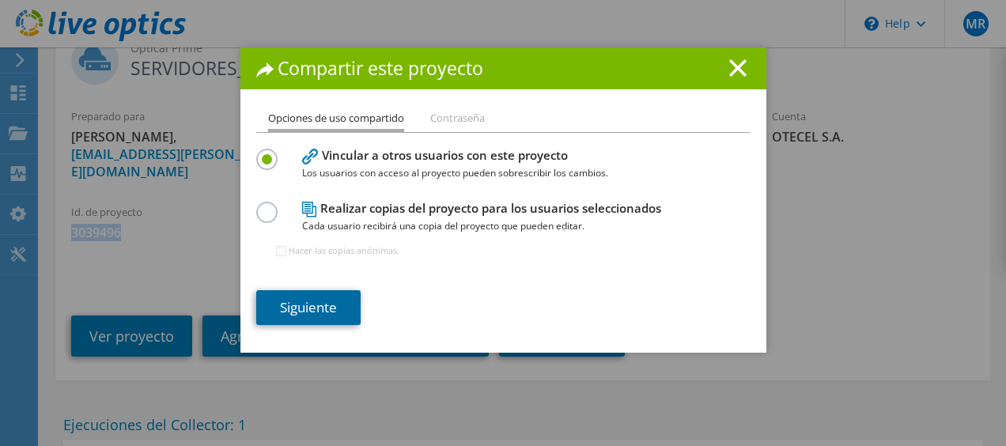
click at [308, 303] on link "Siguiente" at bounding box center [308, 307] width 104 height 35
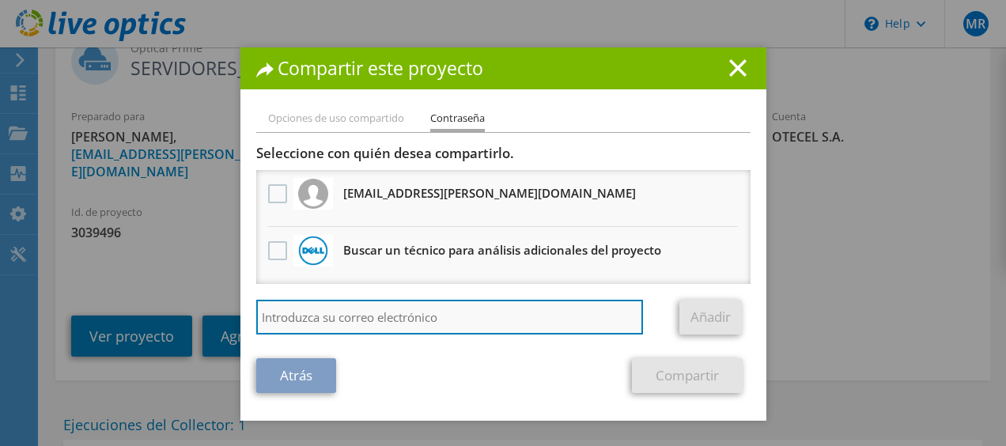
click at [305, 324] on input "search" at bounding box center [449, 317] width 387 height 35
paste input "vxrail_papi_client@liveoptics.com"
type input "vxrail_papi_client@liveoptics.com"
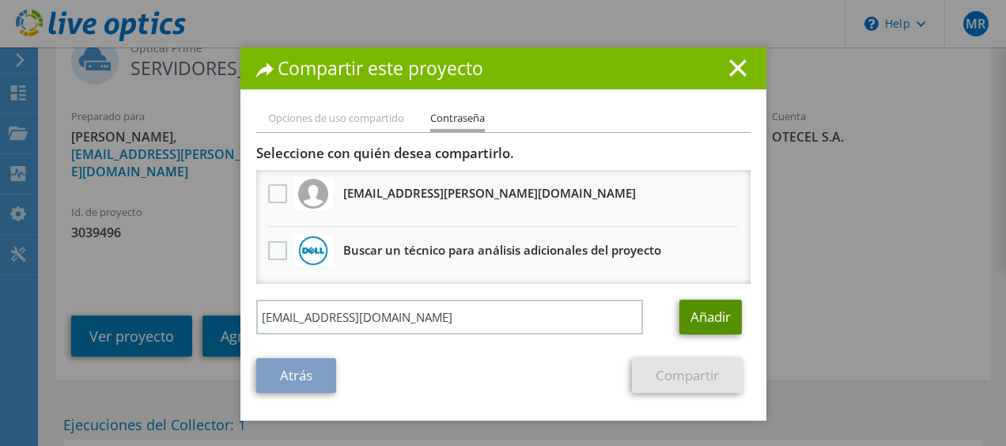
click at [693, 303] on link "Añadir" at bounding box center [710, 317] width 62 height 35
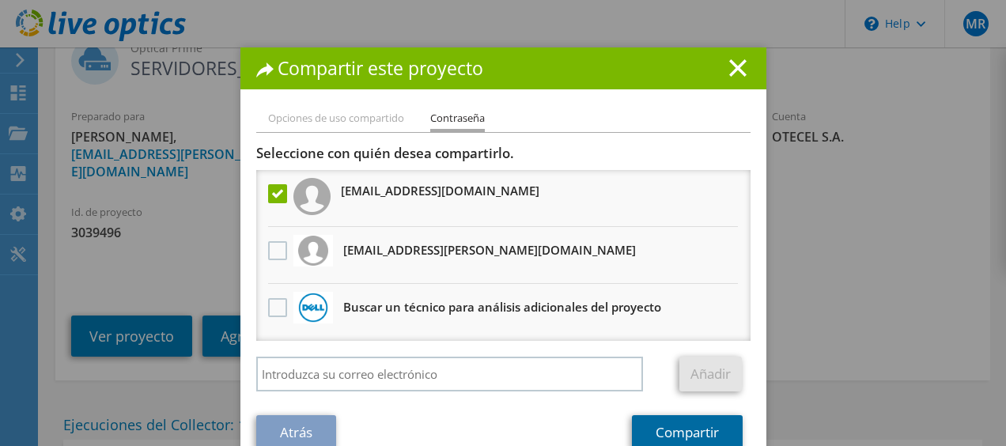
click at [659, 430] on link "Compartir" at bounding box center [687, 432] width 111 height 35
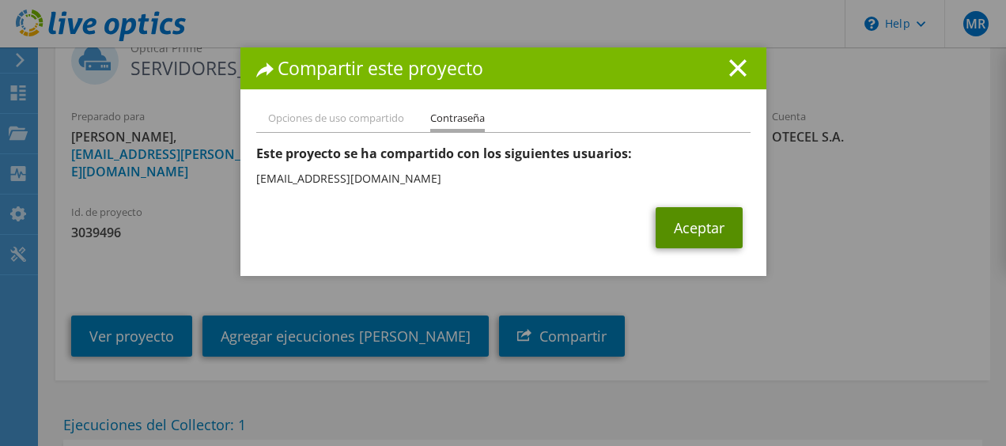
click at [697, 229] on link "Aceptar" at bounding box center [698, 227] width 87 height 41
